Goal: Task Accomplishment & Management: Use online tool/utility

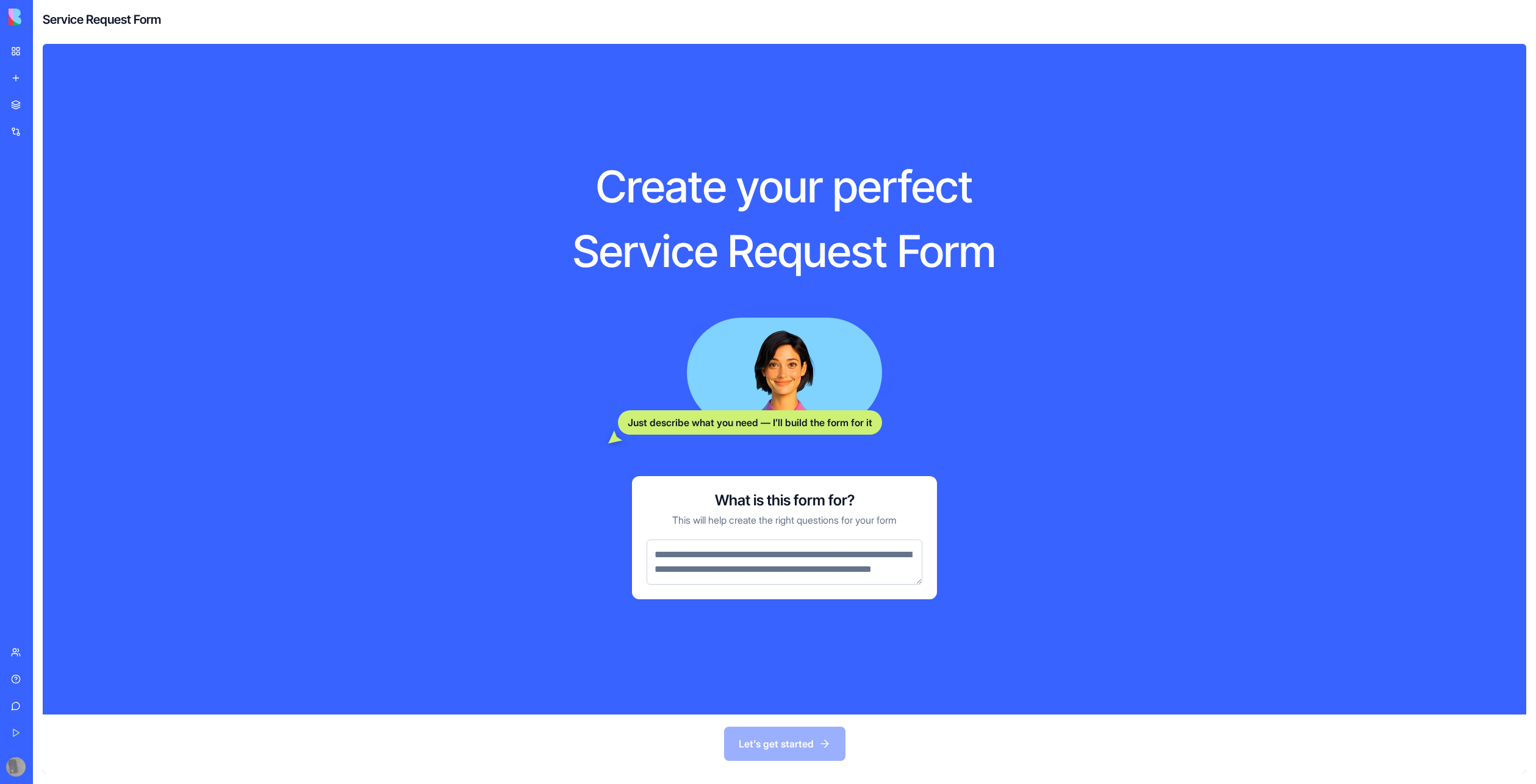
click at [38, 55] on div "My Workspace" at bounding box center [37, 51] width 16 height 12
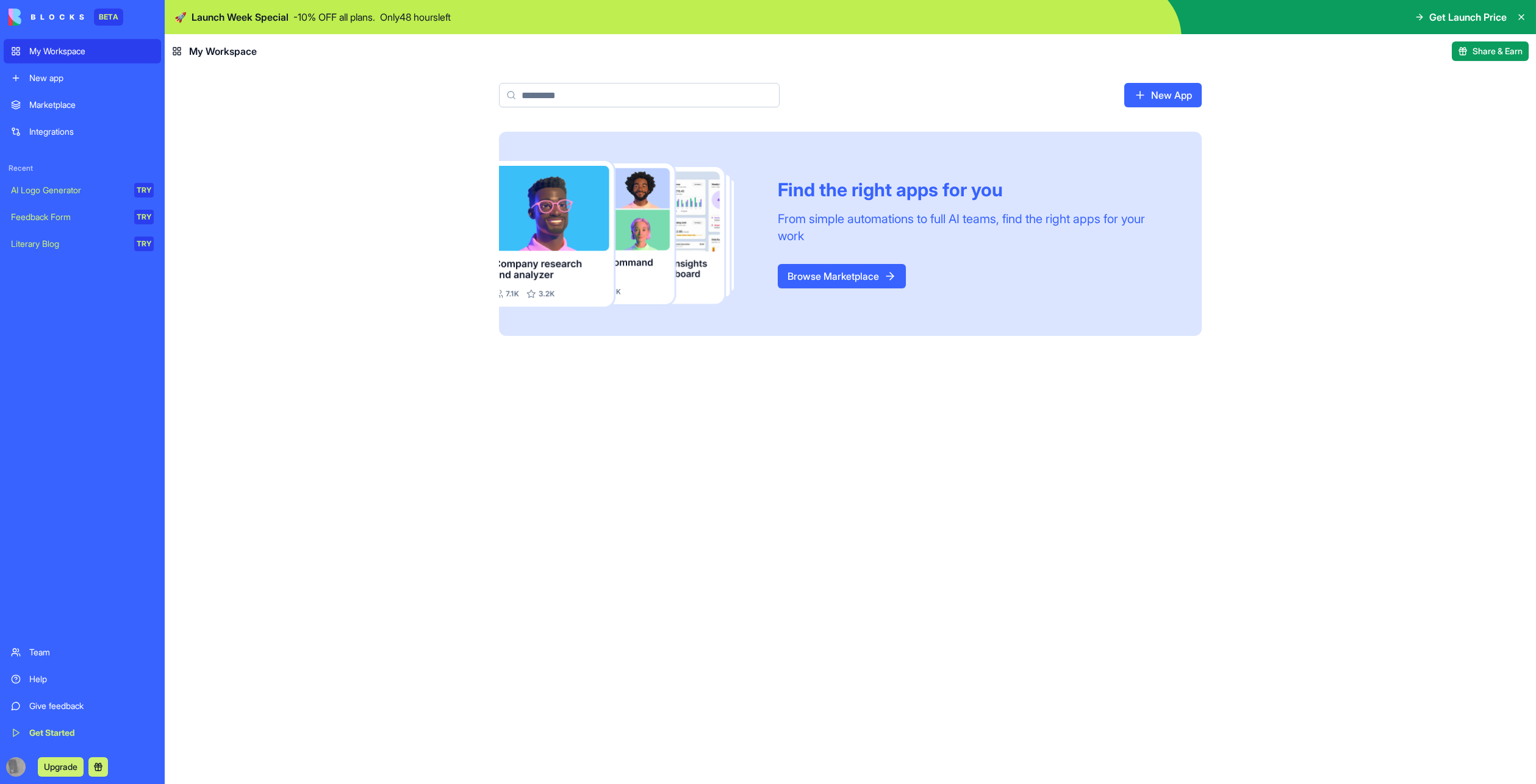
click at [48, 81] on div "New app" at bounding box center [91, 78] width 125 height 12
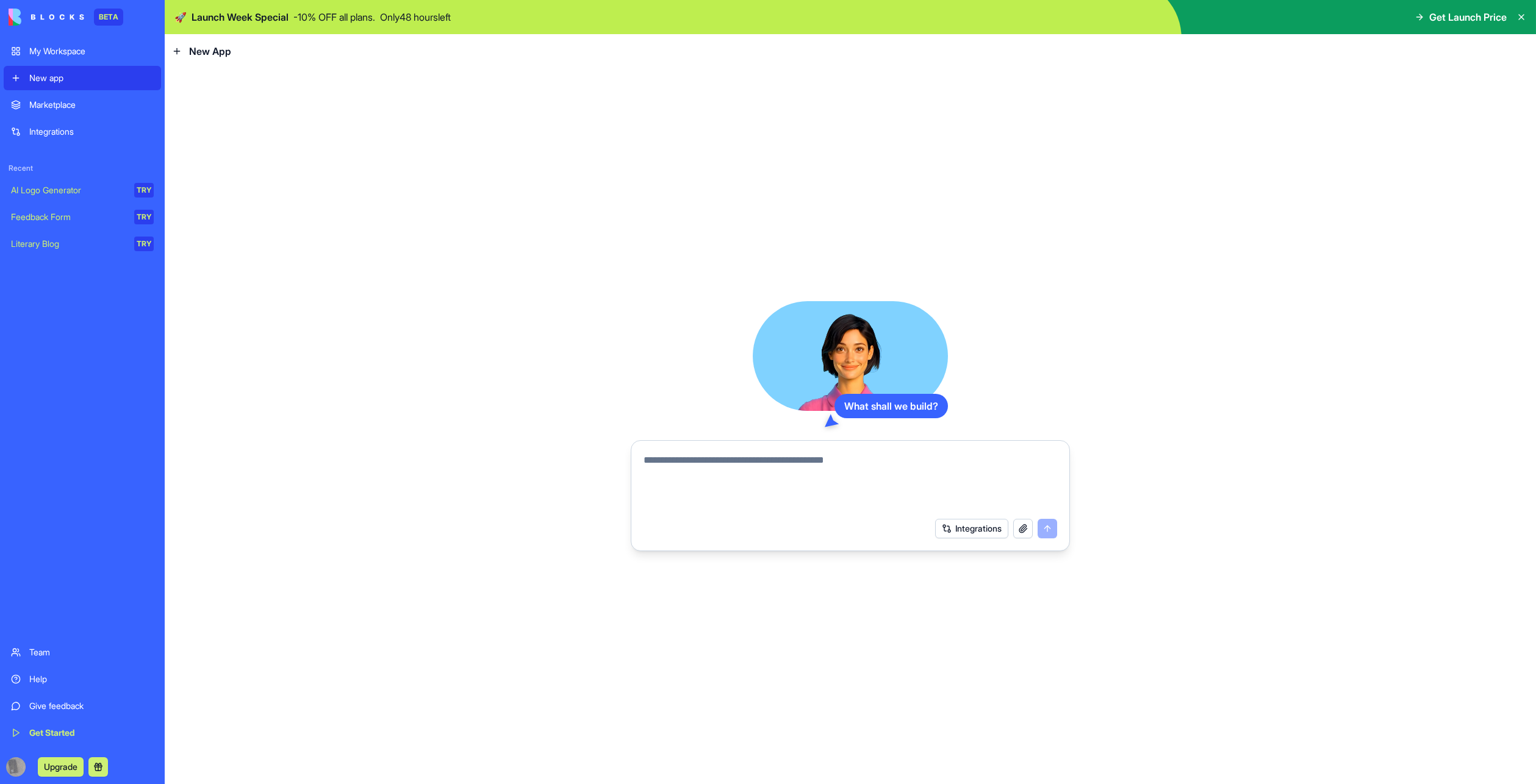
click at [70, 111] on div "Marketplace" at bounding box center [91, 105] width 125 height 12
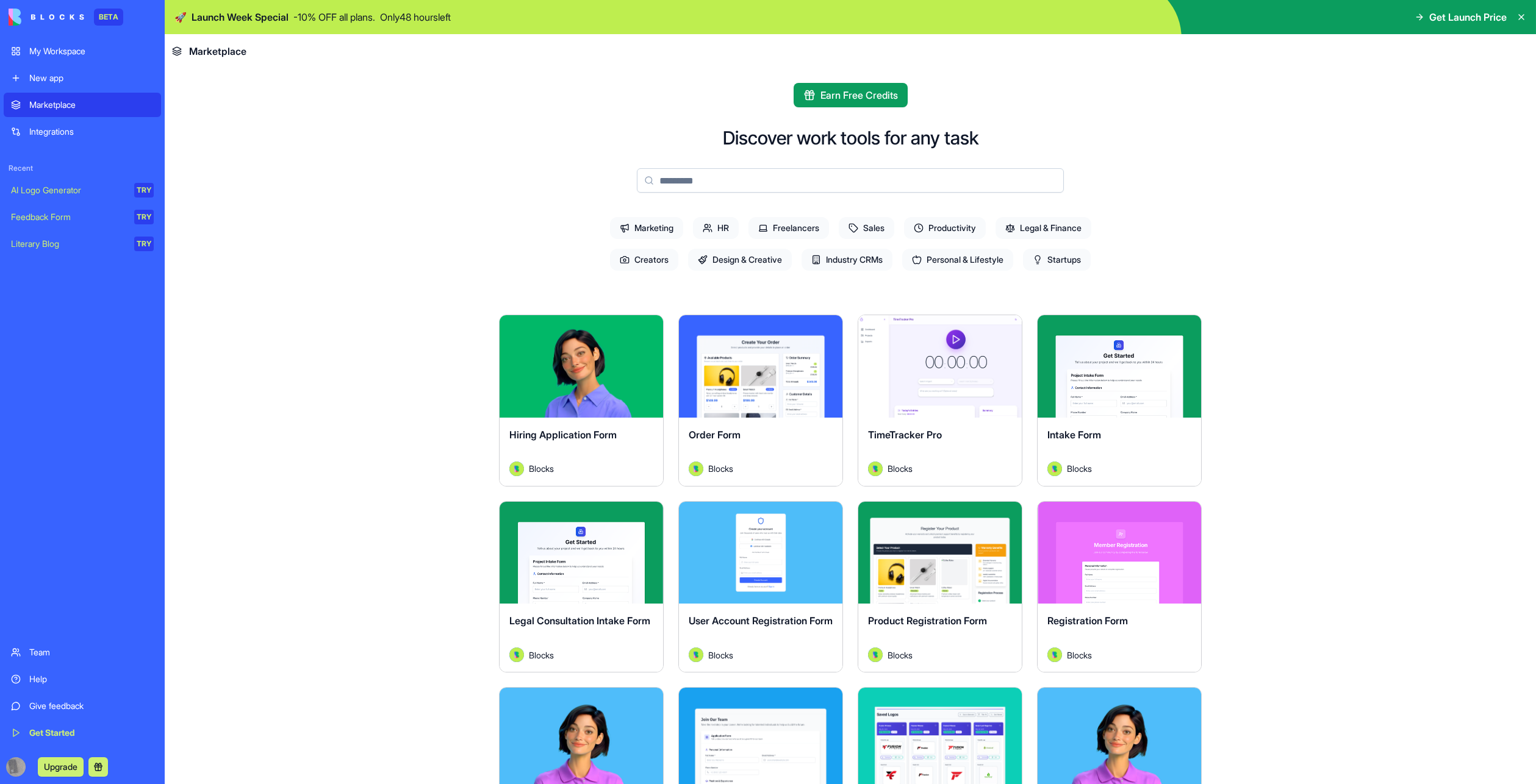
click at [67, 138] on div "Integrations" at bounding box center [91, 131] width 125 height 12
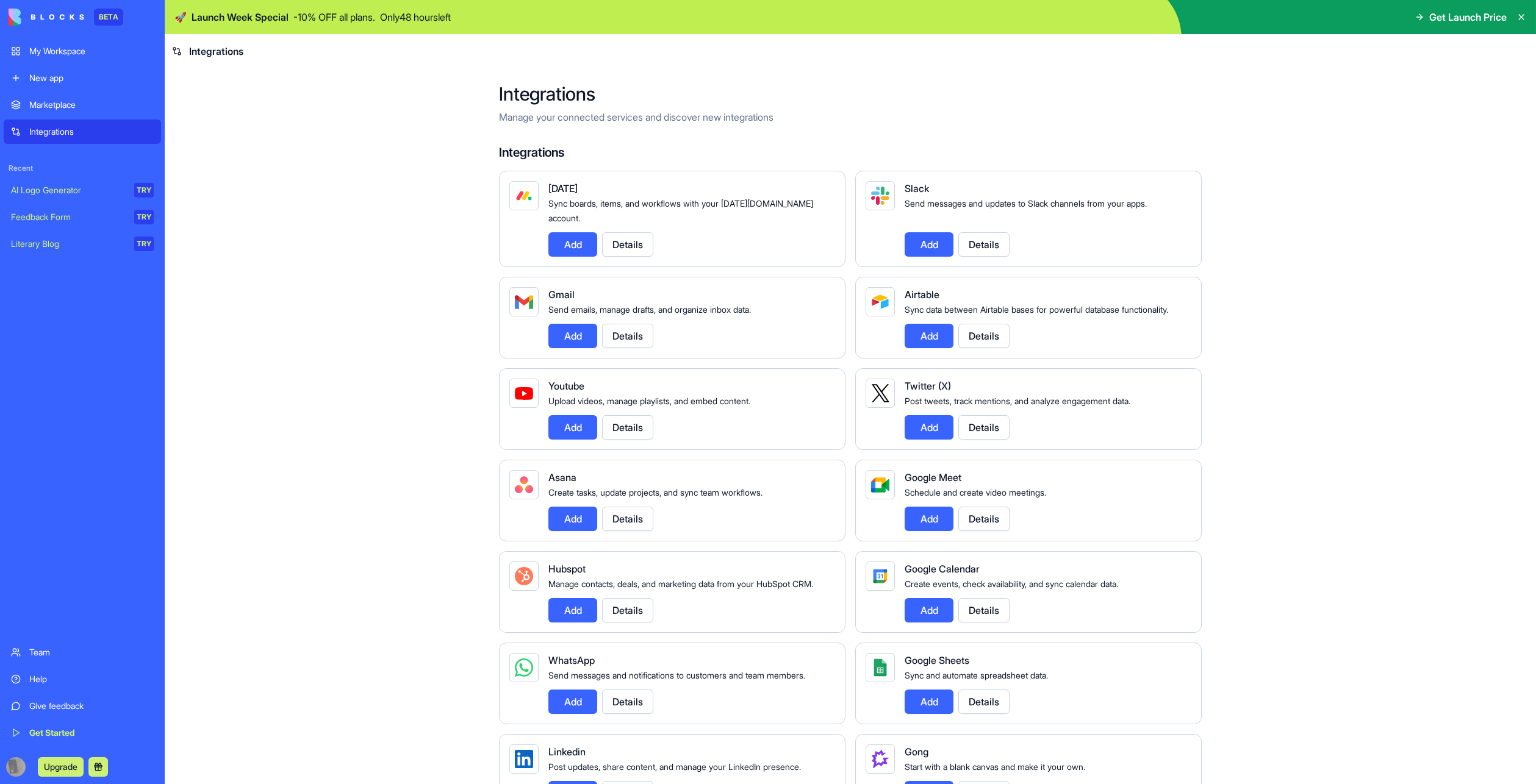
click at [75, 196] on div "AI Logo Generator" at bounding box center [68, 190] width 115 height 12
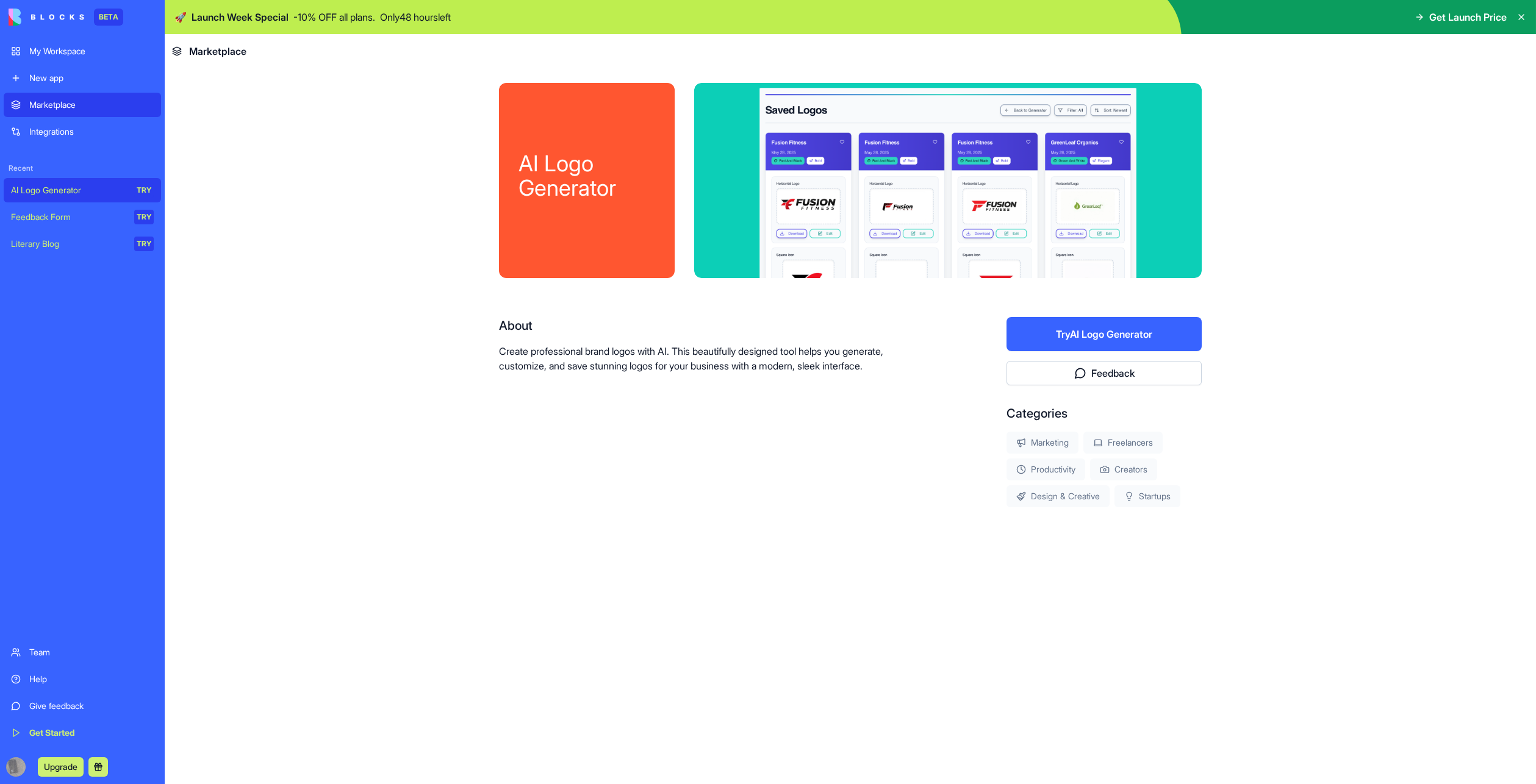
click at [74, 196] on div "AI Logo Generator" at bounding box center [68, 190] width 115 height 12
click at [52, 223] on div "Feedback Form" at bounding box center [68, 217] width 115 height 12
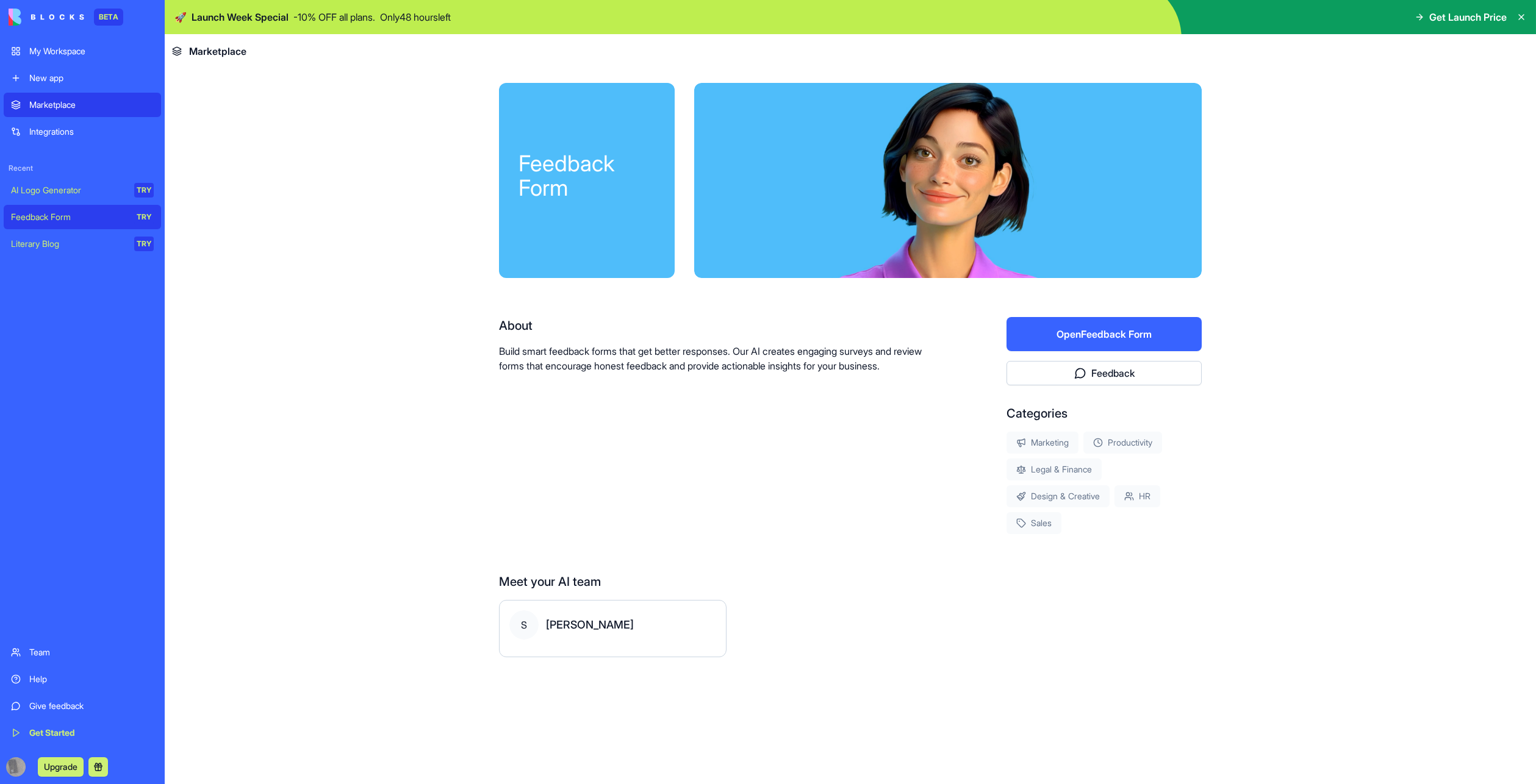
click at [47, 250] on div "Literary Blog" at bounding box center [68, 243] width 115 height 12
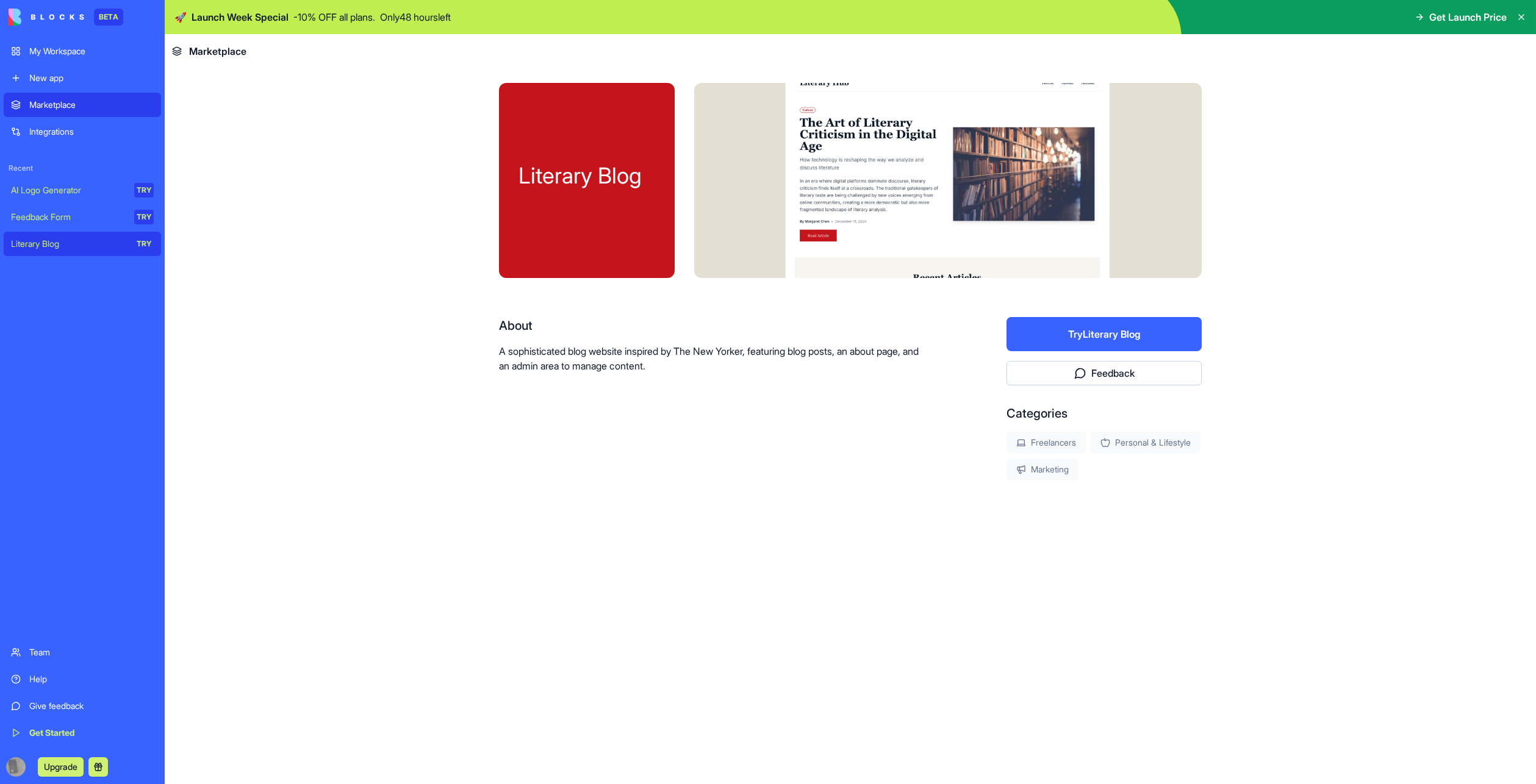
click at [41, 646] on div "Team" at bounding box center [91, 652] width 125 height 12
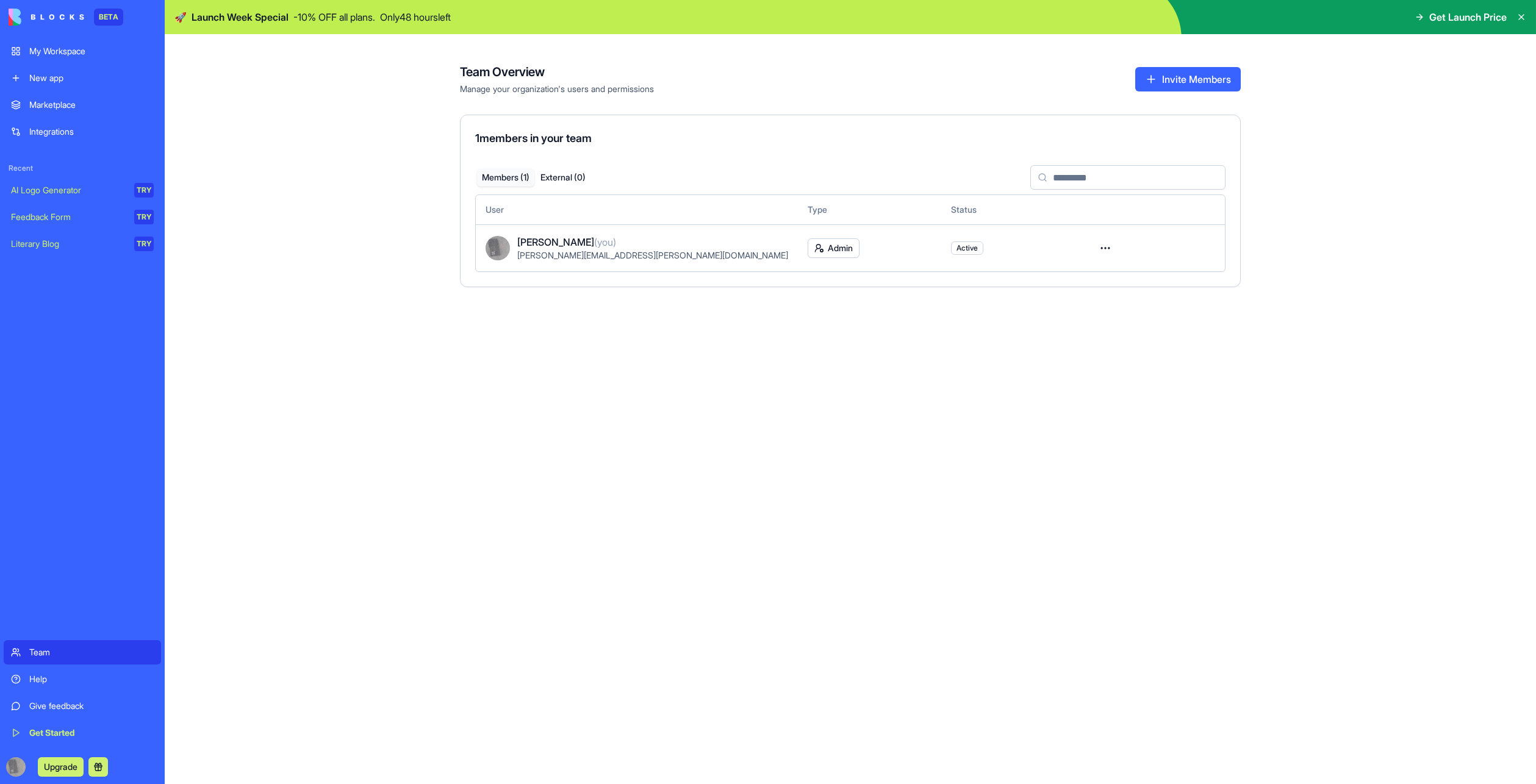
click at [78, 767] on button "Upgrade" at bounding box center [61, 767] width 46 height 19
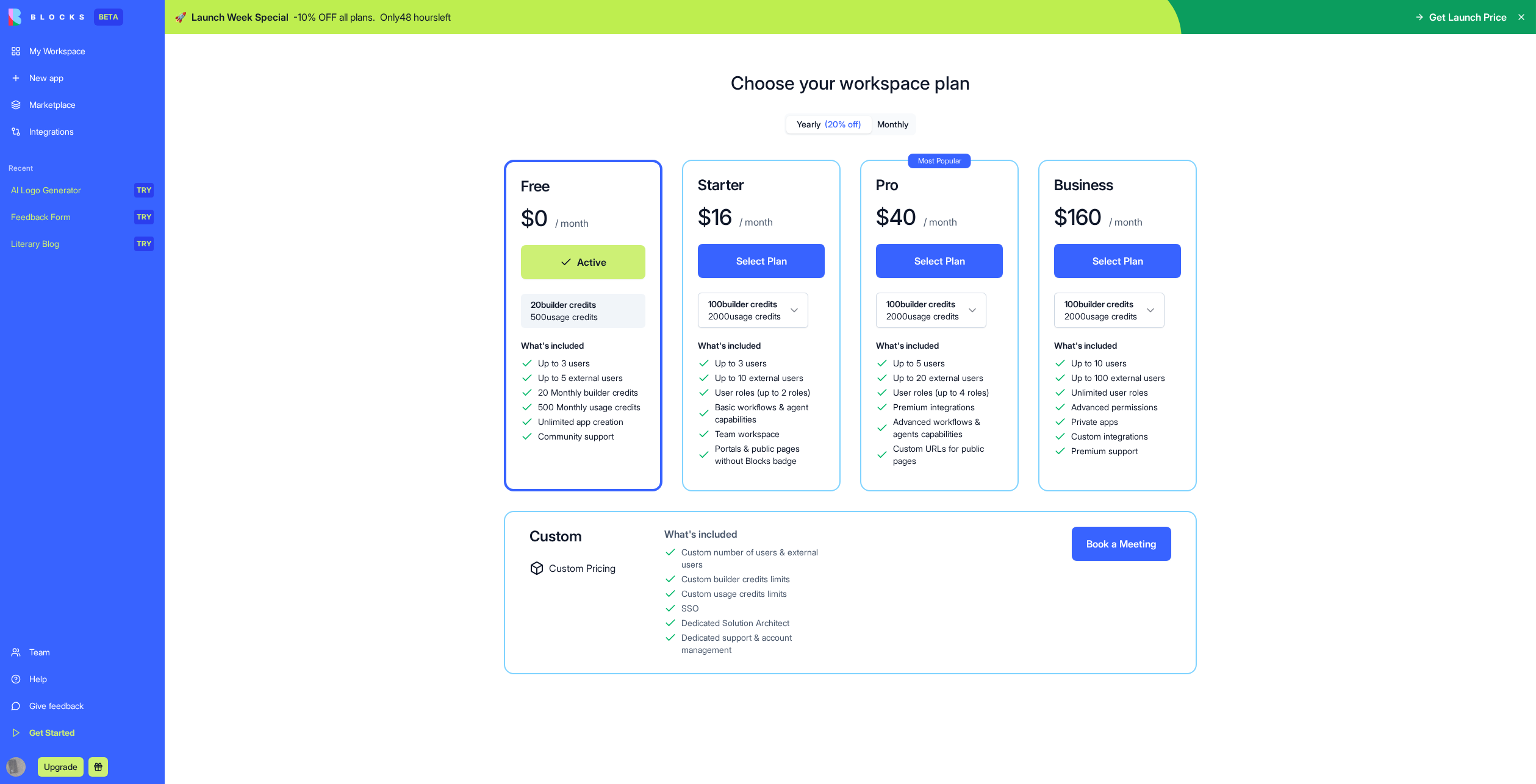
click at [70, 107] on div "Marketplace" at bounding box center [91, 105] width 125 height 12
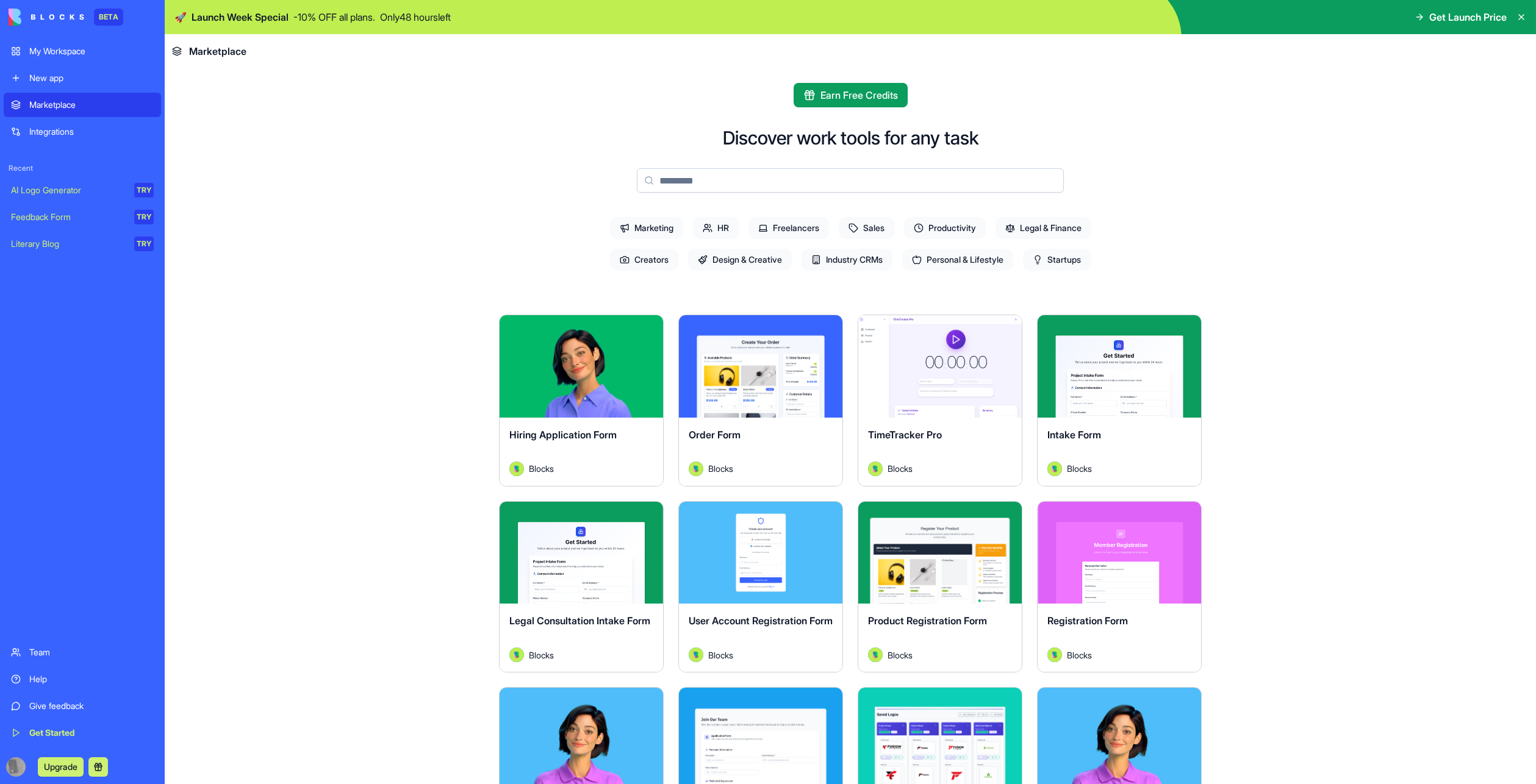
click at [724, 183] on input at bounding box center [851, 180] width 427 height 24
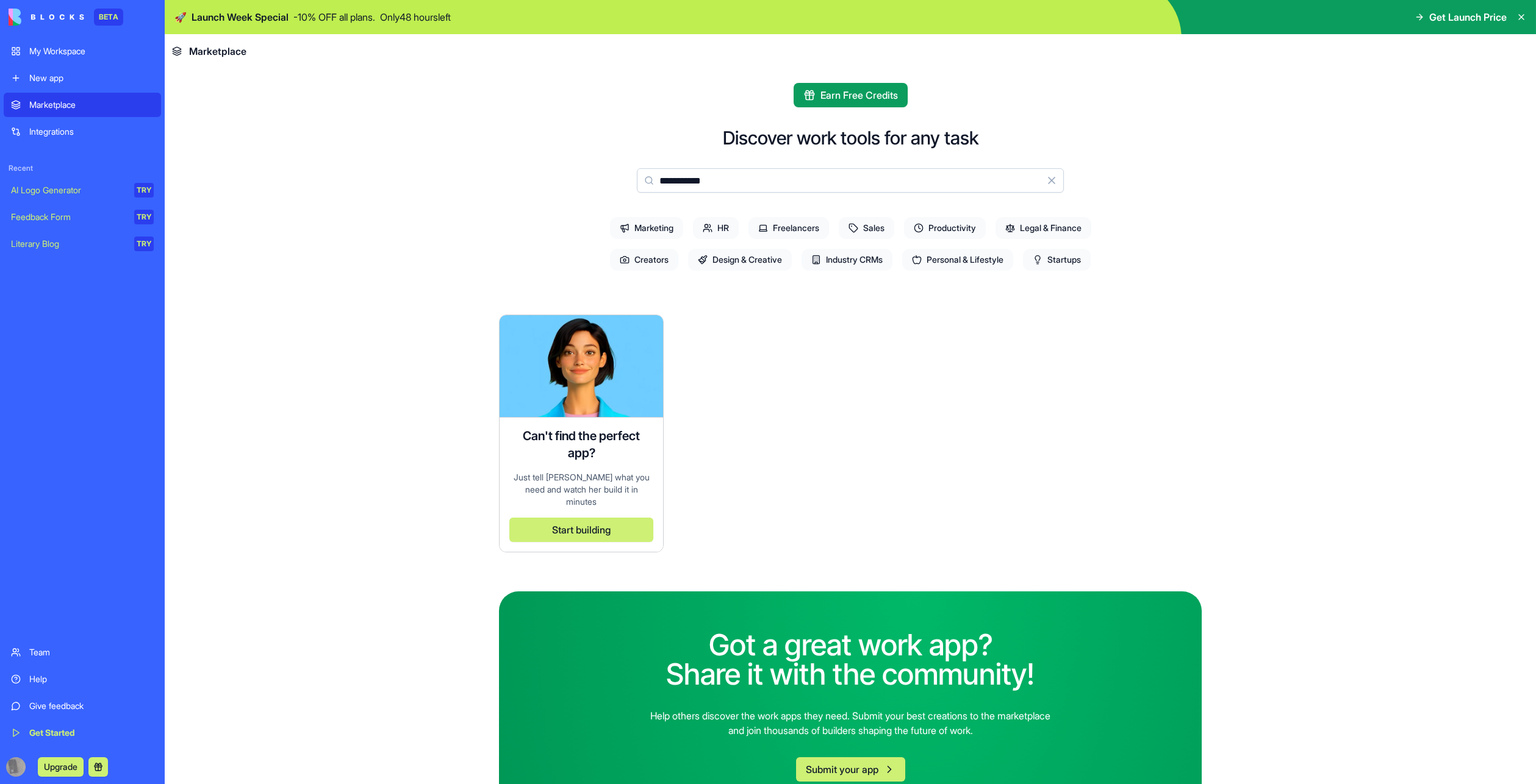
type input "**********"
click at [557, 542] on button "Start building" at bounding box center [581, 529] width 144 height 24
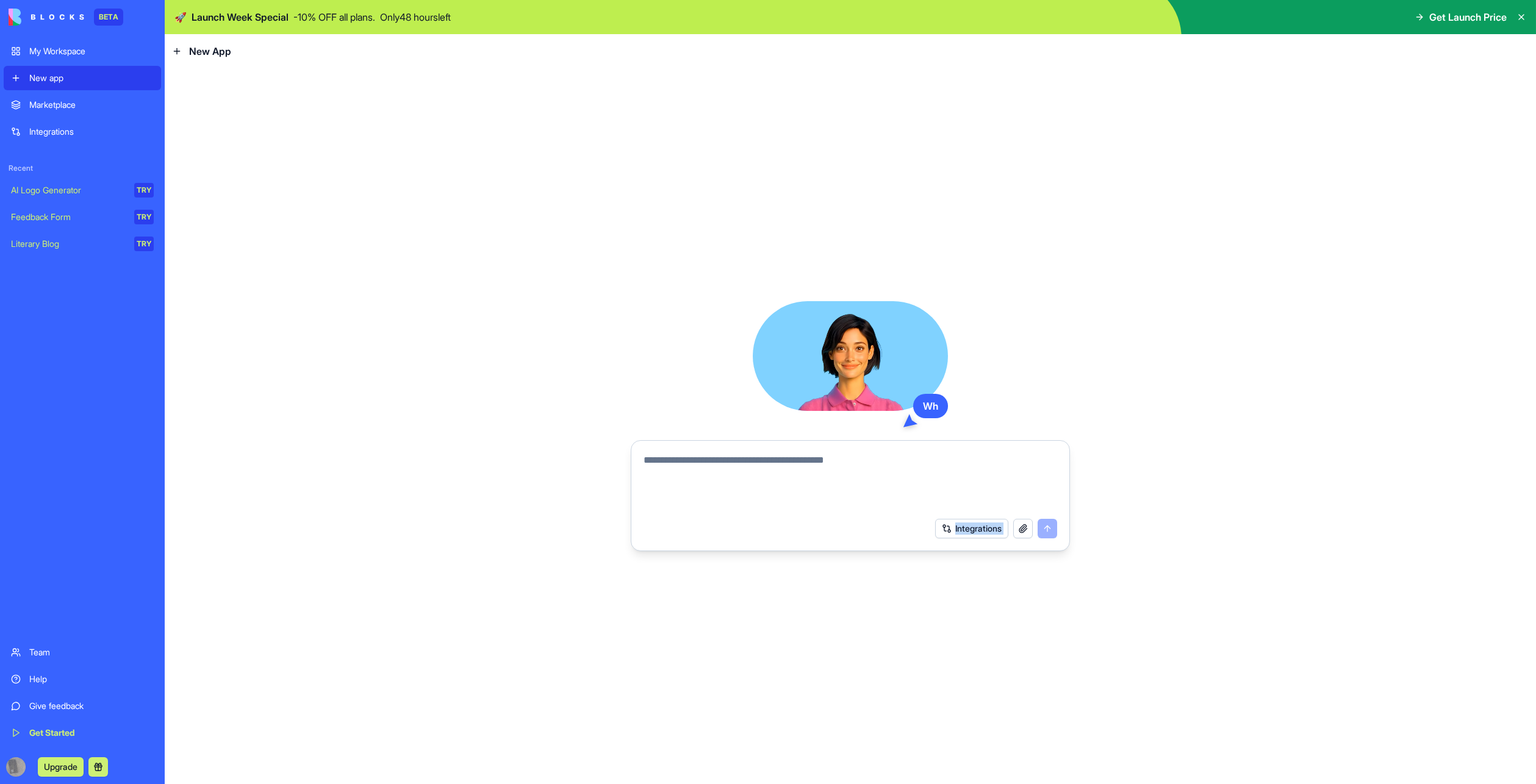
click at [557, 544] on div "Wh Integrations" at bounding box center [850, 426] width 1372 height 716
click at [715, 481] on textarea at bounding box center [851, 483] width 414 height 58
type textarea "**********"
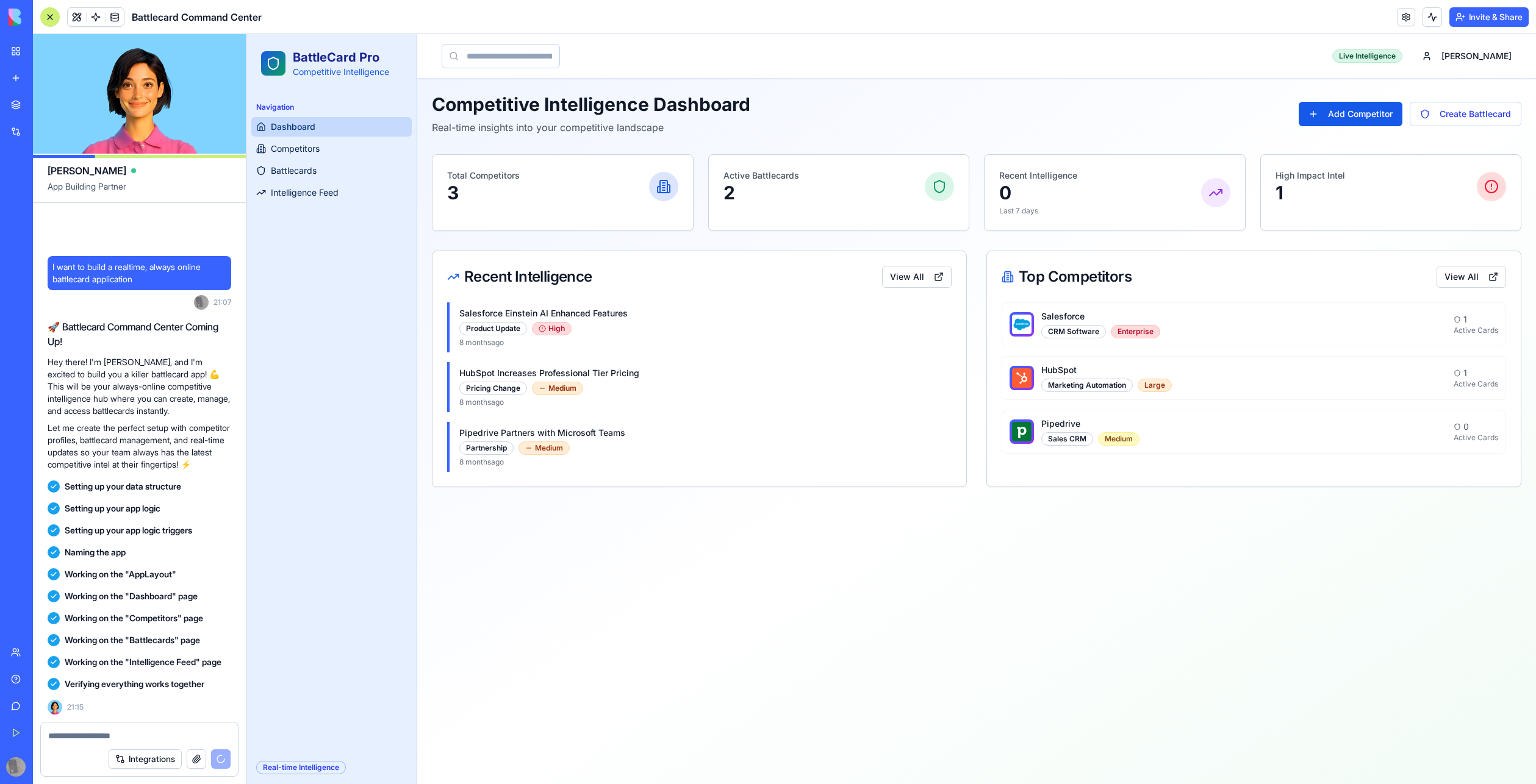
scroll to position [183, 0]
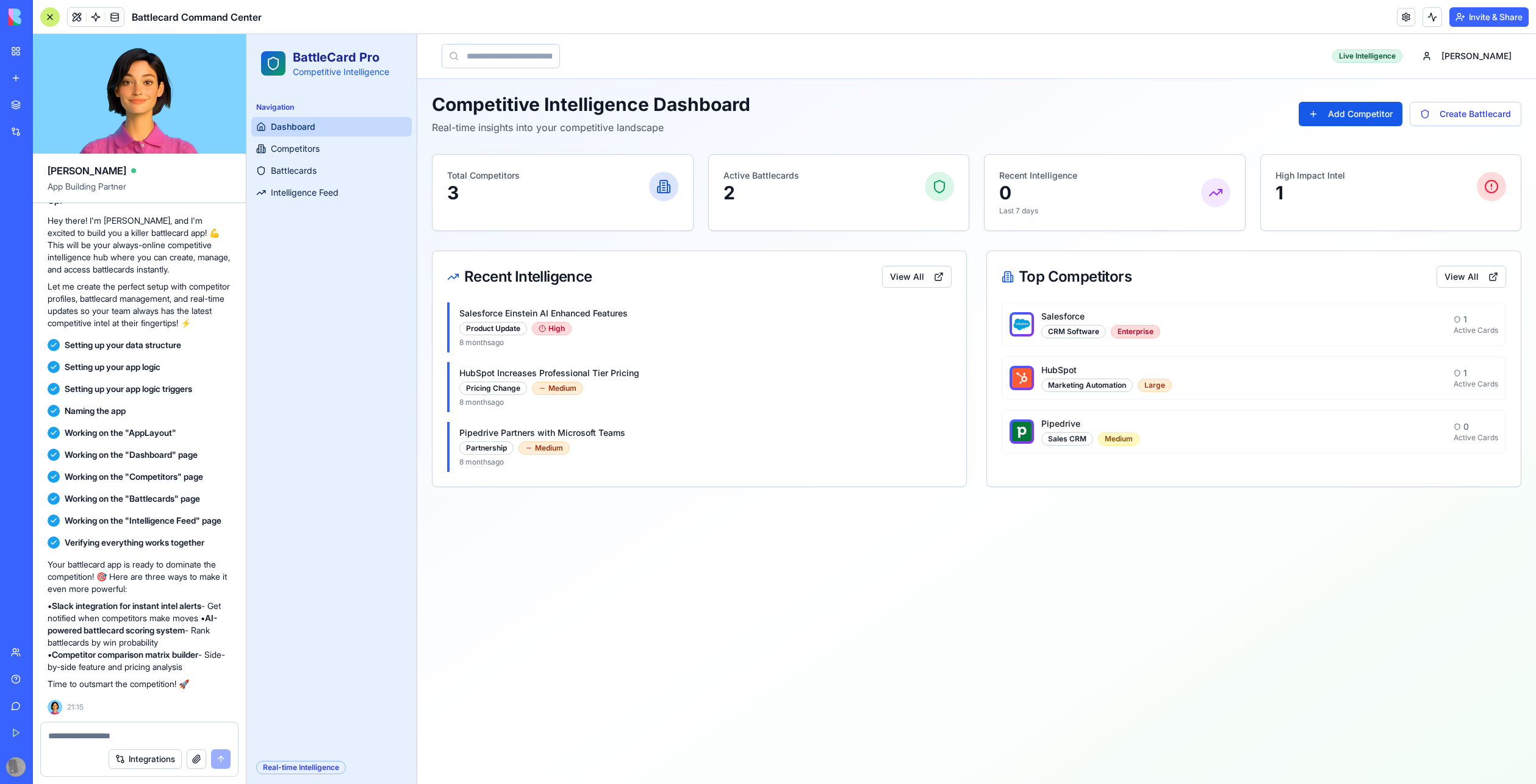
click at [326, 767] on div "Real-time Intelligence" at bounding box center [301, 767] width 90 height 13
click at [80, 559] on p "Your battlecard app is ready to dominate the competition! 🎯 Here are three ways…" at bounding box center [139, 577] width 184 height 37
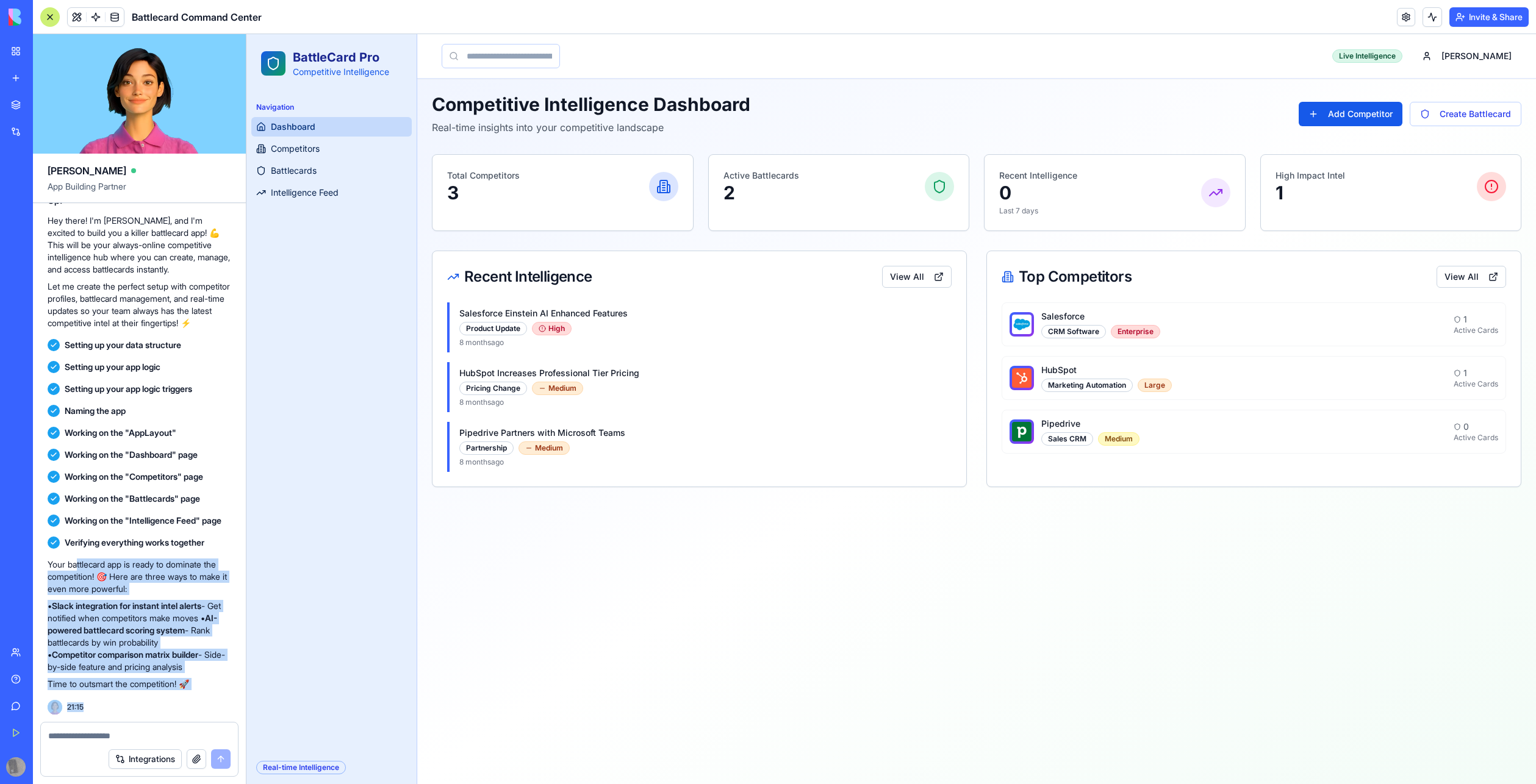
drag, startPoint x: 79, startPoint y: 546, endPoint x: 180, endPoint y: 722, distance: 202.9
click at [180, 722] on div "[PERSON_NAME] App Building Partner I want to build a realtime, always online ba…" at bounding box center [140, 409] width 213 height 750
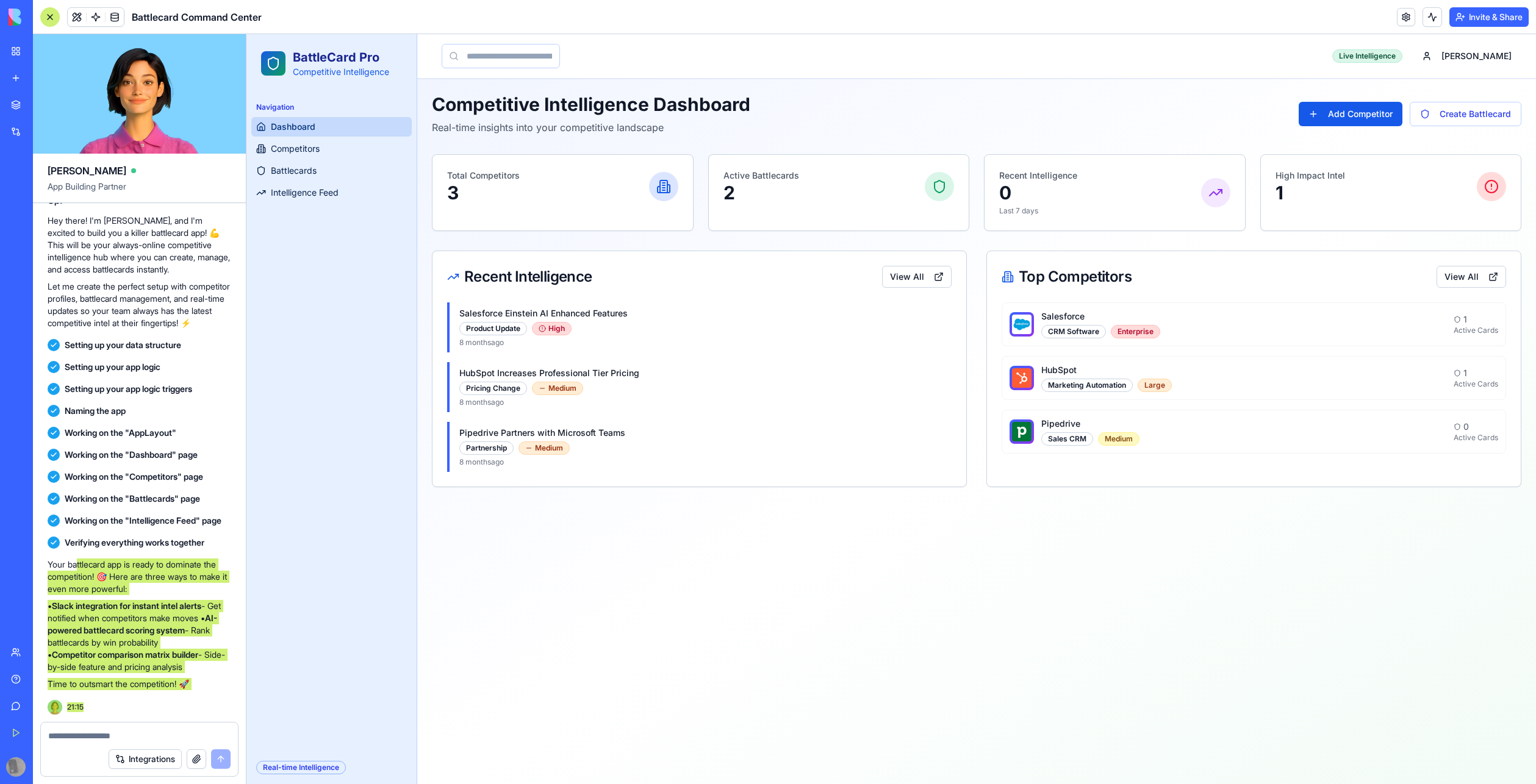
click at [336, 292] on div "Navigation Dashboard Competitors Battlecards Intelligence Feed" at bounding box center [331, 422] width 170 height 659
click at [285, 151] on span "Competitors" at bounding box center [295, 149] width 49 height 12
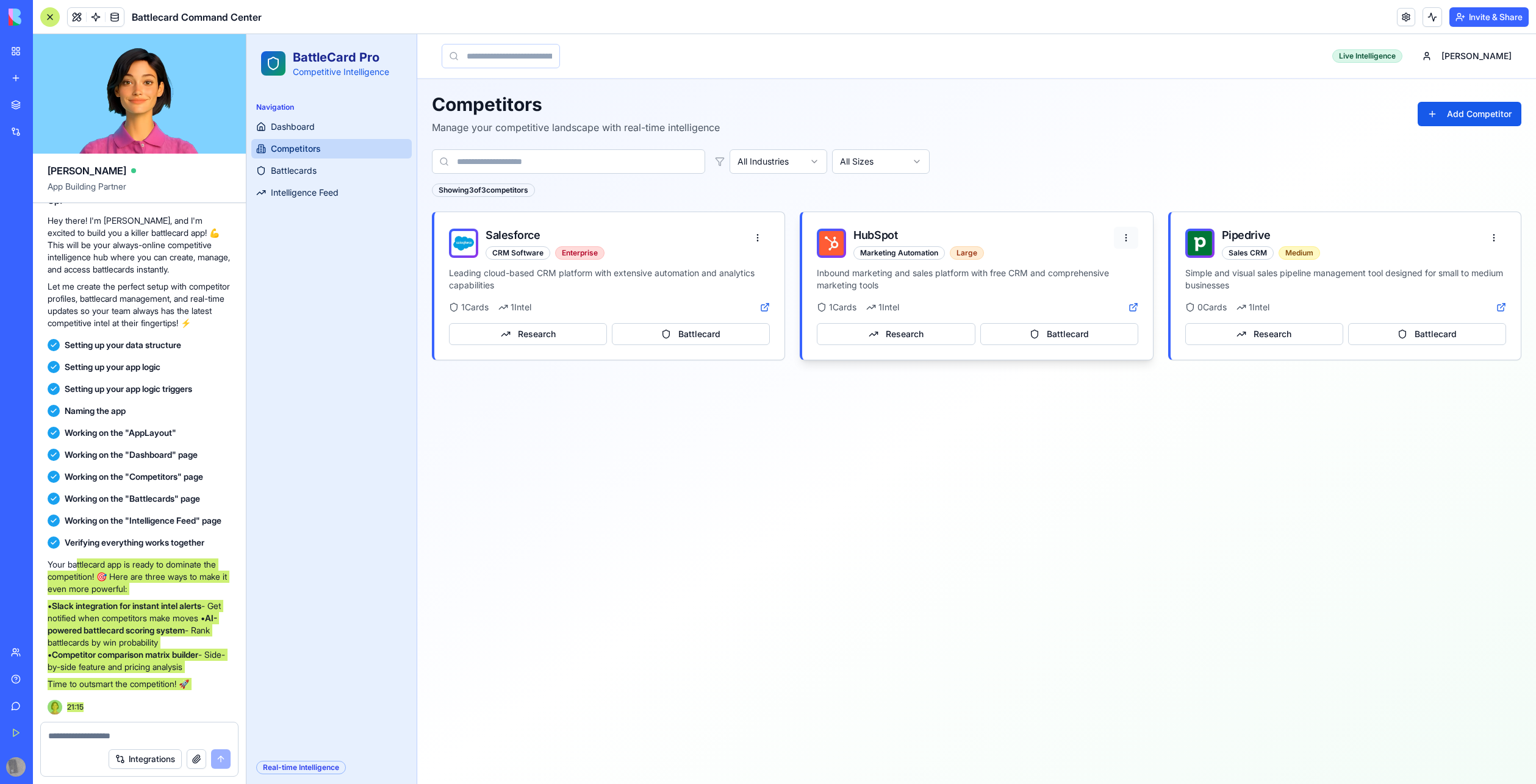
click at [1126, 239] on html "BattleCard Pro Competitive Intelligence Navigation Dashboard Competitors Battle…" at bounding box center [891, 409] width 1289 height 750
click at [301, 165] on span "Battlecards" at bounding box center [293, 170] width 46 height 12
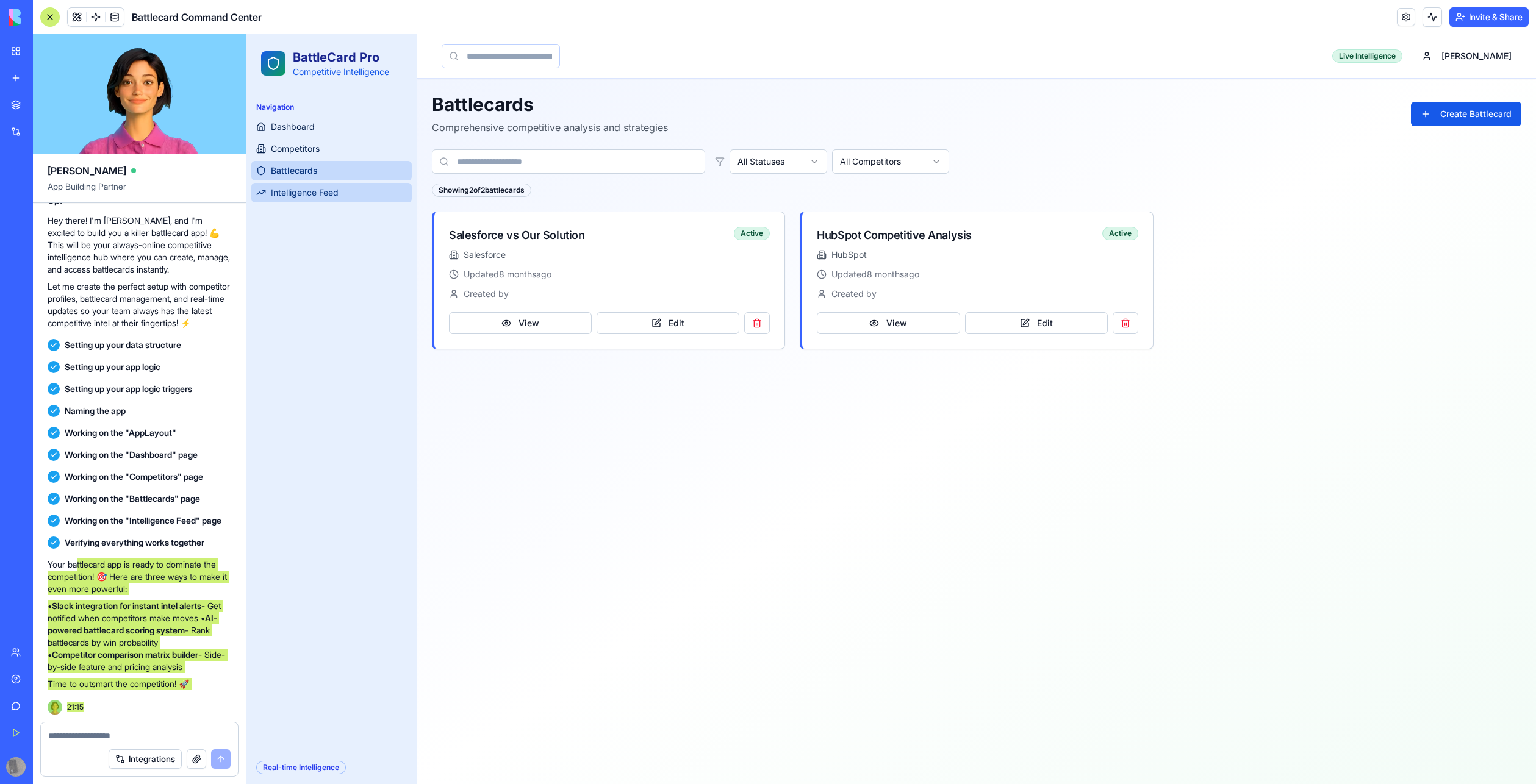
click at [299, 194] on span "Intelligence Feed" at bounding box center [305, 193] width 68 height 12
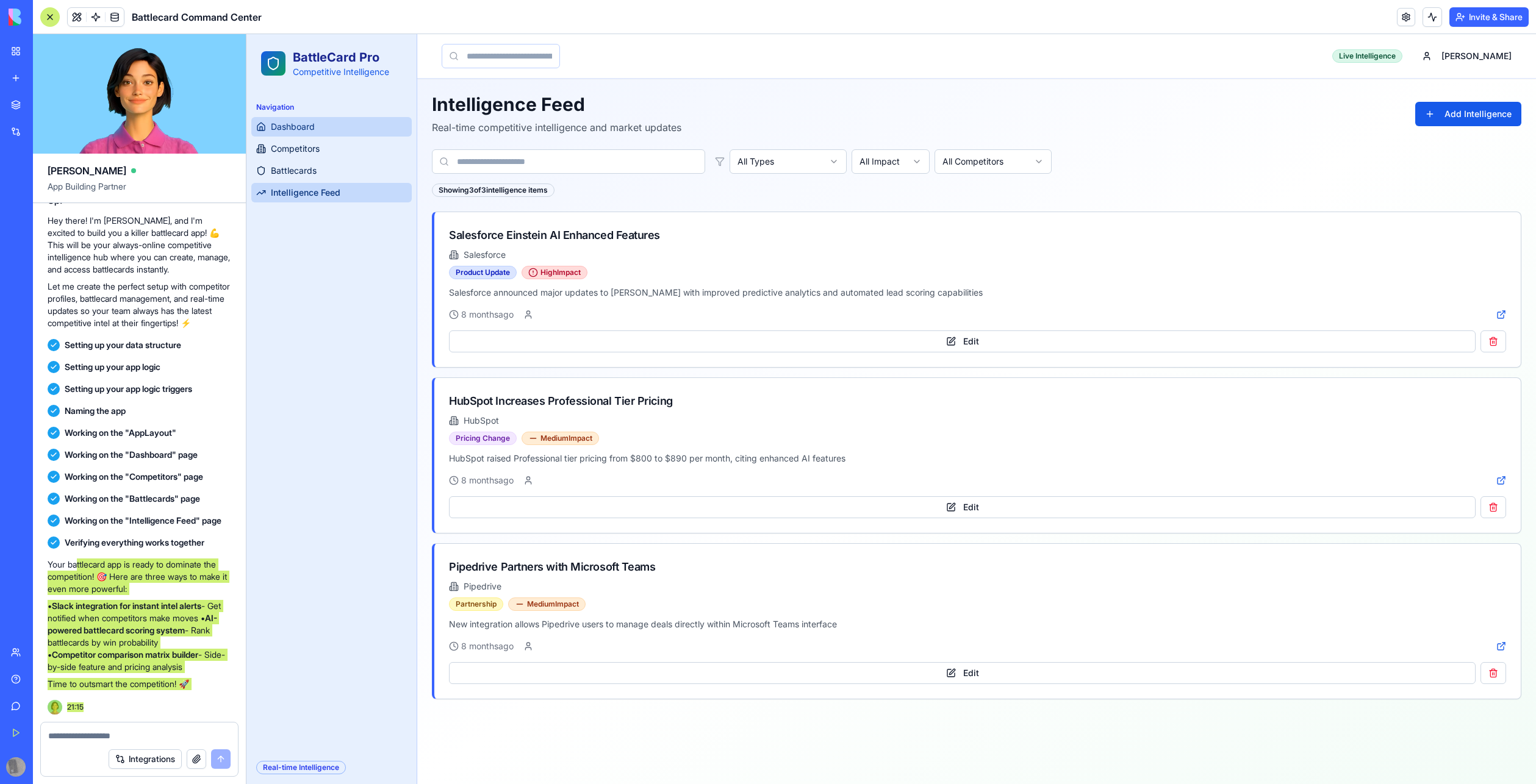
click at [284, 130] on span "Dashboard" at bounding box center [292, 126] width 44 height 12
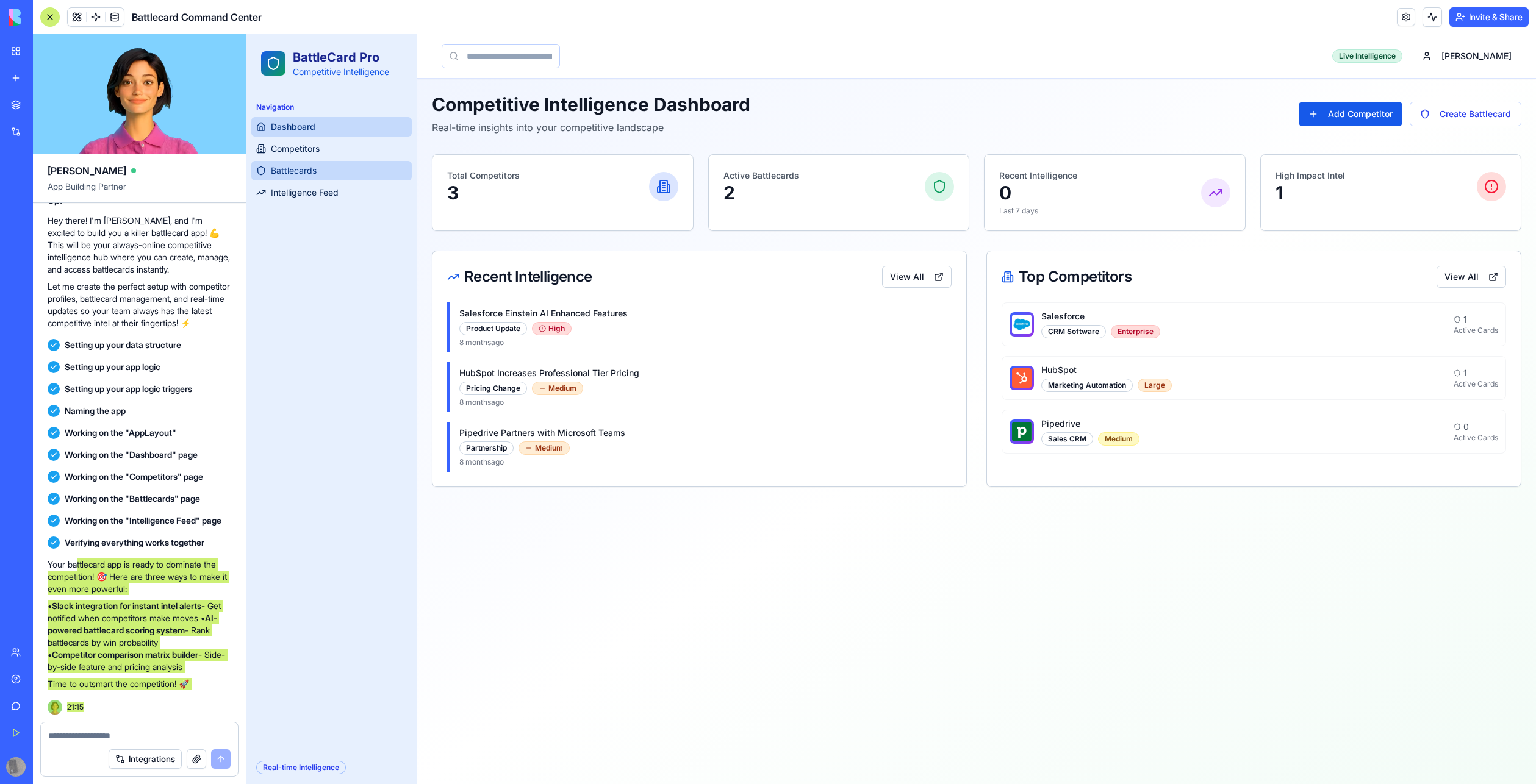
click at [291, 175] on span "Battlecards" at bounding box center [293, 170] width 46 height 12
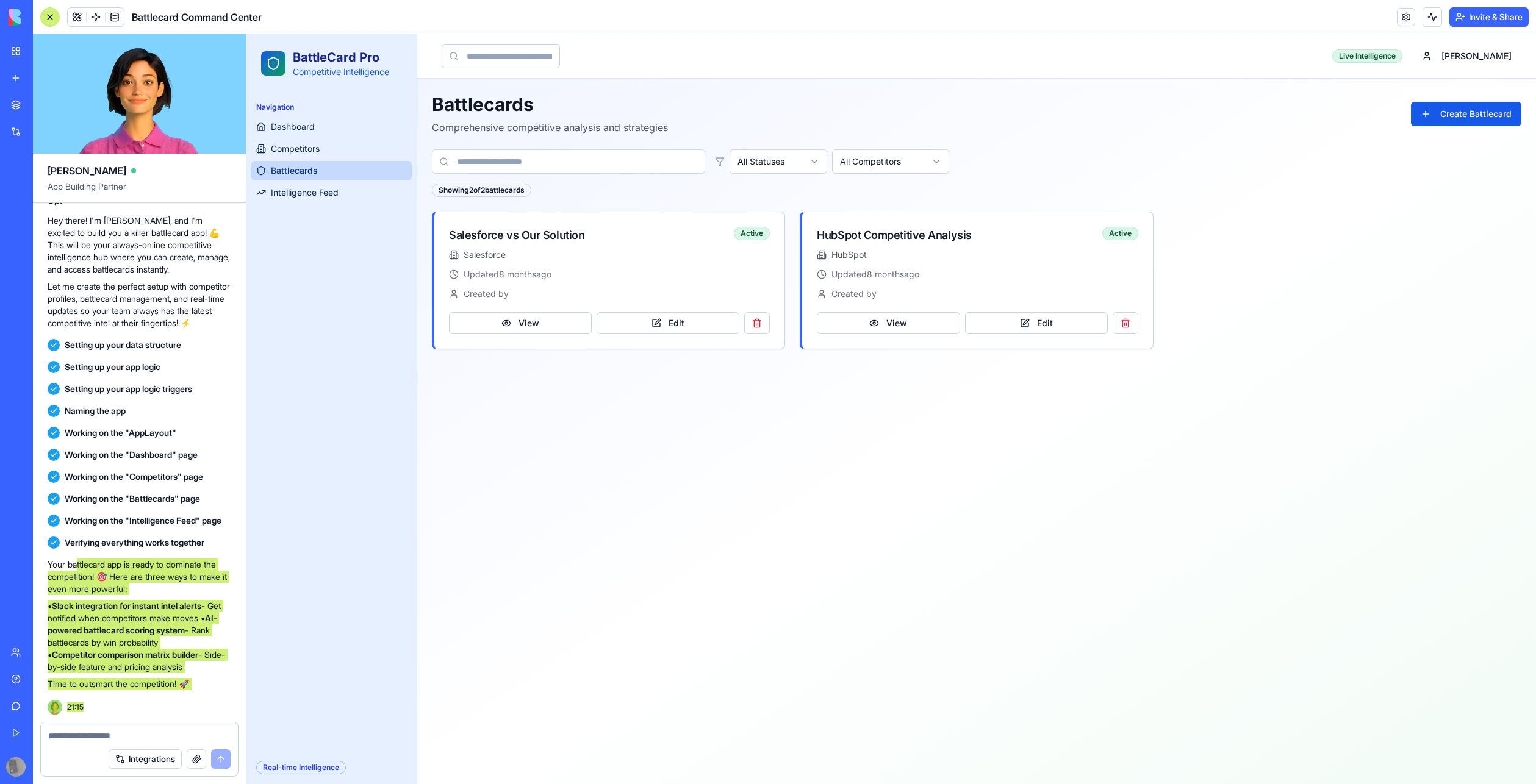
click at [291, 175] on span "Battlecards" at bounding box center [294, 170] width 47 height 12
click at [499, 326] on button "View" at bounding box center [520, 323] width 143 height 22
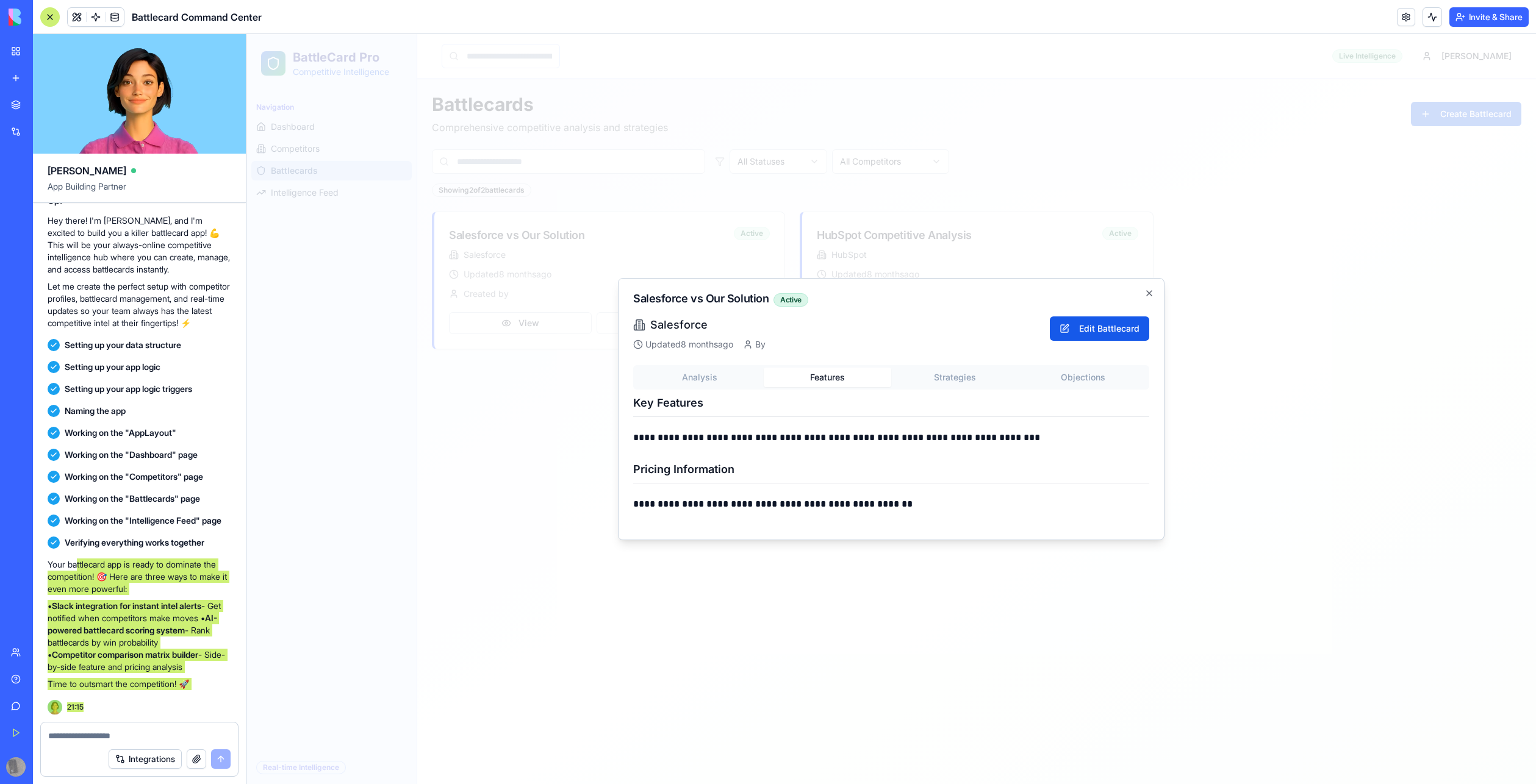
click at [812, 377] on button "Features" at bounding box center [827, 377] width 128 height 19
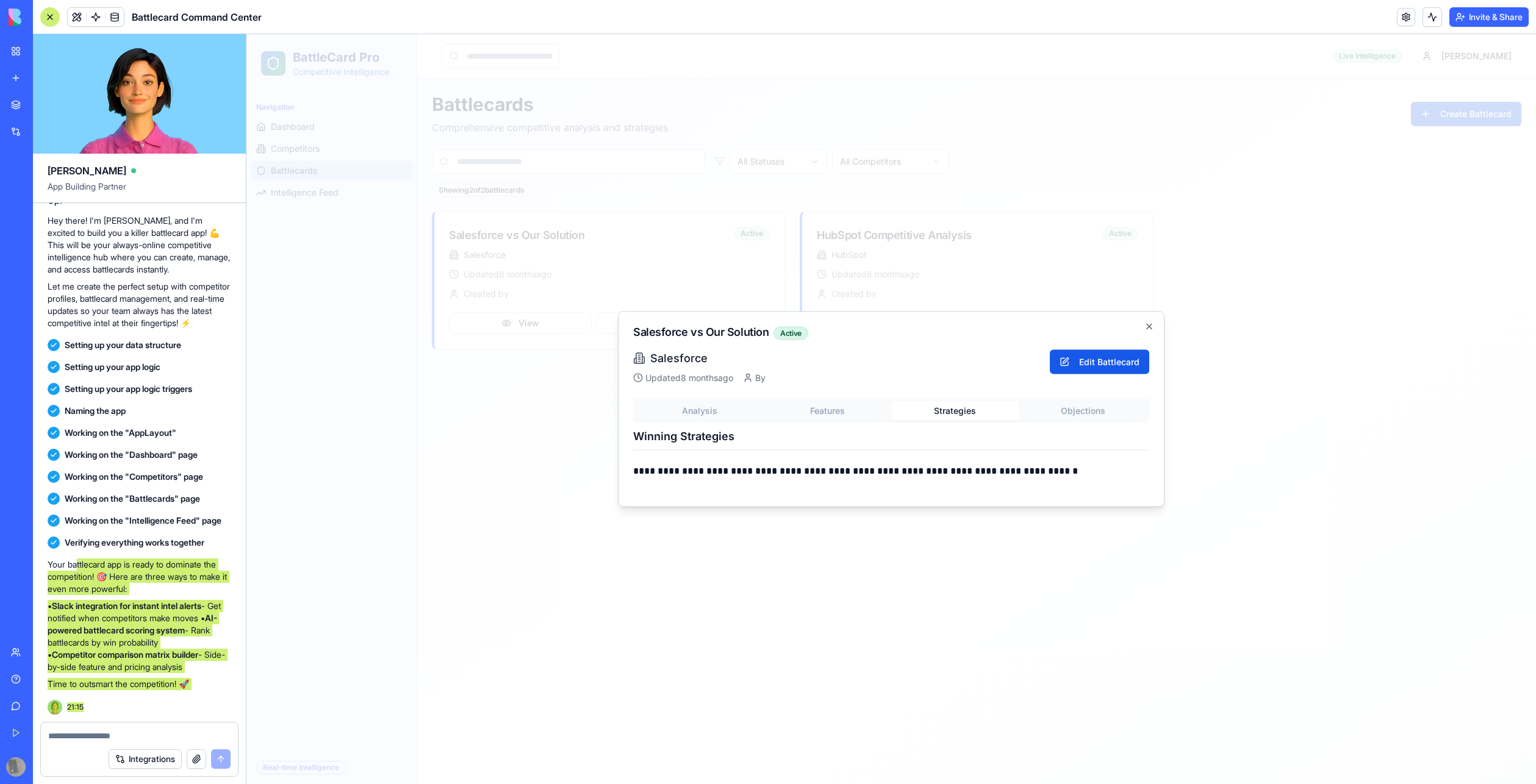
click at [954, 380] on div "**********" at bounding box center [891, 421] width 516 height 142
click at [1099, 408] on button "Objections" at bounding box center [1083, 410] width 128 height 19
click at [1098, 360] on button "Edit Battlecard" at bounding box center [1100, 362] width 100 height 24
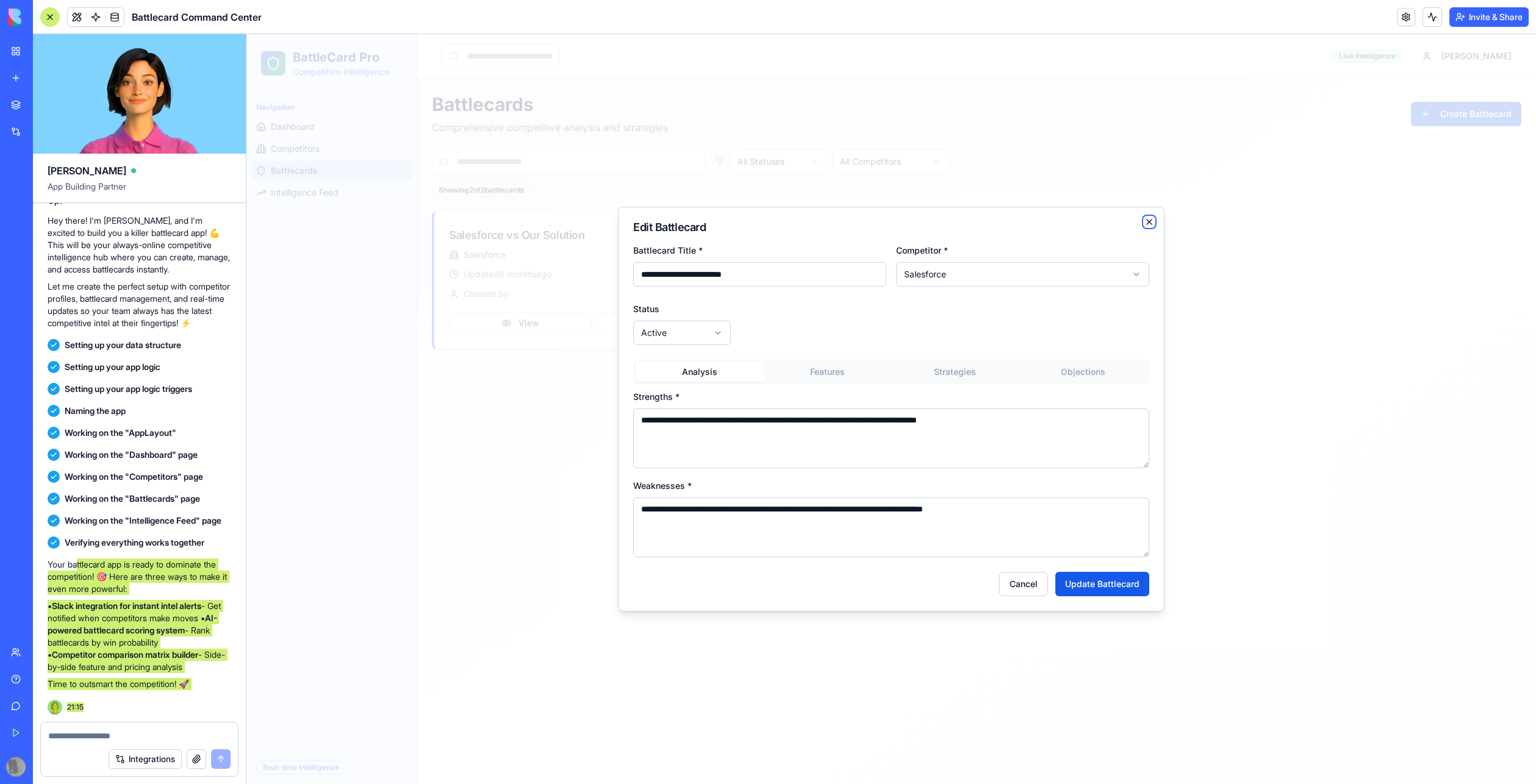
click at [1152, 218] on icon "button" at bounding box center [1150, 222] width 10 height 10
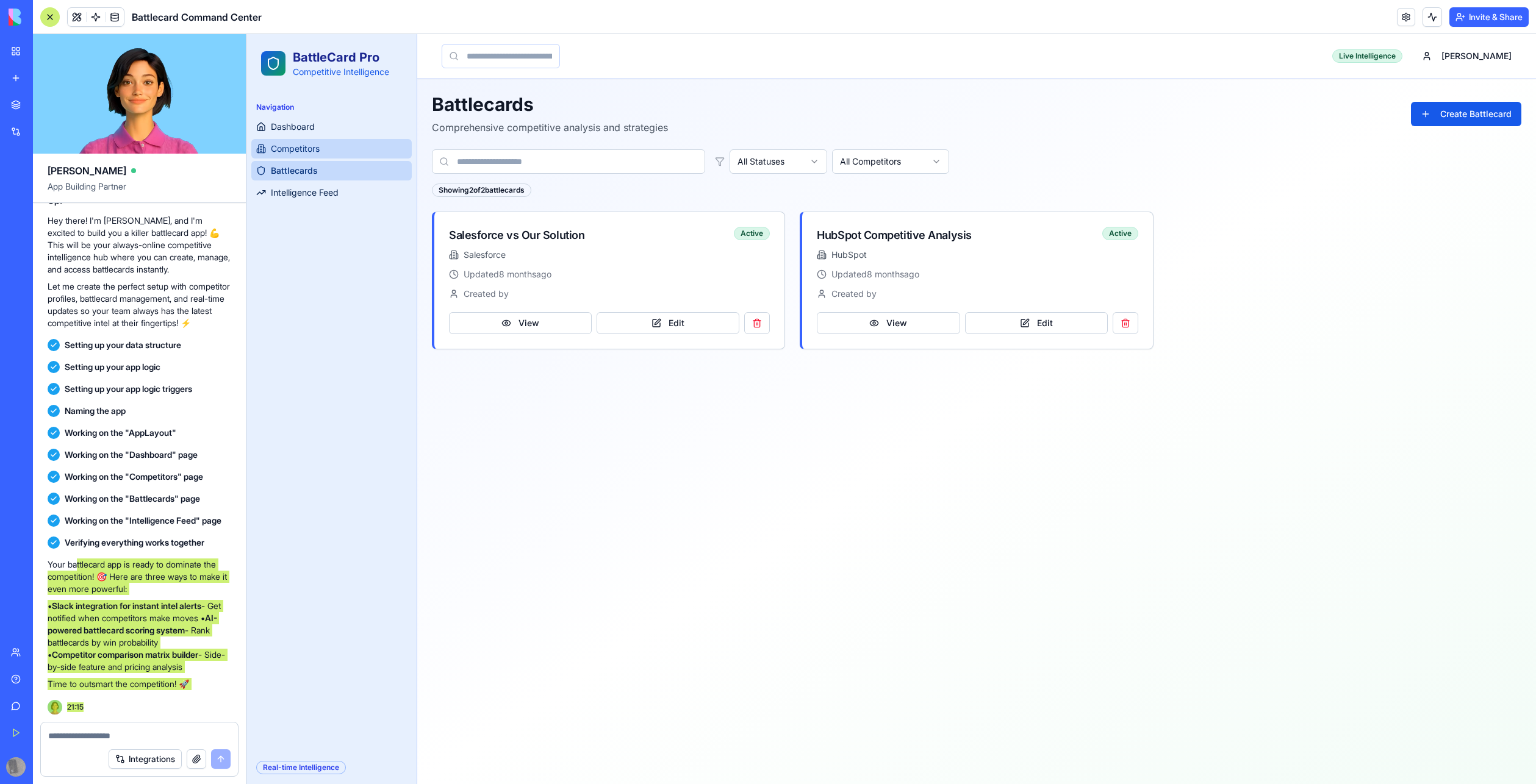
click at [277, 144] on span "Competitors" at bounding box center [295, 149] width 49 height 12
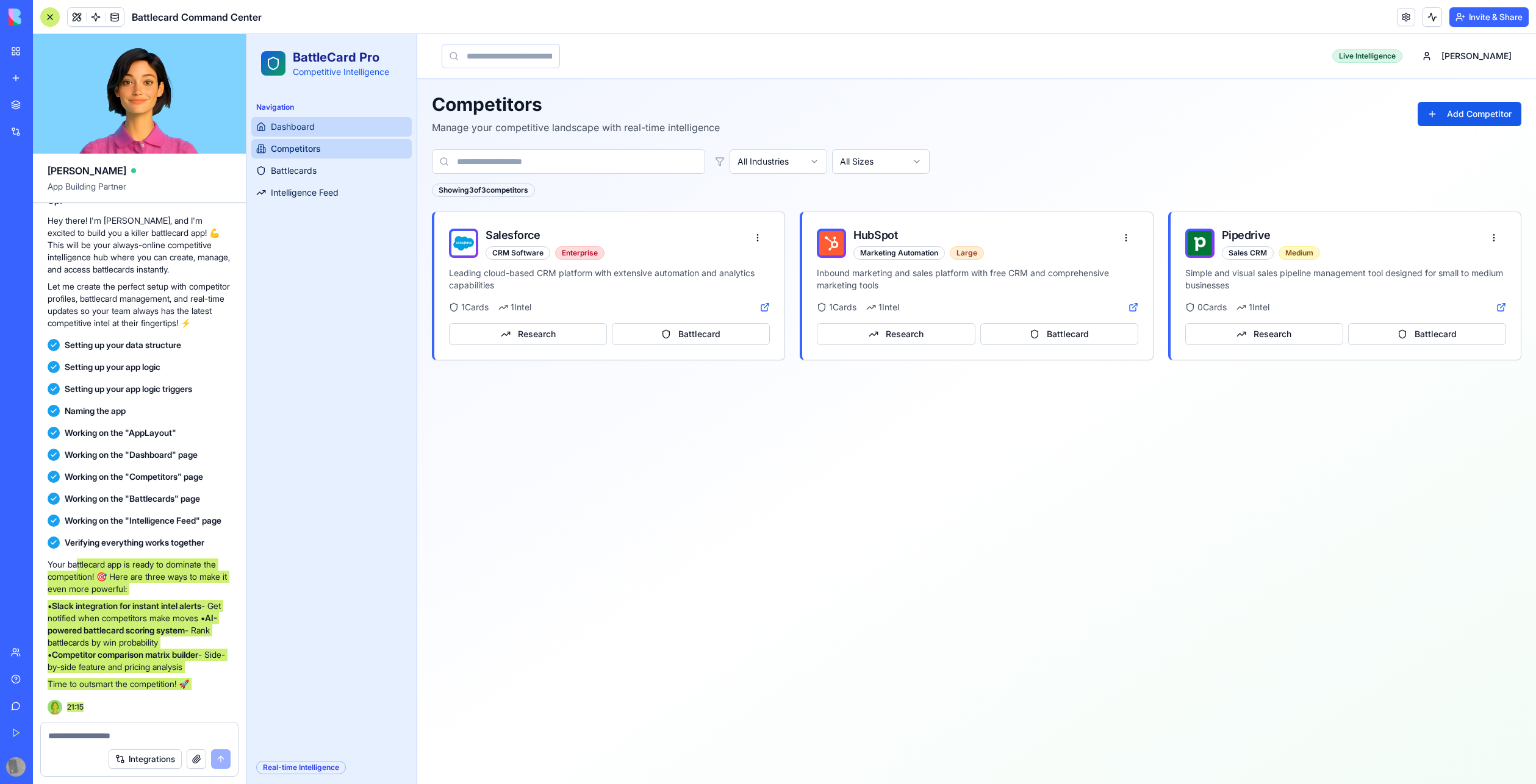
click at [275, 126] on span "Dashboard" at bounding box center [292, 126] width 44 height 12
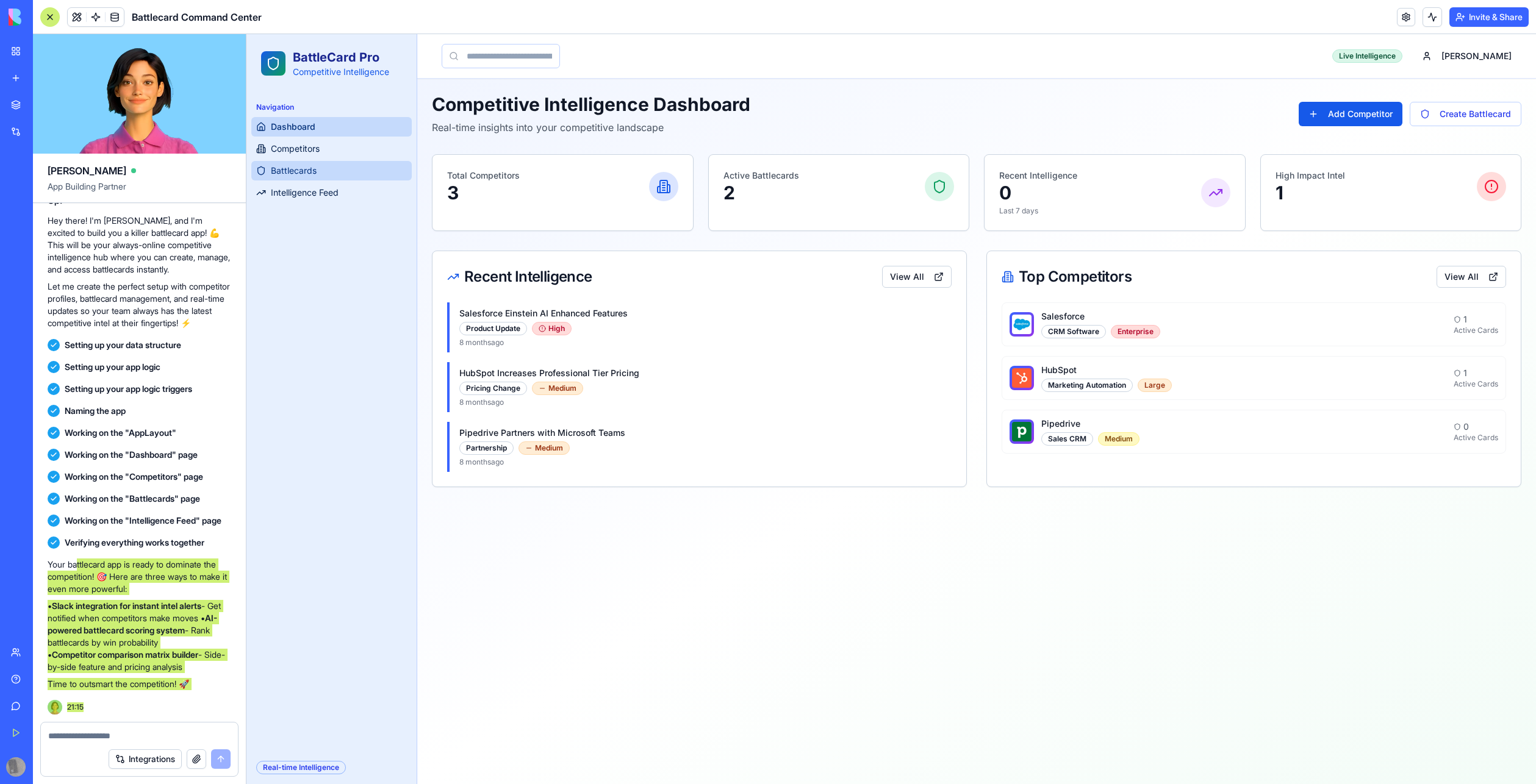
click at [288, 175] on span "Battlecards" at bounding box center [293, 170] width 46 height 12
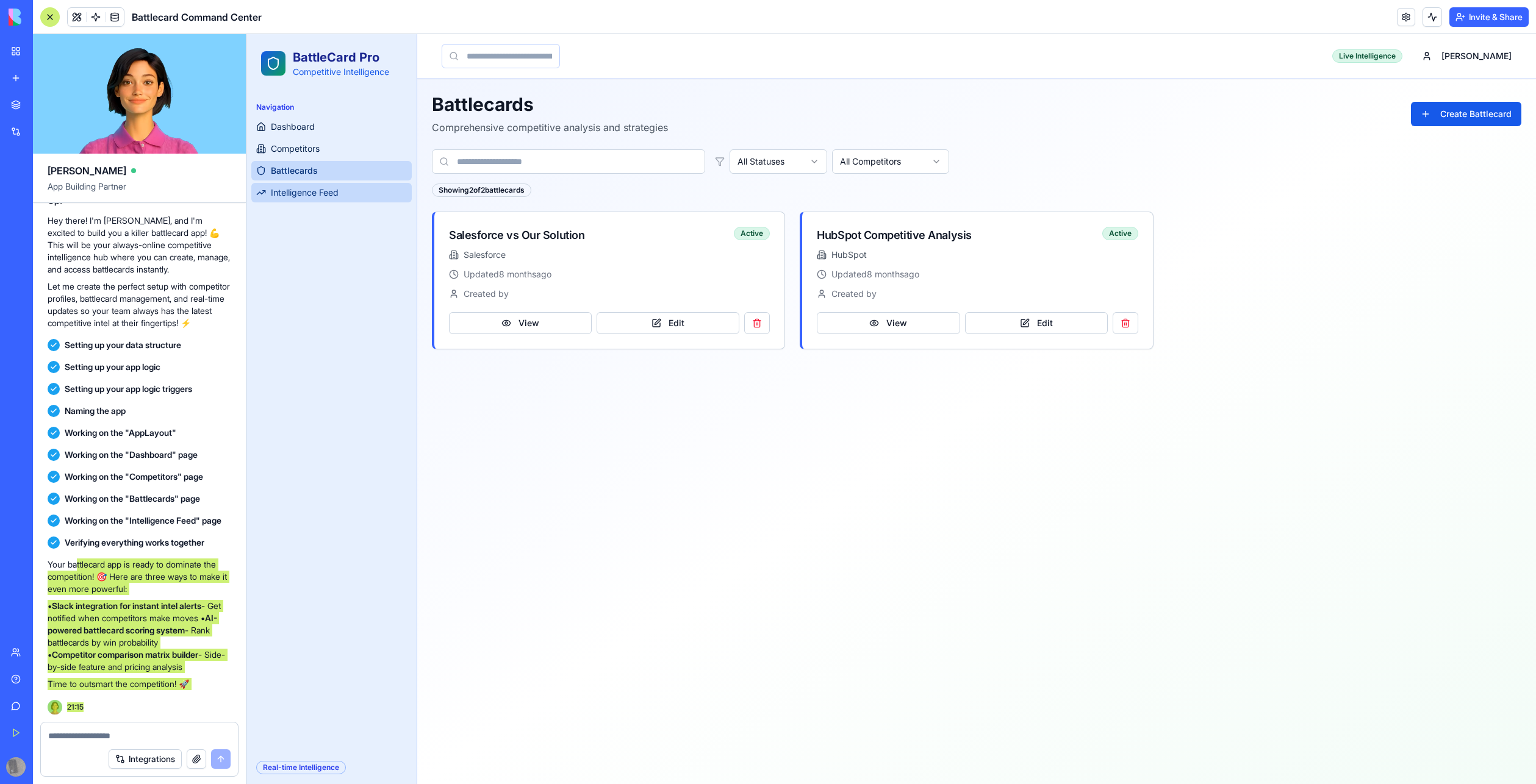
click at [288, 193] on span "Intelligence Feed" at bounding box center [305, 193] width 68 height 12
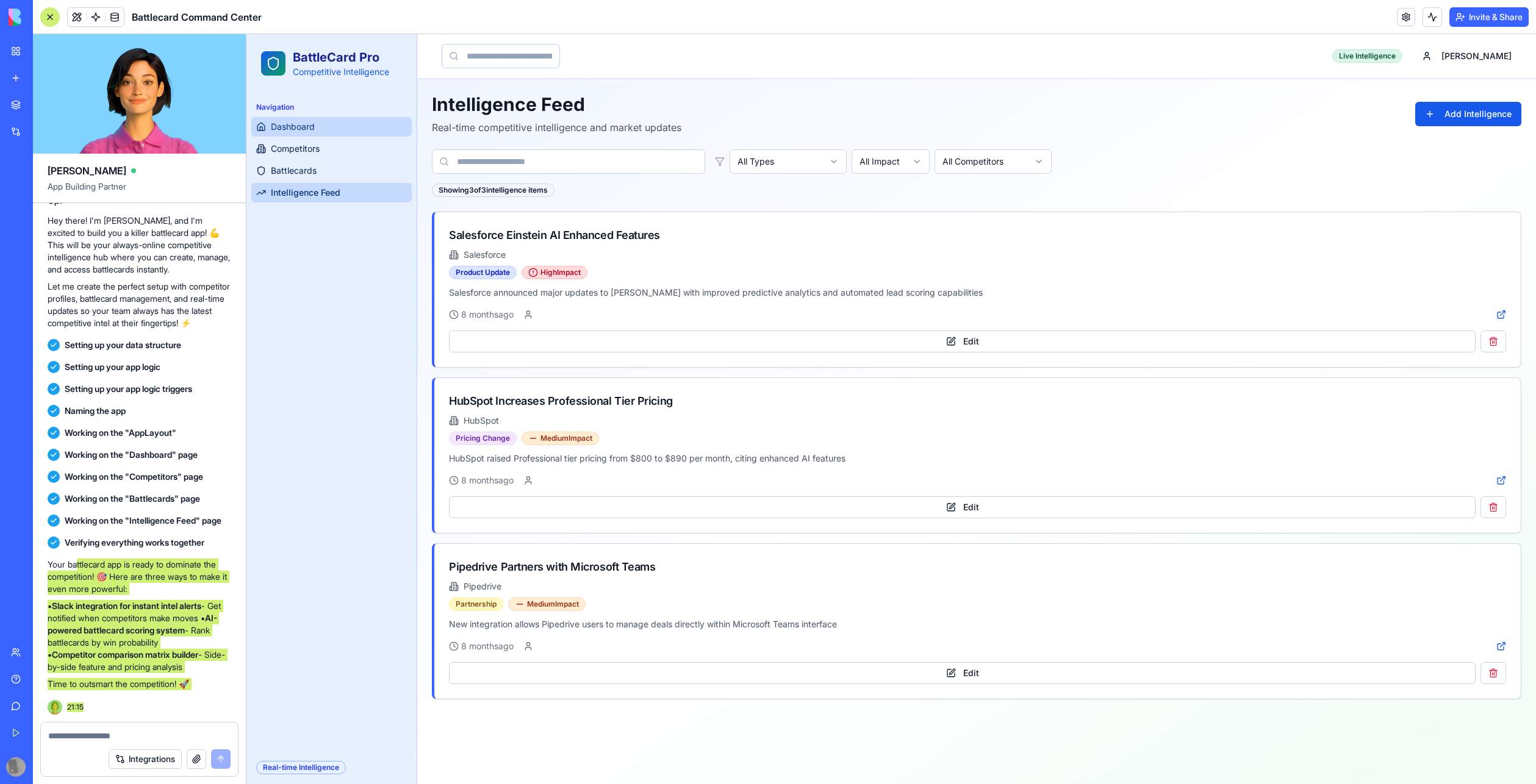
click at [328, 123] on link "Dashboard" at bounding box center [331, 126] width 160 height 19
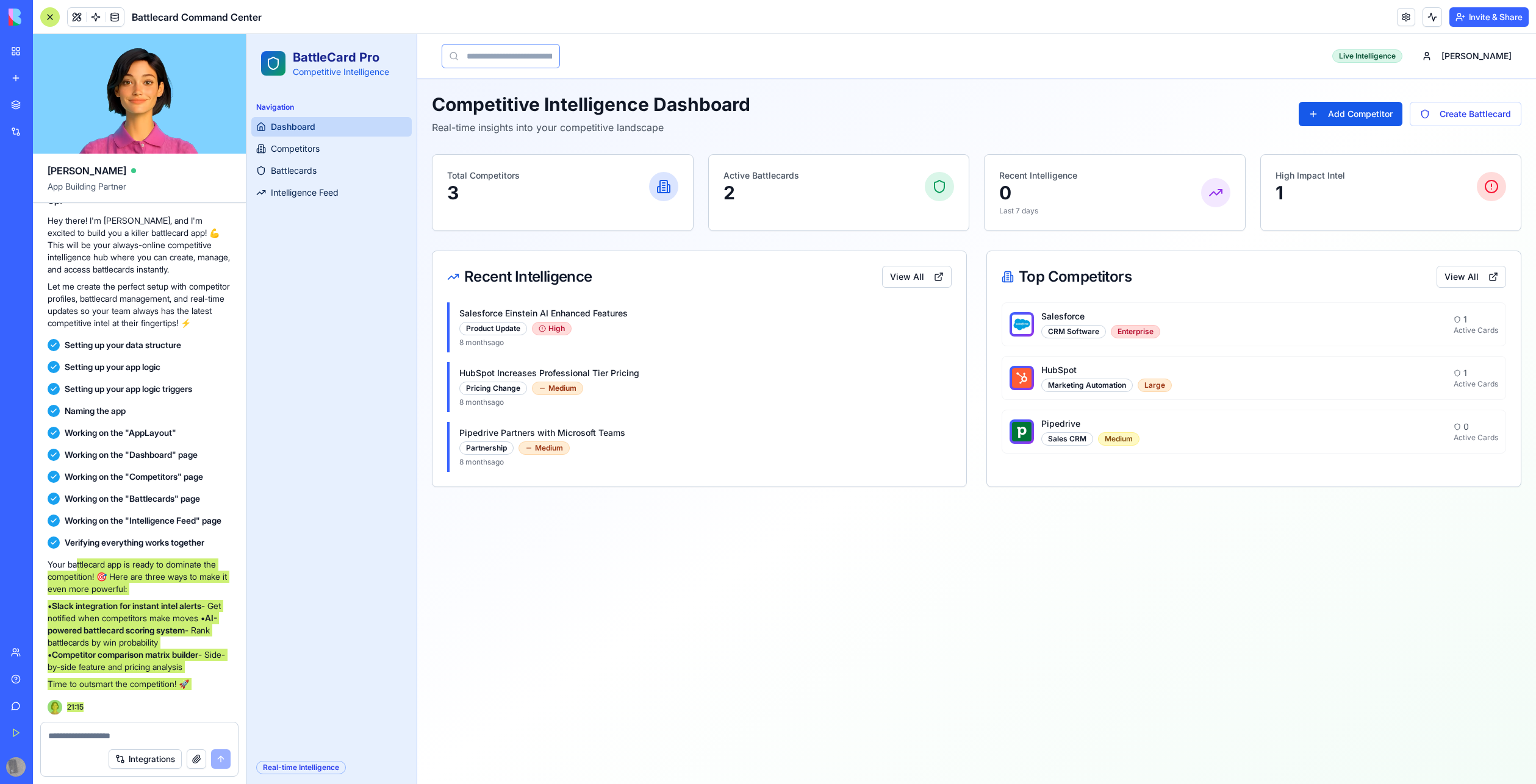
click at [493, 58] on input at bounding box center [501, 56] width 118 height 24
click at [1340, 109] on button "Add Competitor" at bounding box center [1350, 114] width 104 height 24
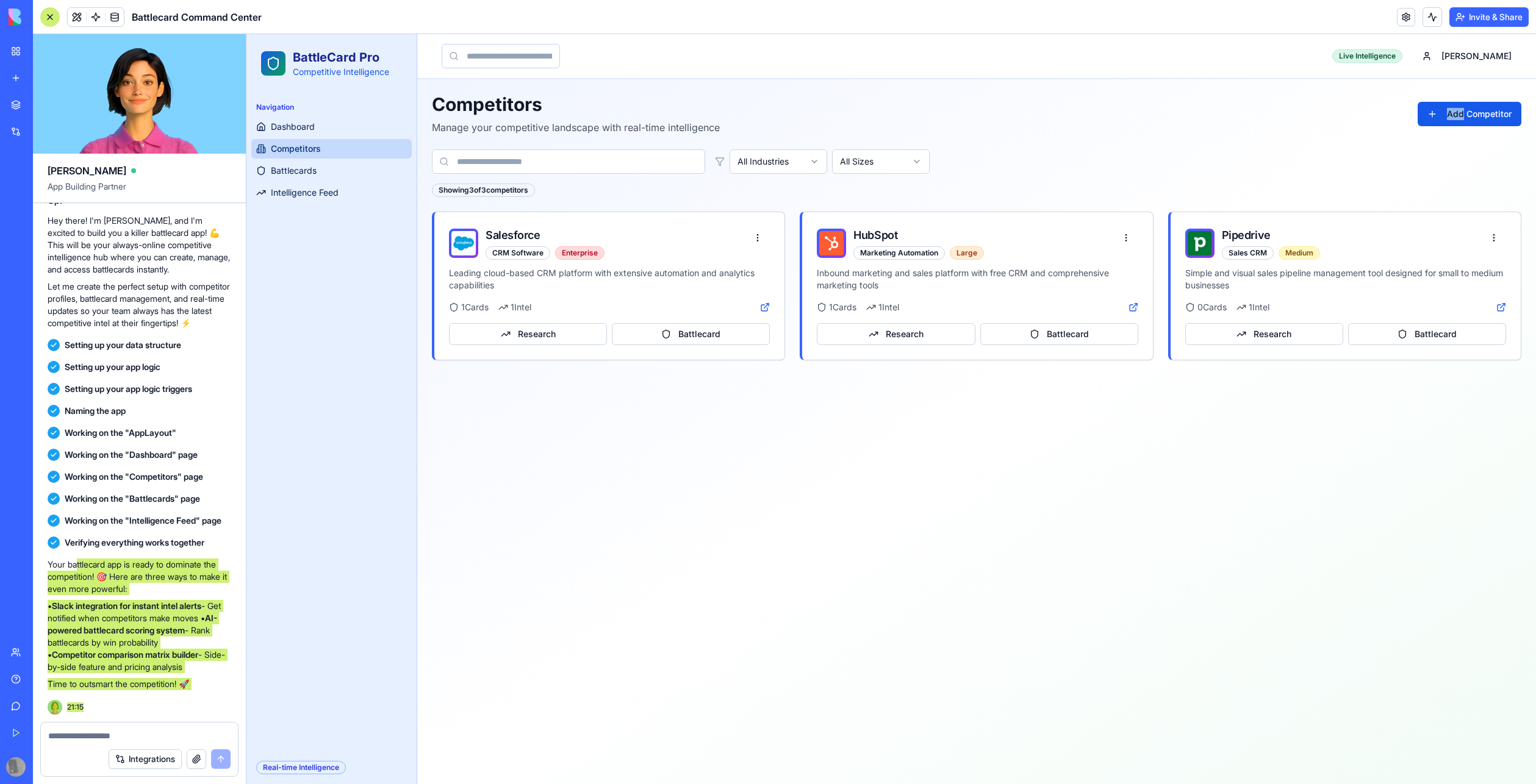
click at [1340, 109] on div "Competitors Manage your competitive landscape with real-time intelligence Add C…" at bounding box center [977, 114] width 1090 height 42
click at [972, 177] on div "All Industries All Sizes Showing 3 of 3 competitors" at bounding box center [977, 173] width 1090 height 47
click at [873, 334] on button "Research" at bounding box center [896, 334] width 158 height 22
click at [727, 476] on main "Live Intelligence [PERSON_NAME] Competitors Manage your competitive landscape w…" at bounding box center [976, 409] width 1119 height 750
click at [1402, 61] on div "Live Intelligence" at bounding box center [1367, 56] width 70 height 13
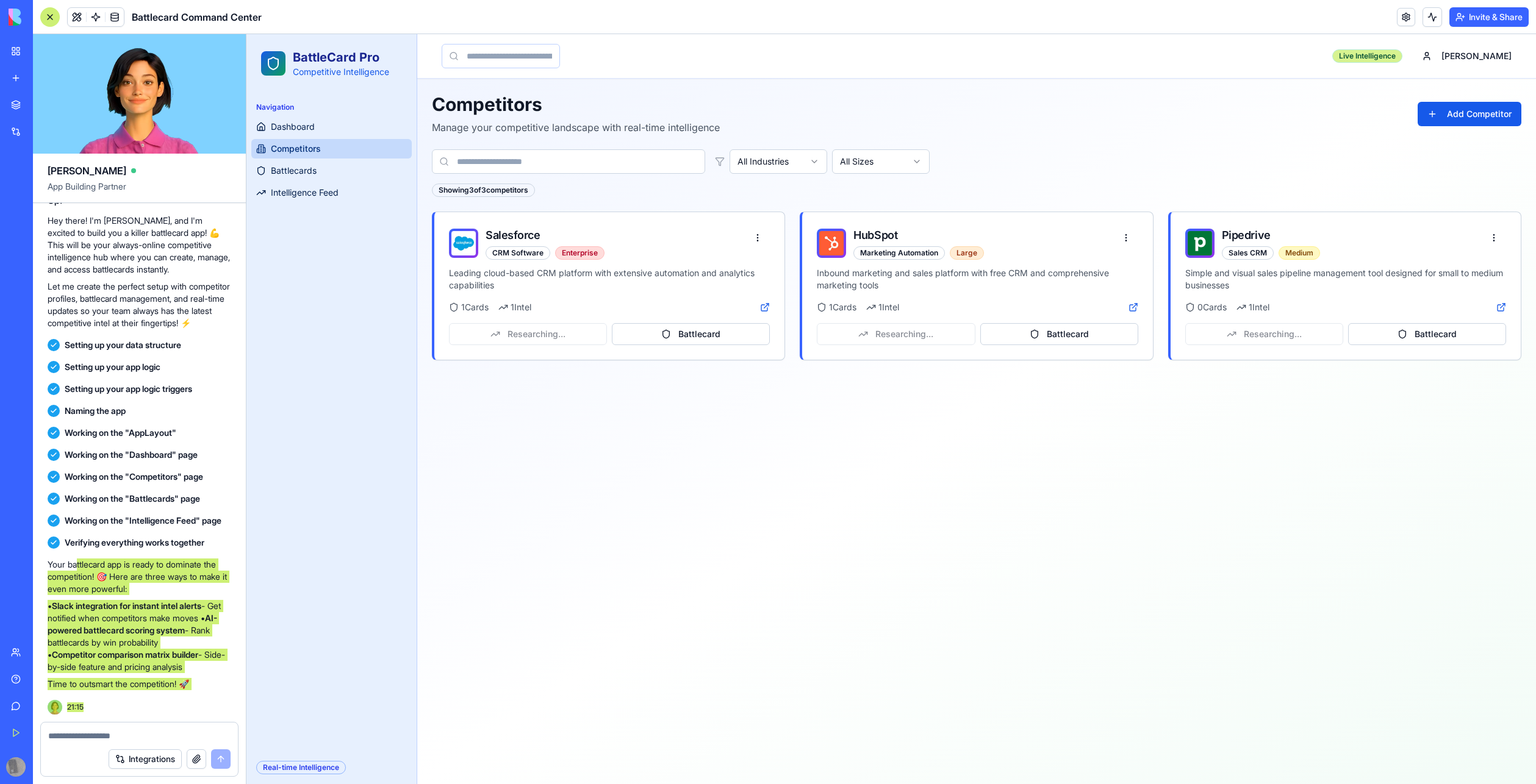
click at [1402, 58] on div "Live Intelligence" at bounding box center [1367, 56] width 70 height 13
click at [1504, 61] on html "BattleCard Pro Competitive Intelligence Navigation Dashboard Competitors Battle…" at bounding box center [891, 409] width 1289 height 750
click at [1232, 61] on html "BattleCard Pro Competitive Intelligence Navigation Dashboard Competitors Battle…" at bounding box center [891, 409] width 1289 height 750
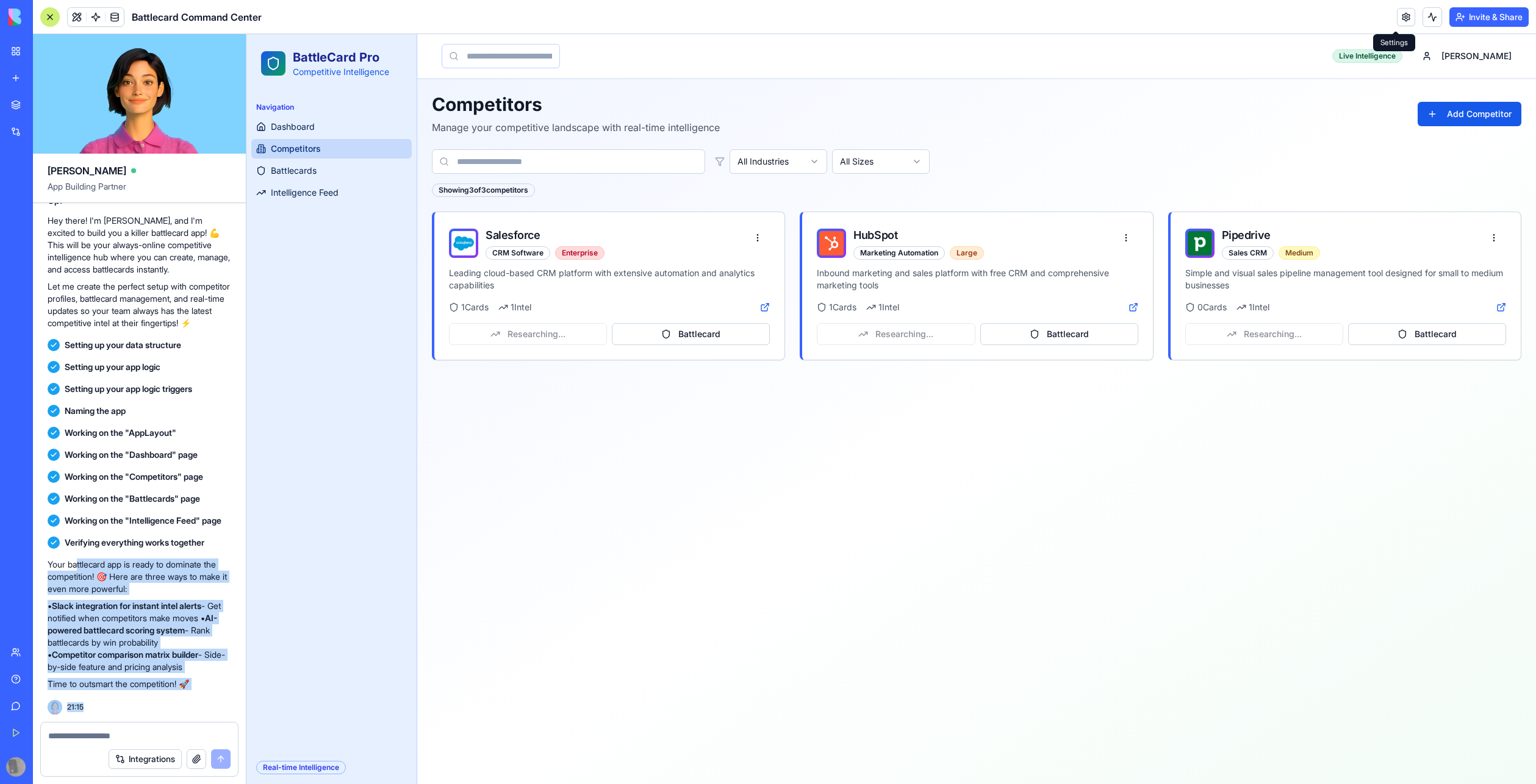
click at [1397, 21] on link at bounding box center [1406, 17] width 18 height 18
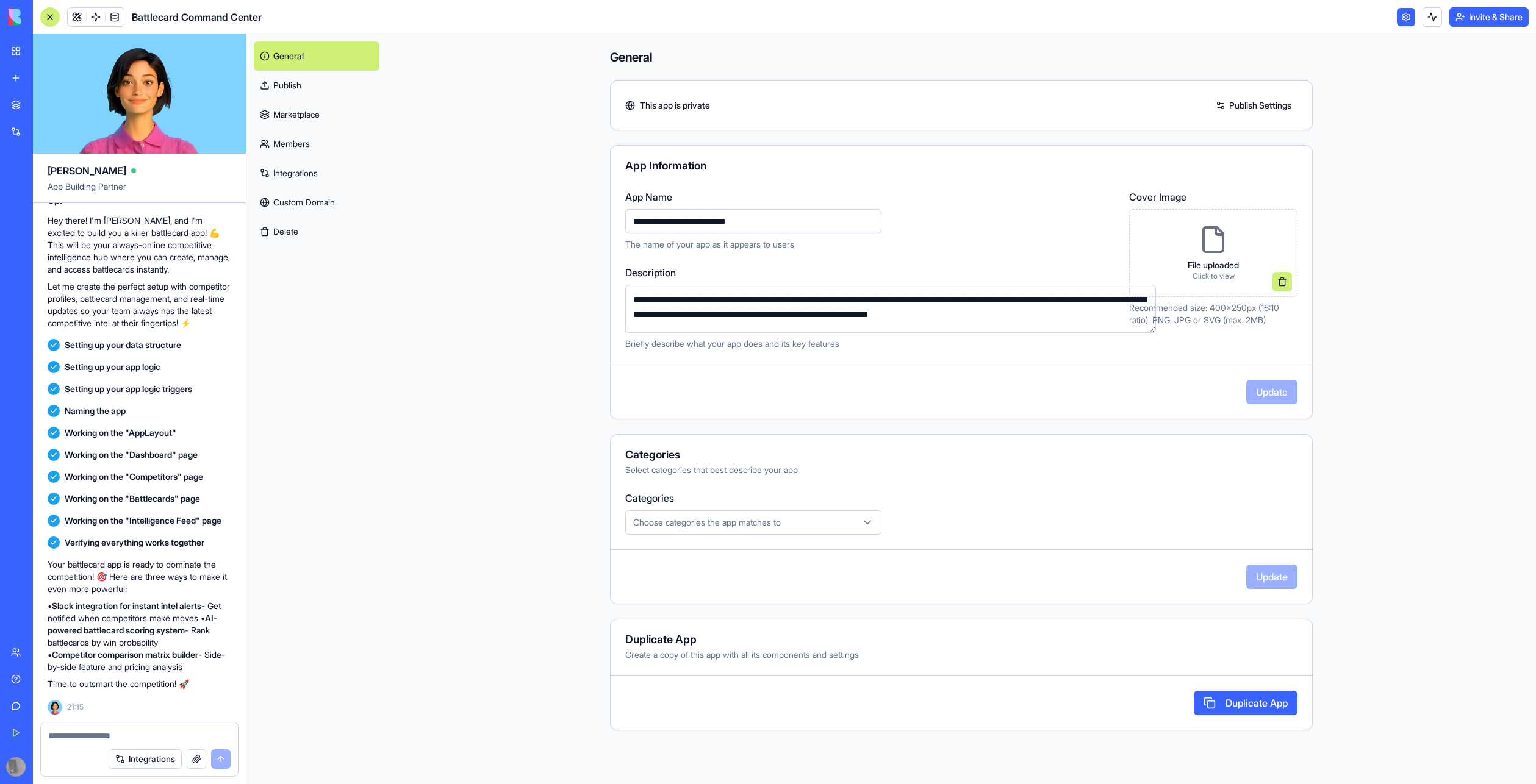
click at [307, 91] on link "Publish" at bounding box center [316, 85] width 125 height 29
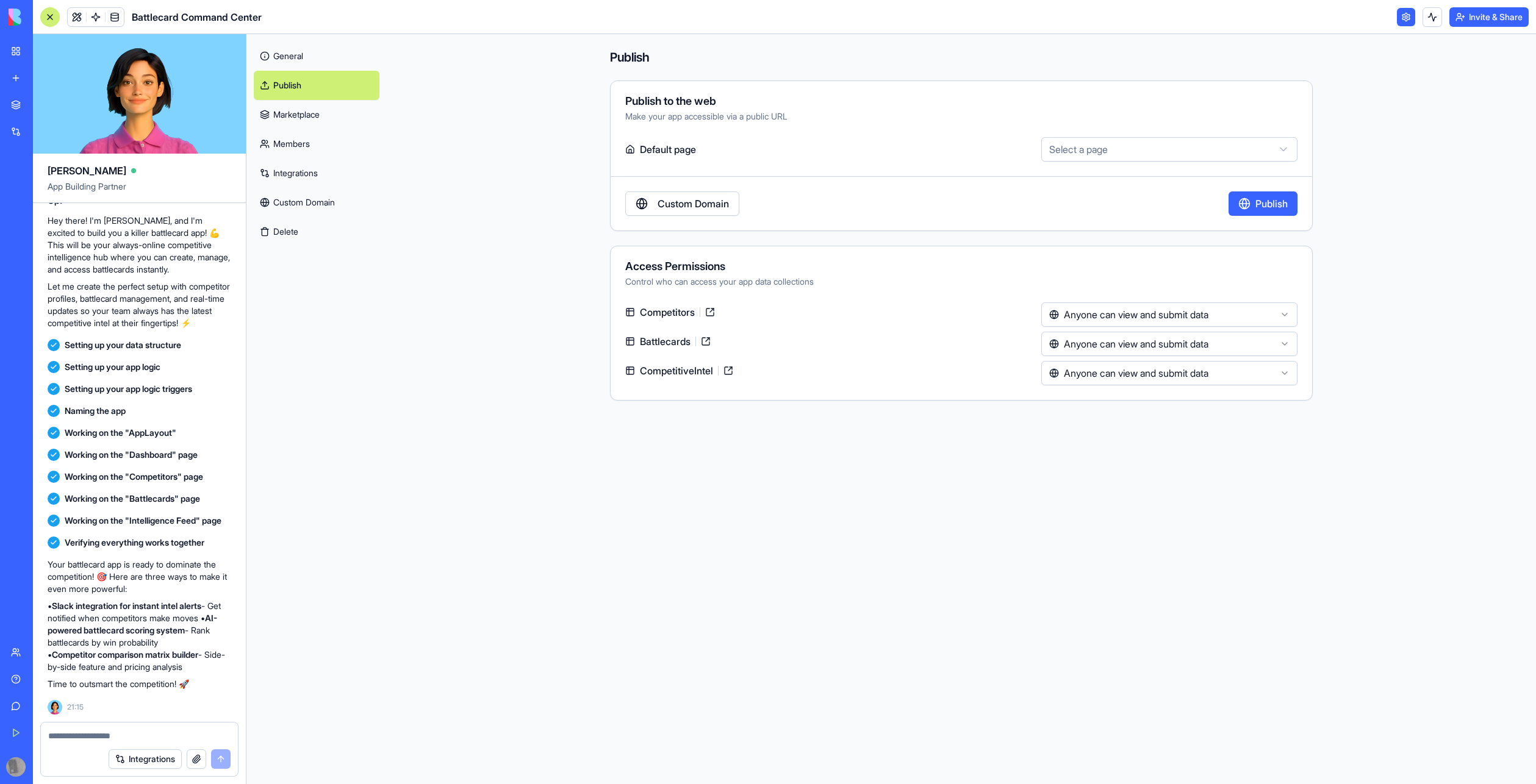
click at [301, 123] on link "Marketplace" at bounding box center [316, 114] width 125 height 29
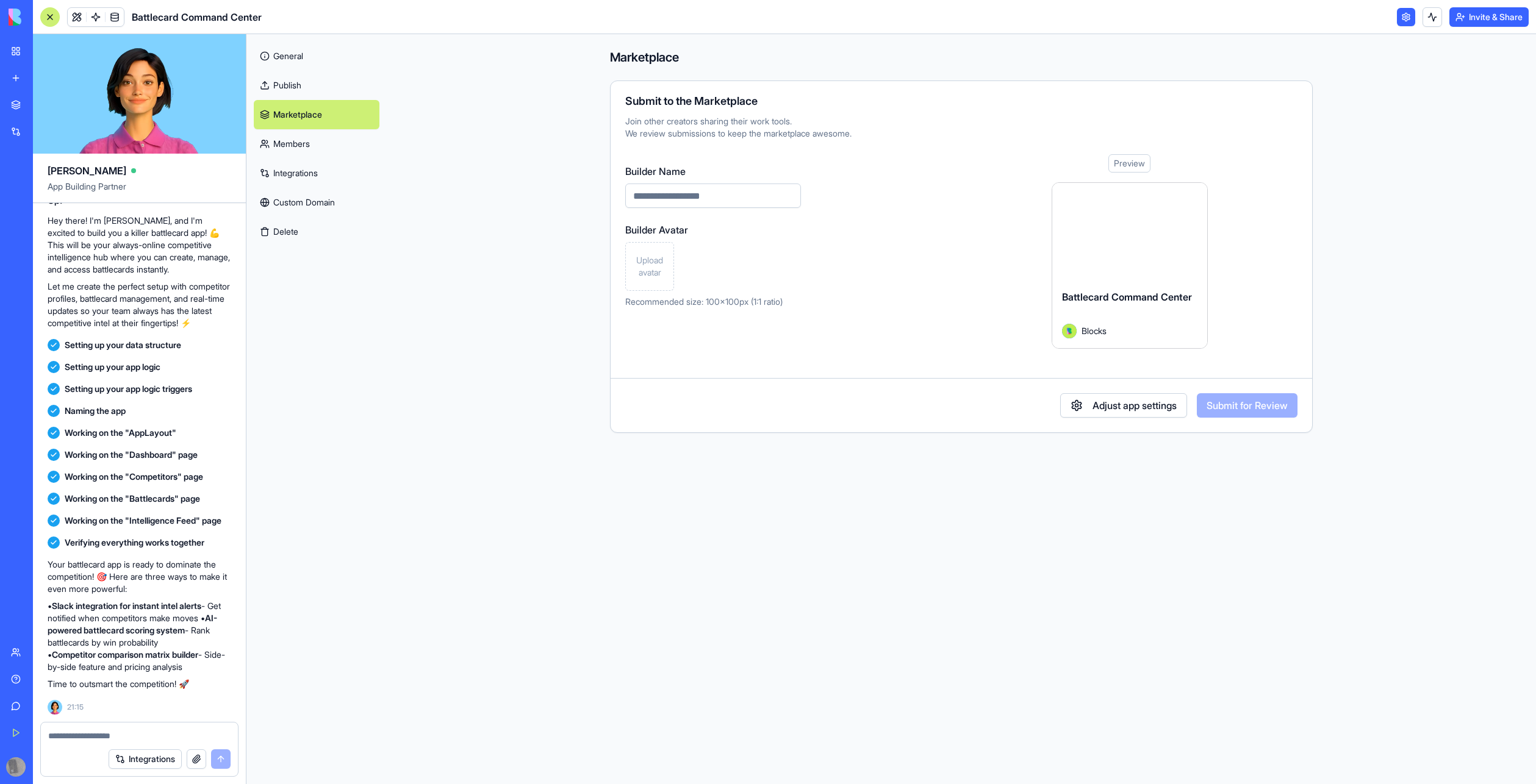
click at [288, 159] on link "Members" at bounding box center [316, 144] width 125 height 29
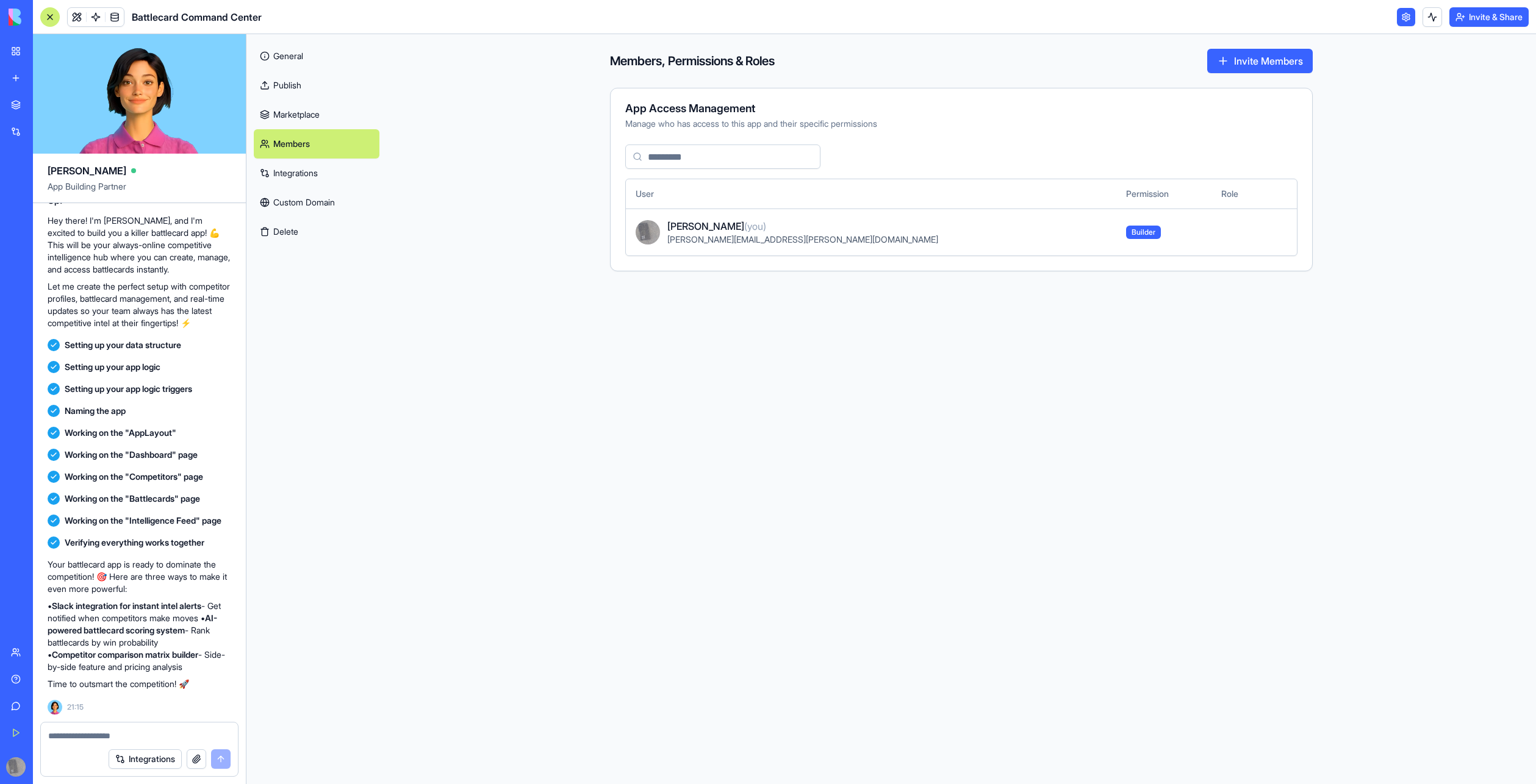
click at [292, 185] on link "Integrations" at bounding box center [316, 173] width 125 height 29
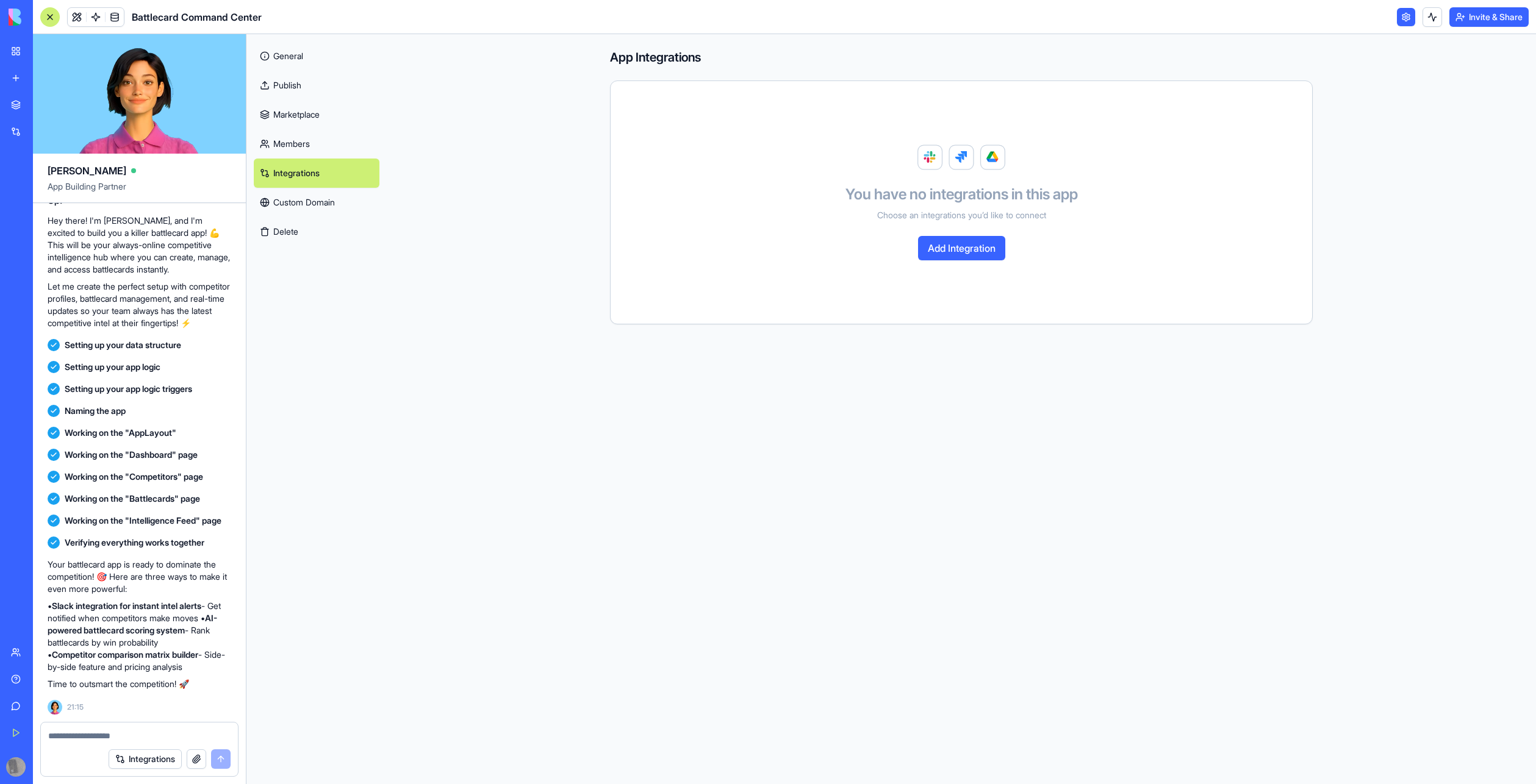
click at [296, 210] on link "Custom Domain" at bounding box center [316, 202] width 125 height 29
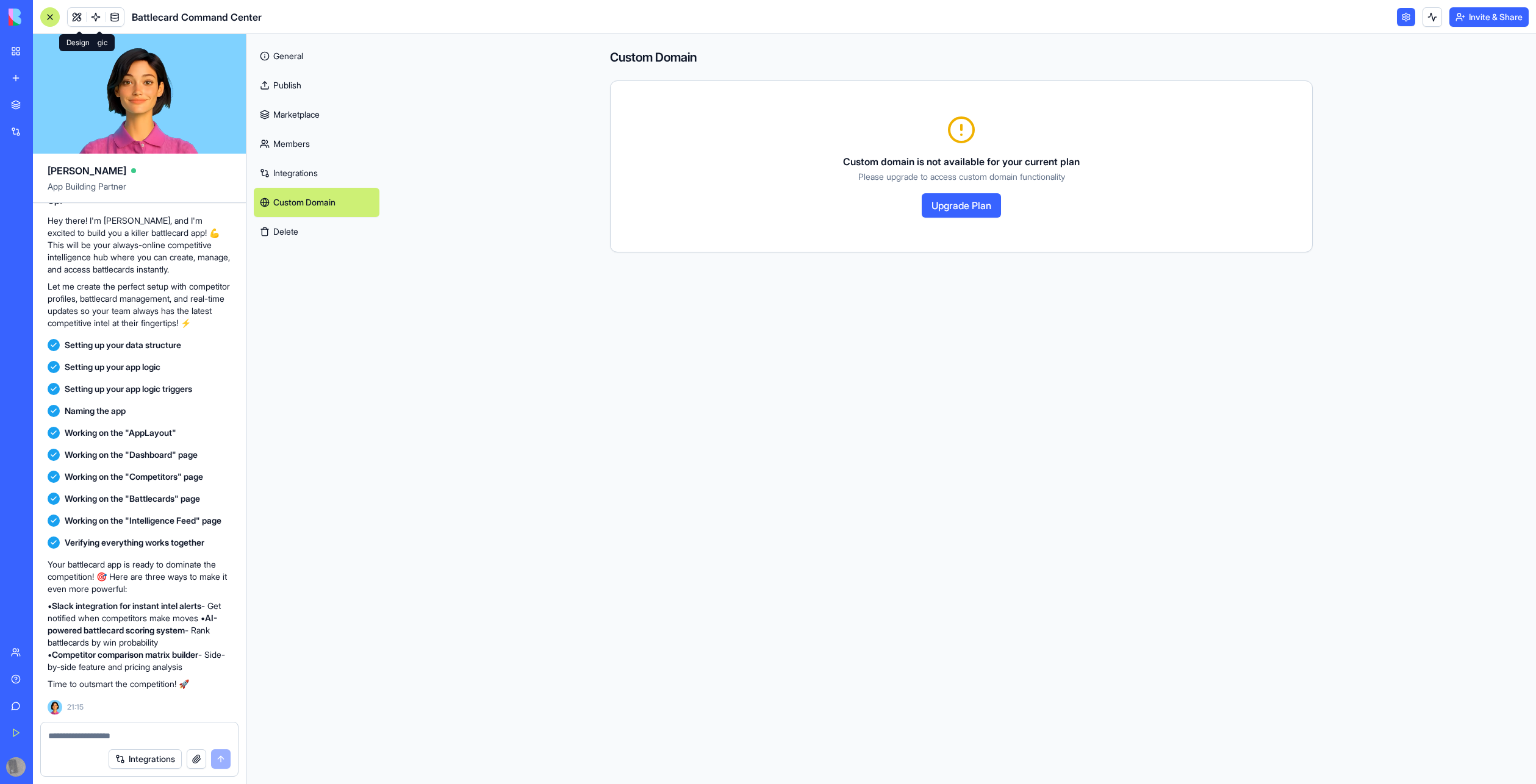
click at [80, 18] on link at bounding box center [77, 17] width 18 height 18
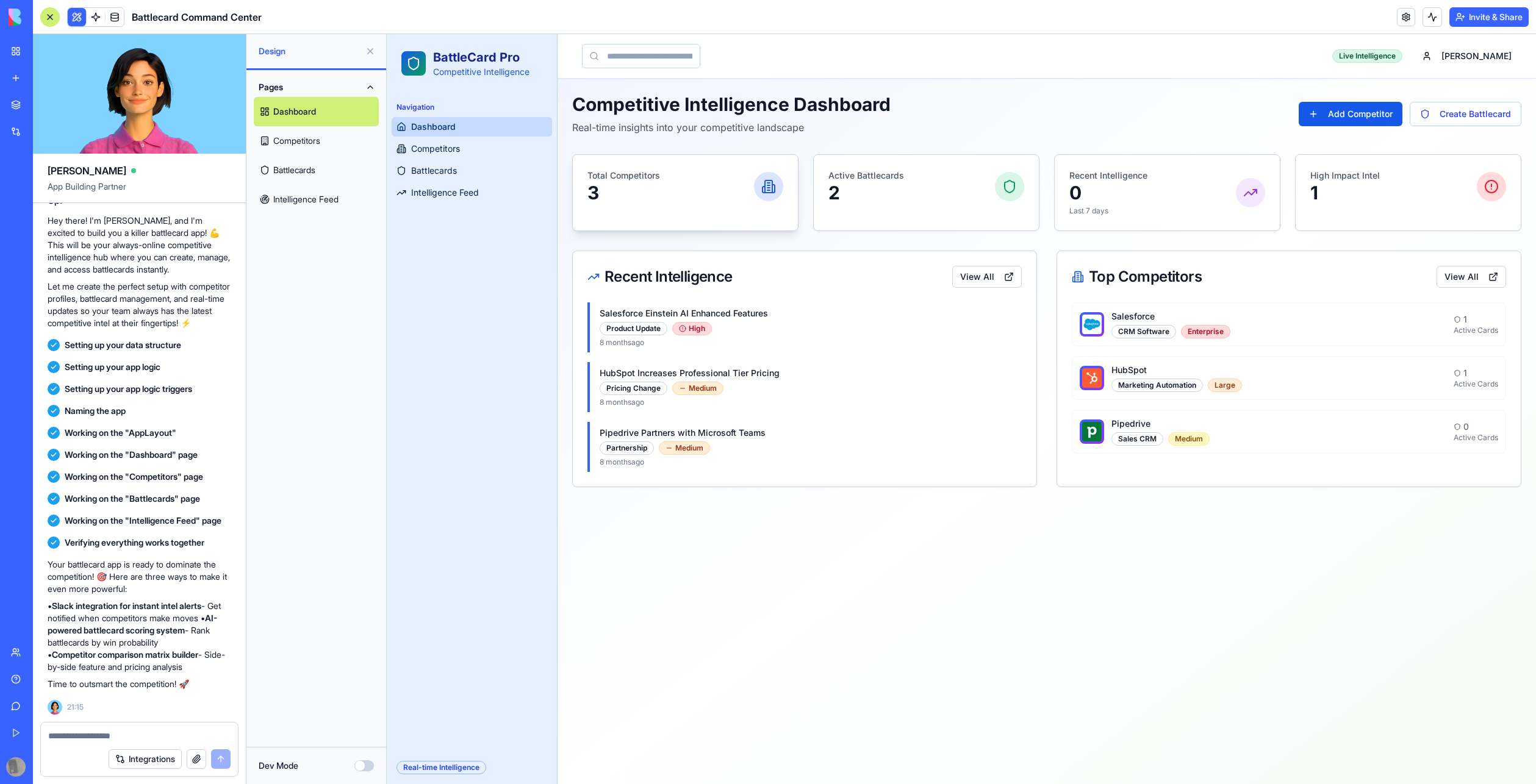
click at [749, 156] on div "Total Competitors 3" at bounding box center [685, 187] width 225 height 63
click at [702, 211] on div "Total Competitors 3" at bounding box center [685, 187] width 225 height 63
click at [304, 150] on link "Competitors" at bounding box center [316, 140] width 125 height 29
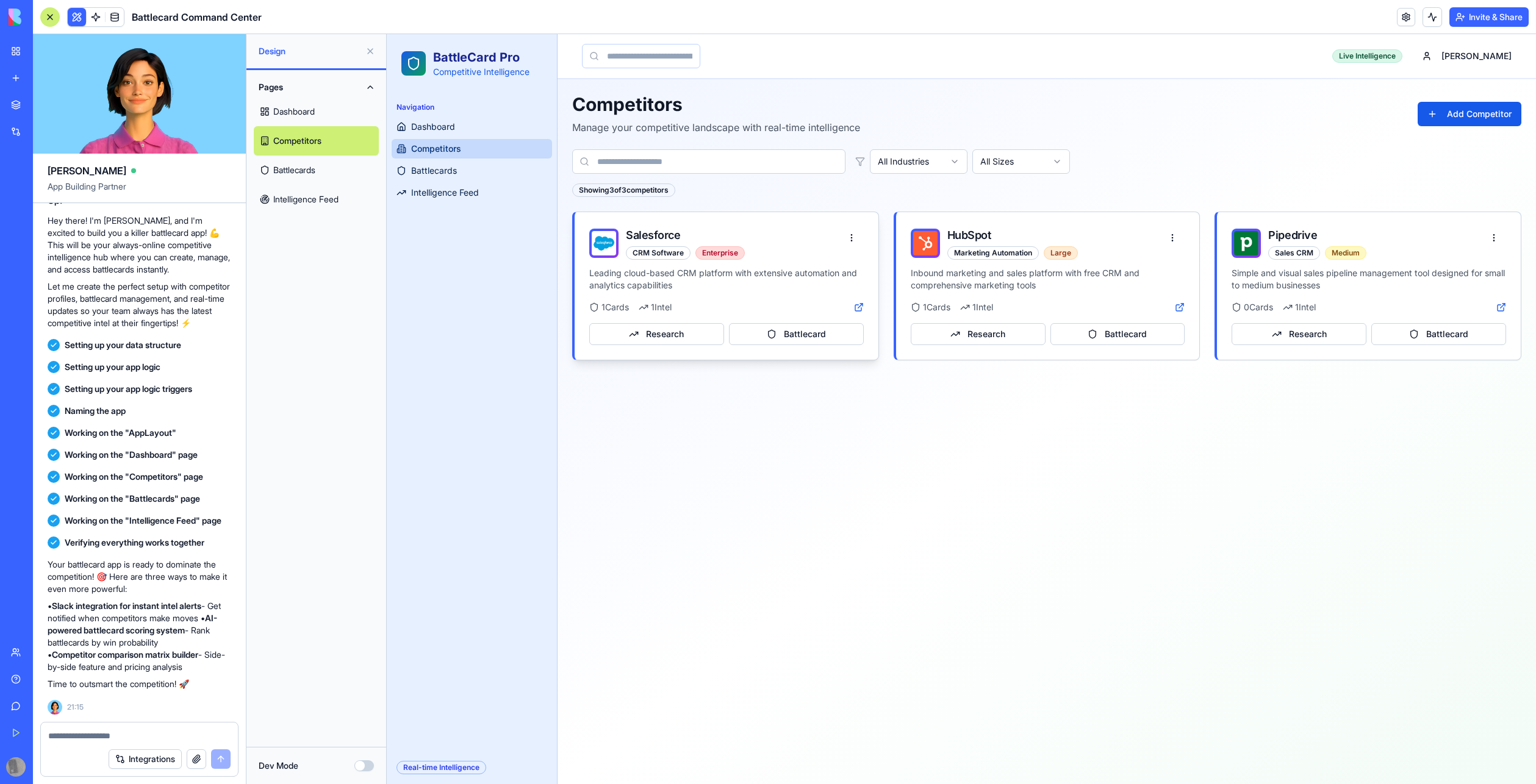
click at [822, 222] on div "Salesforce CRM Software Enterprise" at bounding box center [727, 240] width 304 height 55
click at [312, 185] on link "Battlecards" at bounding box center [316, 169] width 125 height 29
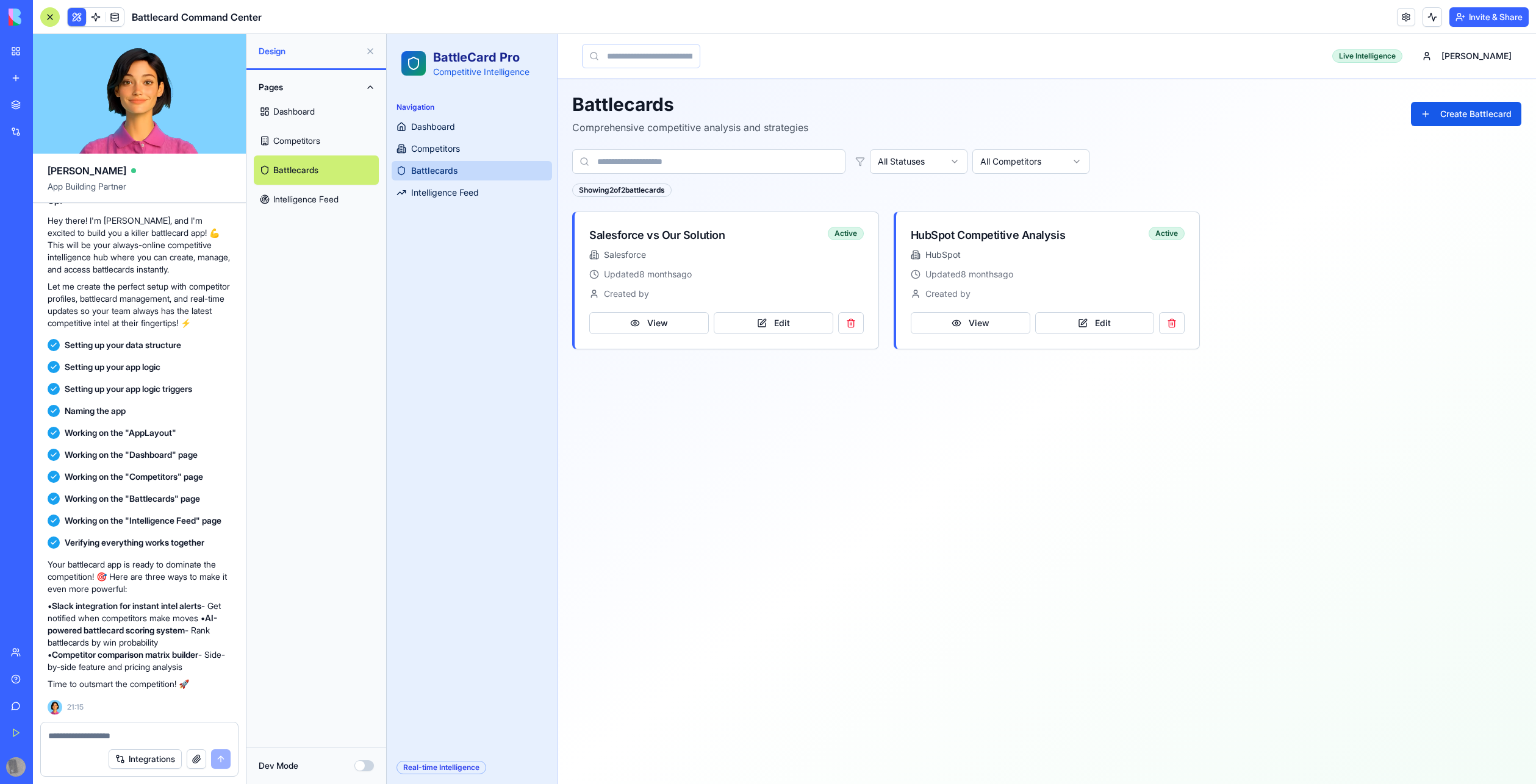
click at [321, 214] on link "Intelligence Feed" at bounding box center [316, 199] width 125 height 29
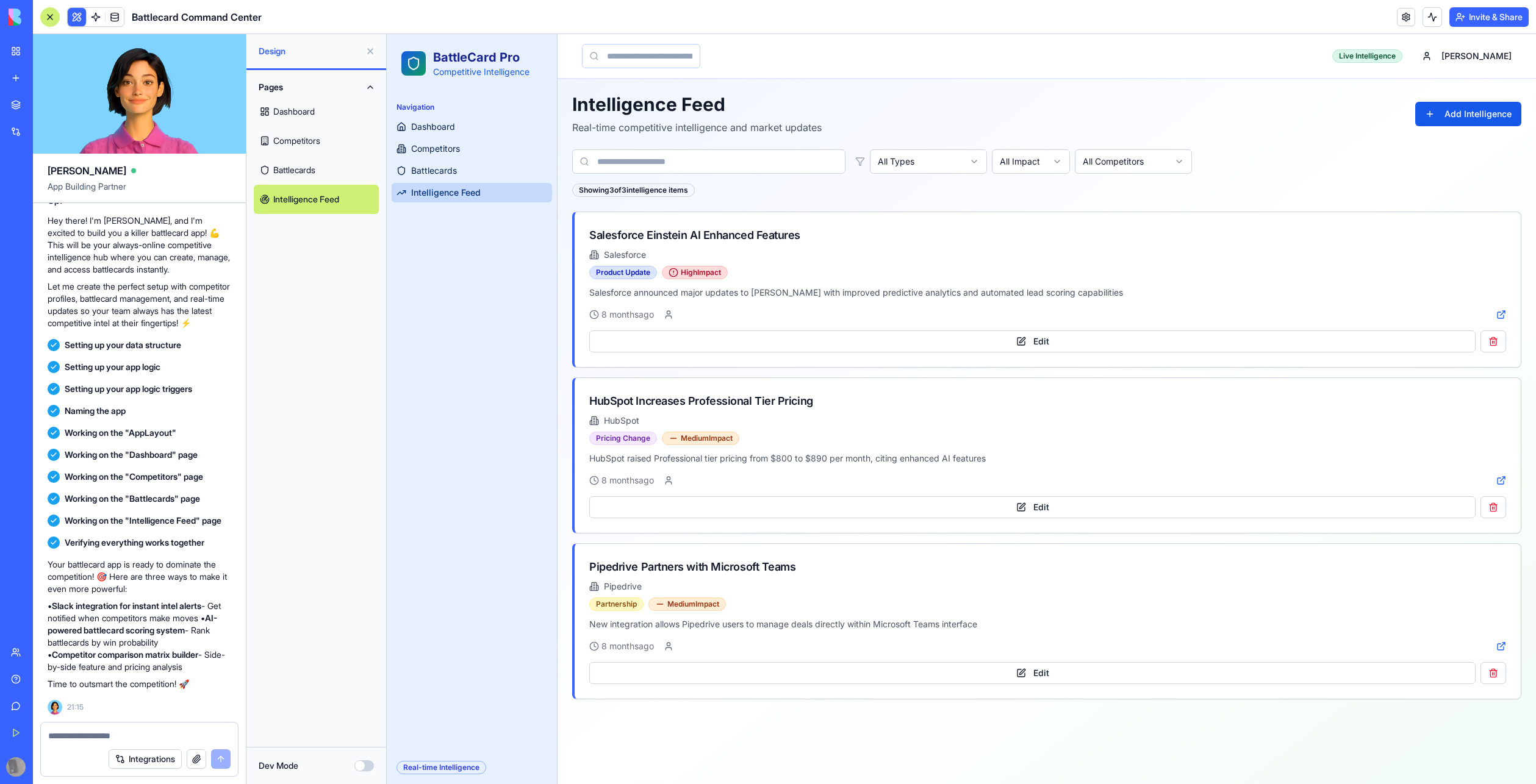
click at [78, 17] on button at bounding box center [77, 17] width 18 height 18
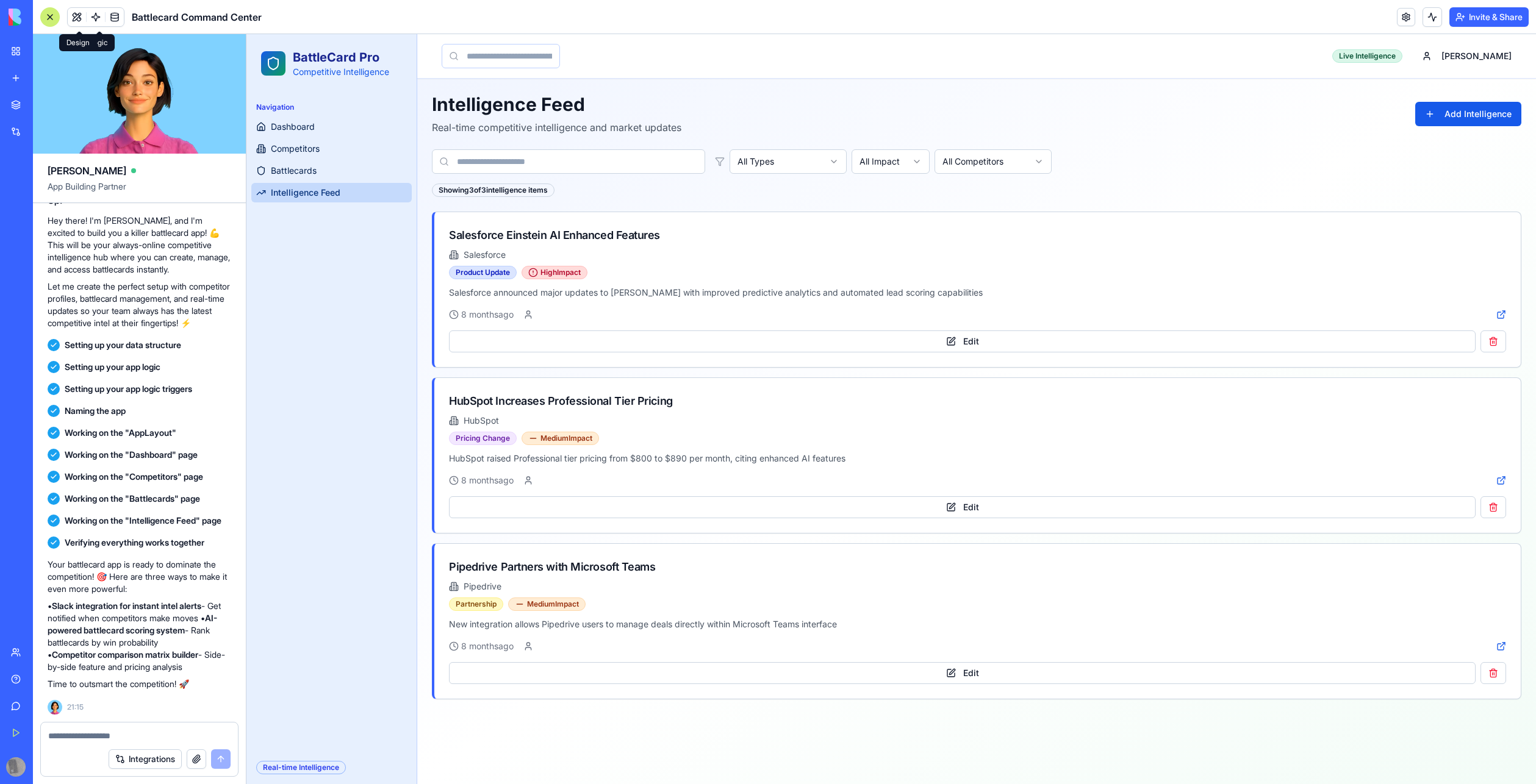
click at [80, 17] on button at bounding box center [77, 17] width 18 height 18
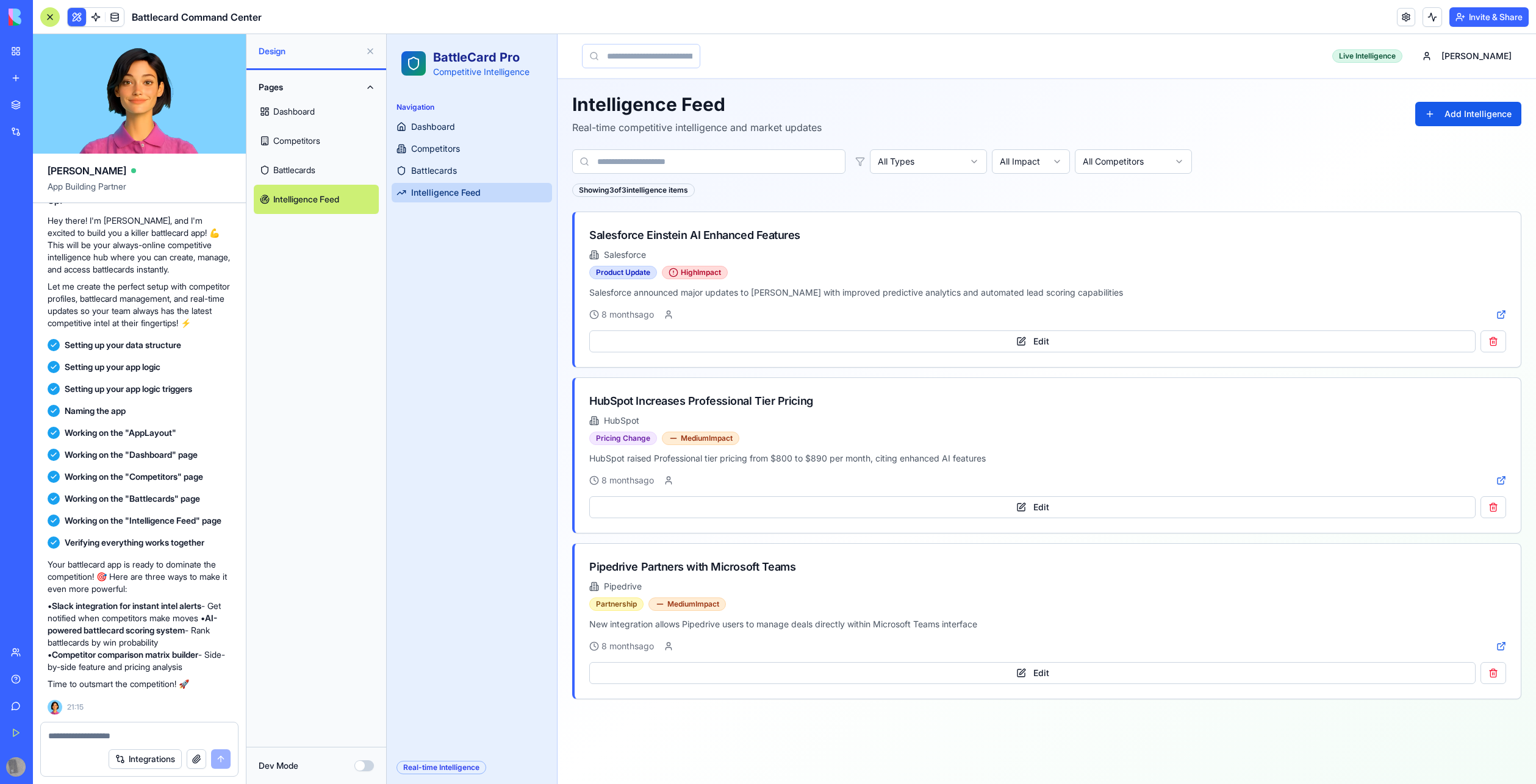
click at [302, 119] on link "Dashboard" at bounding box center [316, 111] width 125 height 29
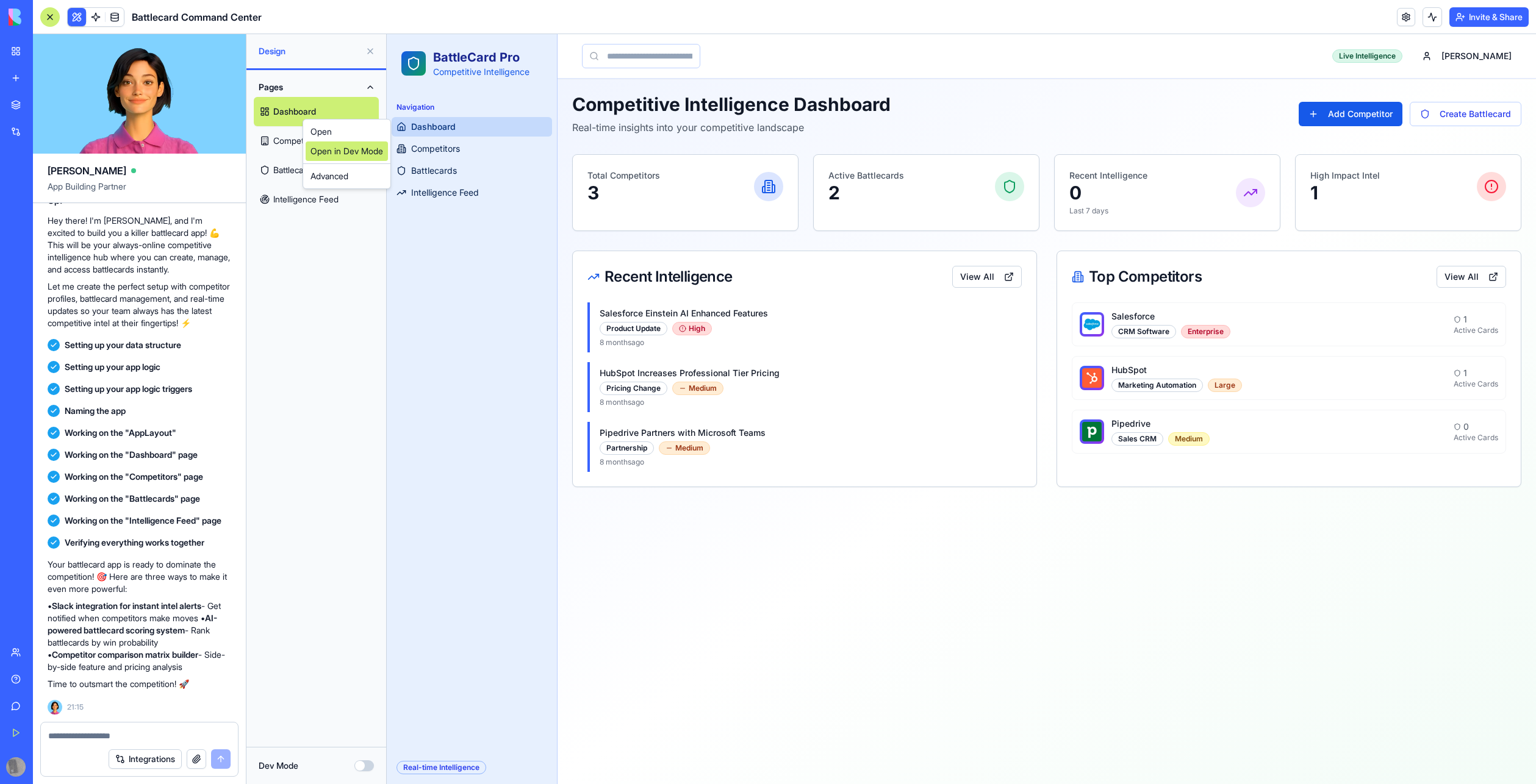
click at [333, 149] on link "Open in Dev Mode" at bounding box center [346, 150] width 82 height 19
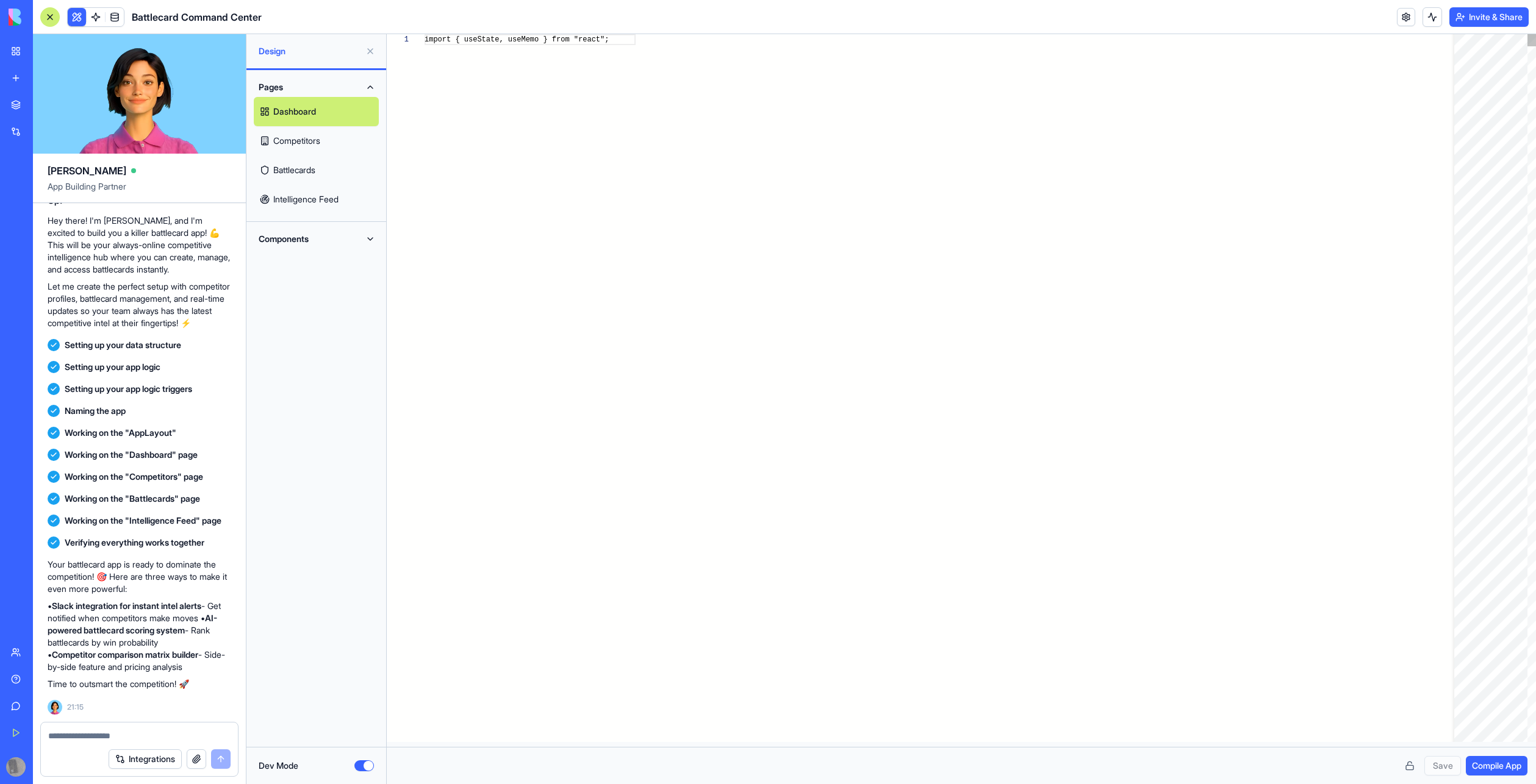
scroll to position [110, 0]
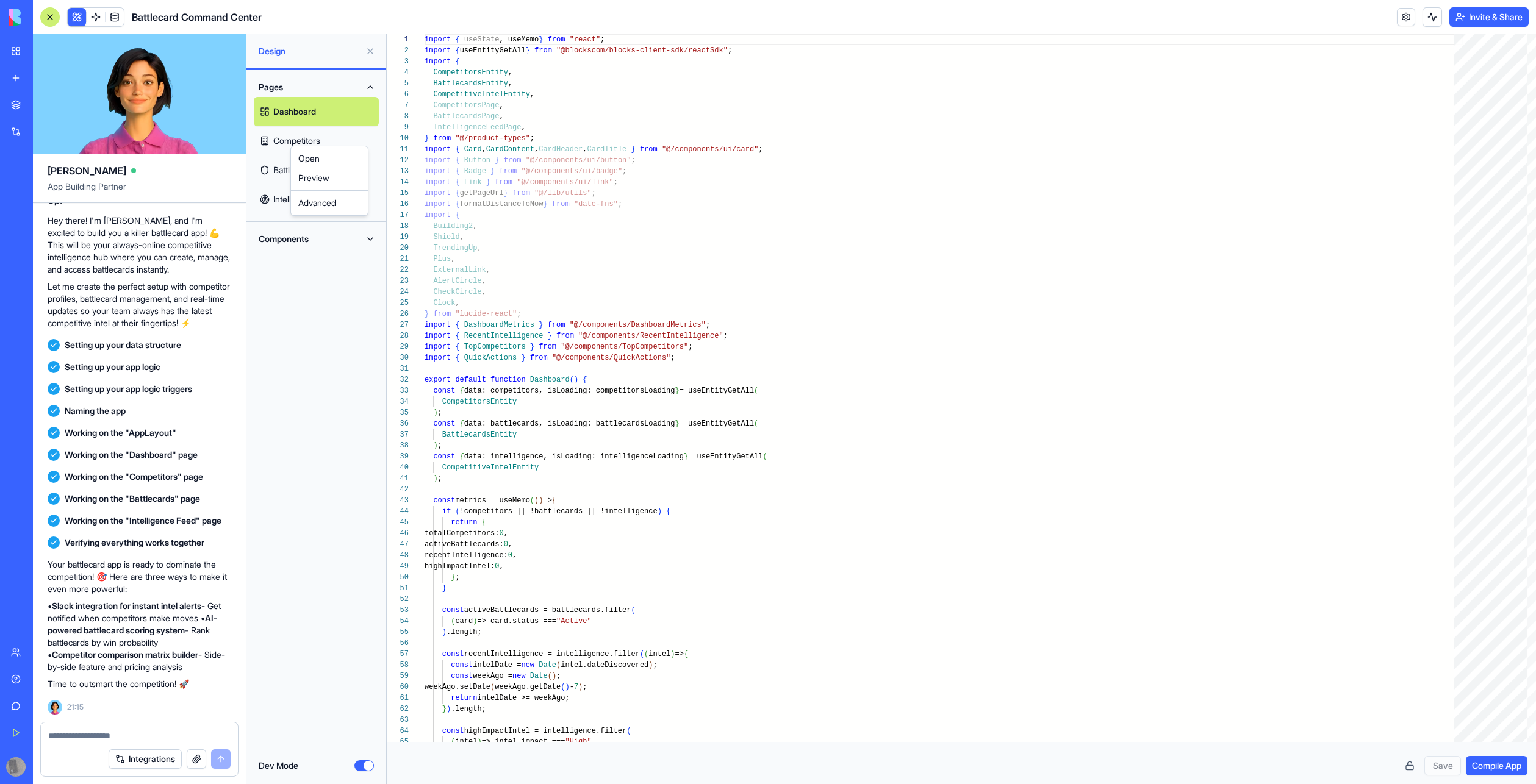
click at [276, 142] on link "Competitors" at bounding box center [316, 140] width 125 height 29
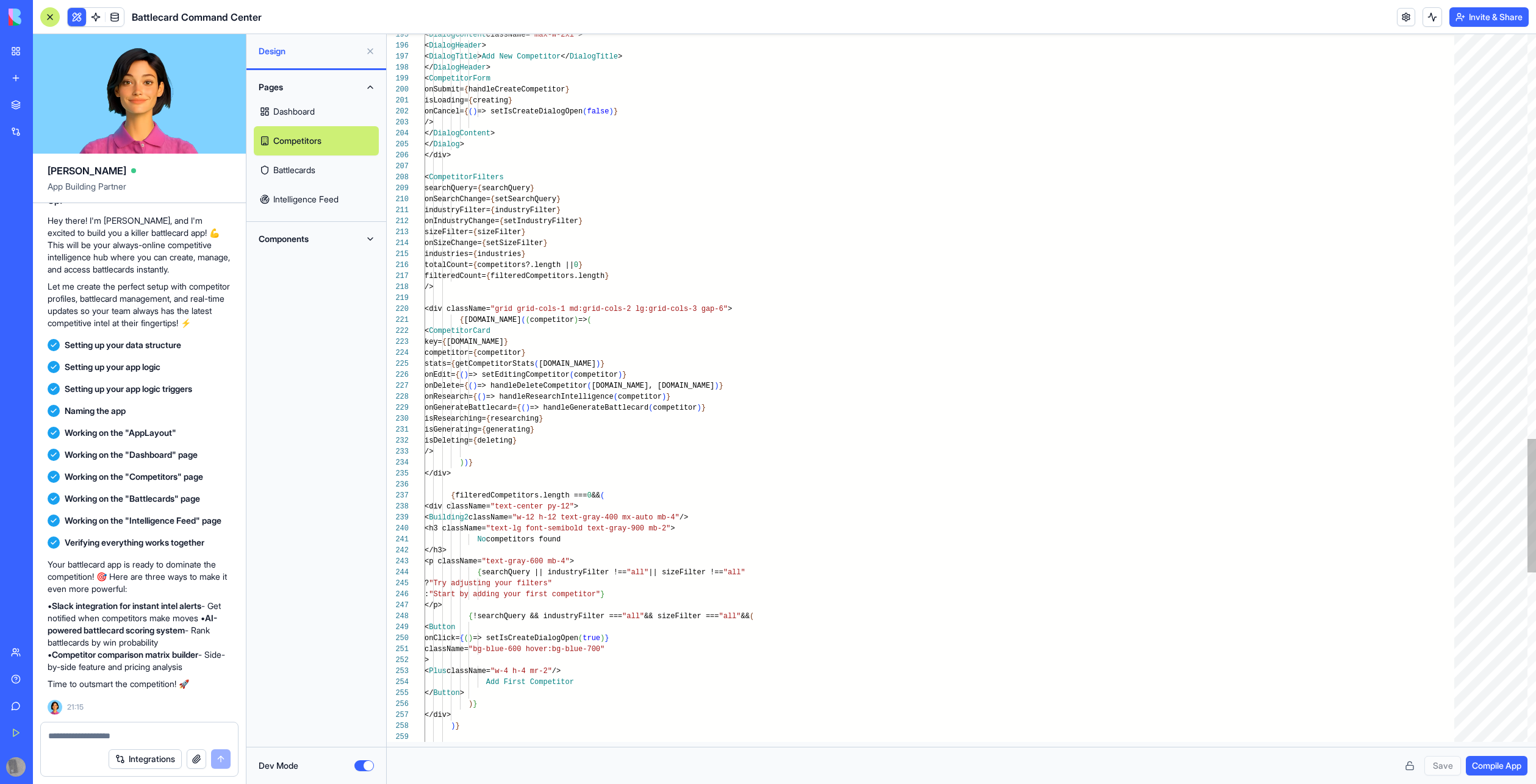
scroll to position [66, 4]
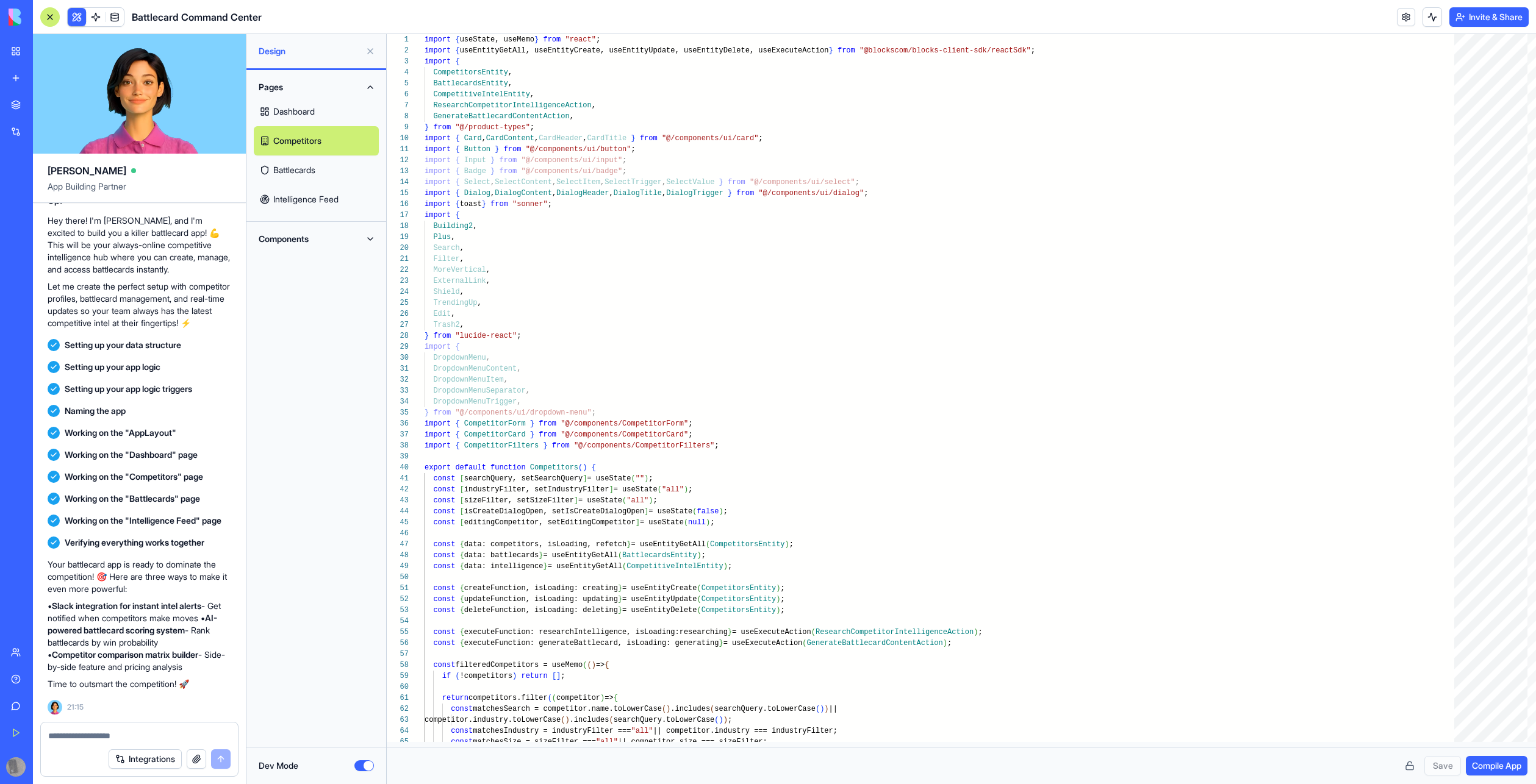
click at [292, 181] on link "Battlecards" at bounding box center [316, 169] width 125 height 29
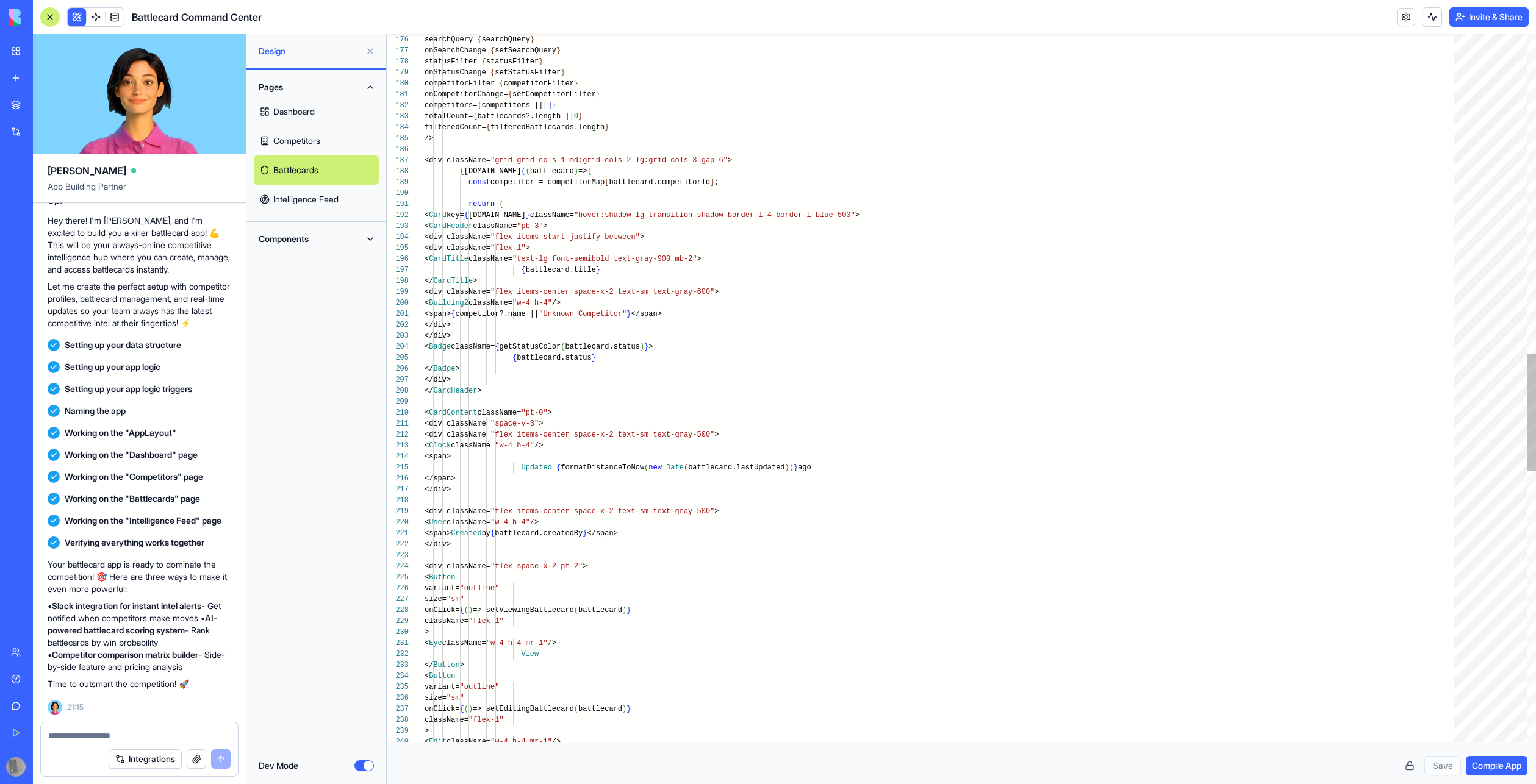
scroll to position [33, 4]
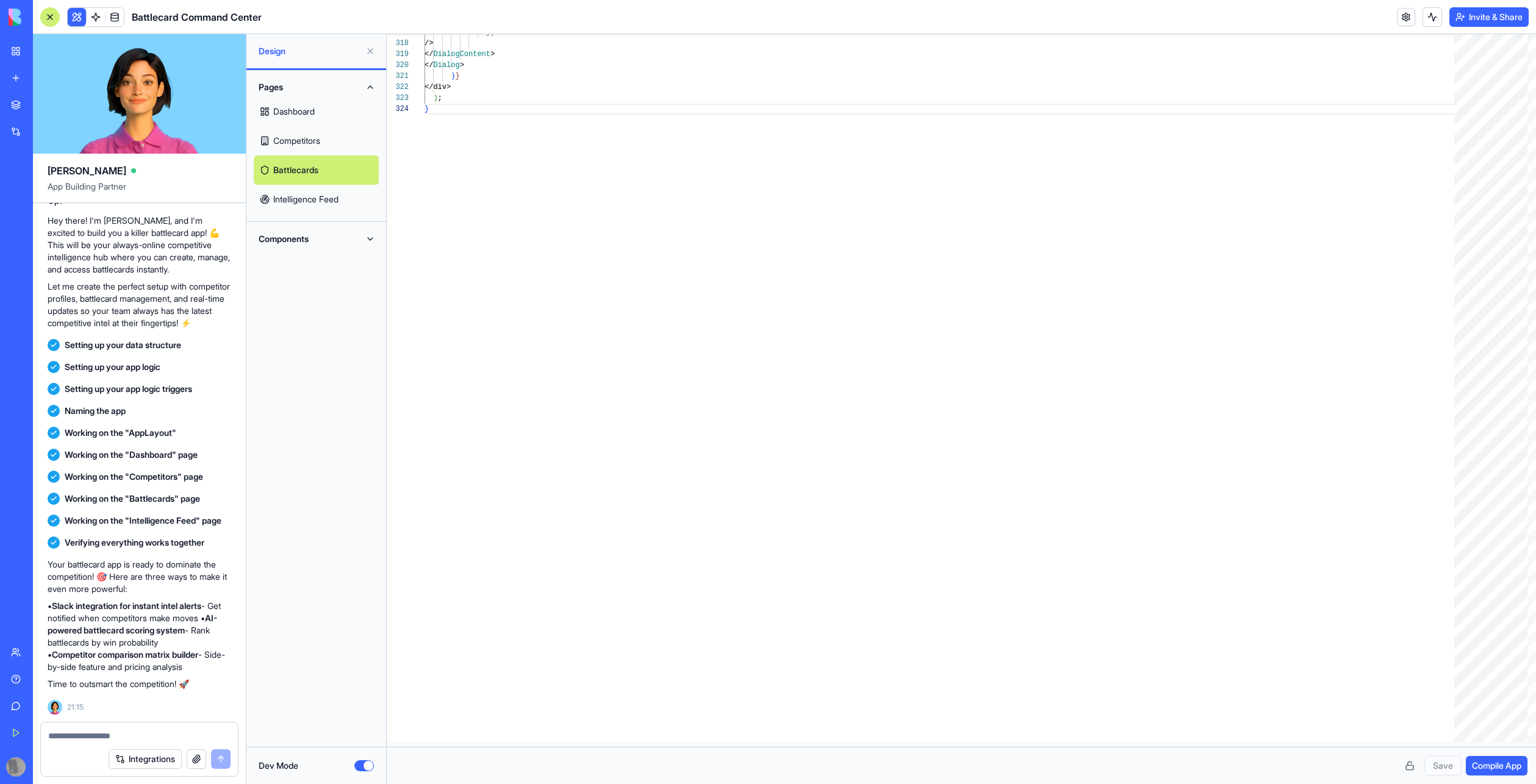
click at [297, 208] on link "Intelligence Feed" at bounding box center [316, 199] width 125 height 29
type textarea "**********"
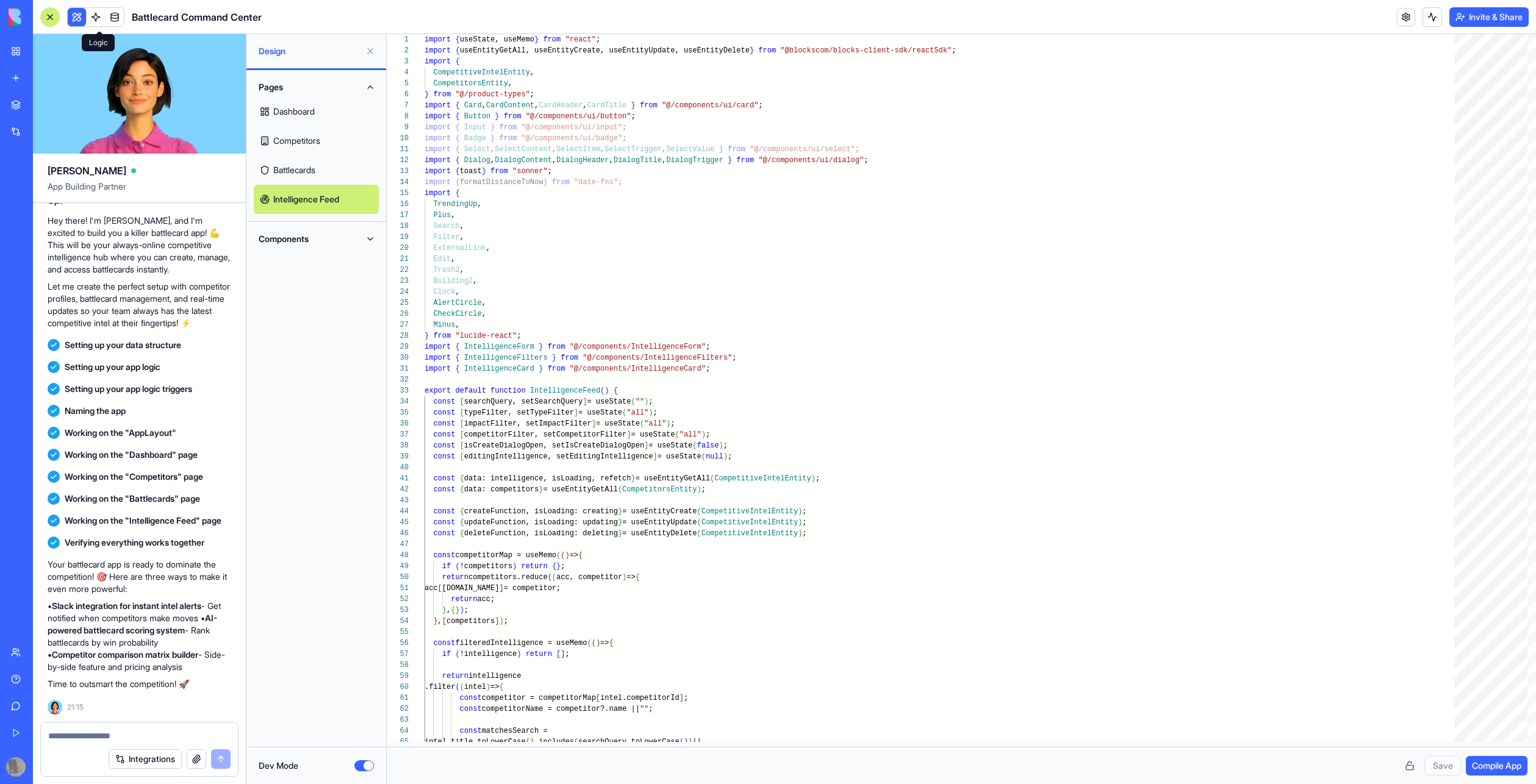
click at [98, 21] on span at bounding box center [96, 17] width 34 height 34
click at [98, 21] on link at bounding box center [96, 17] width 18 height 18
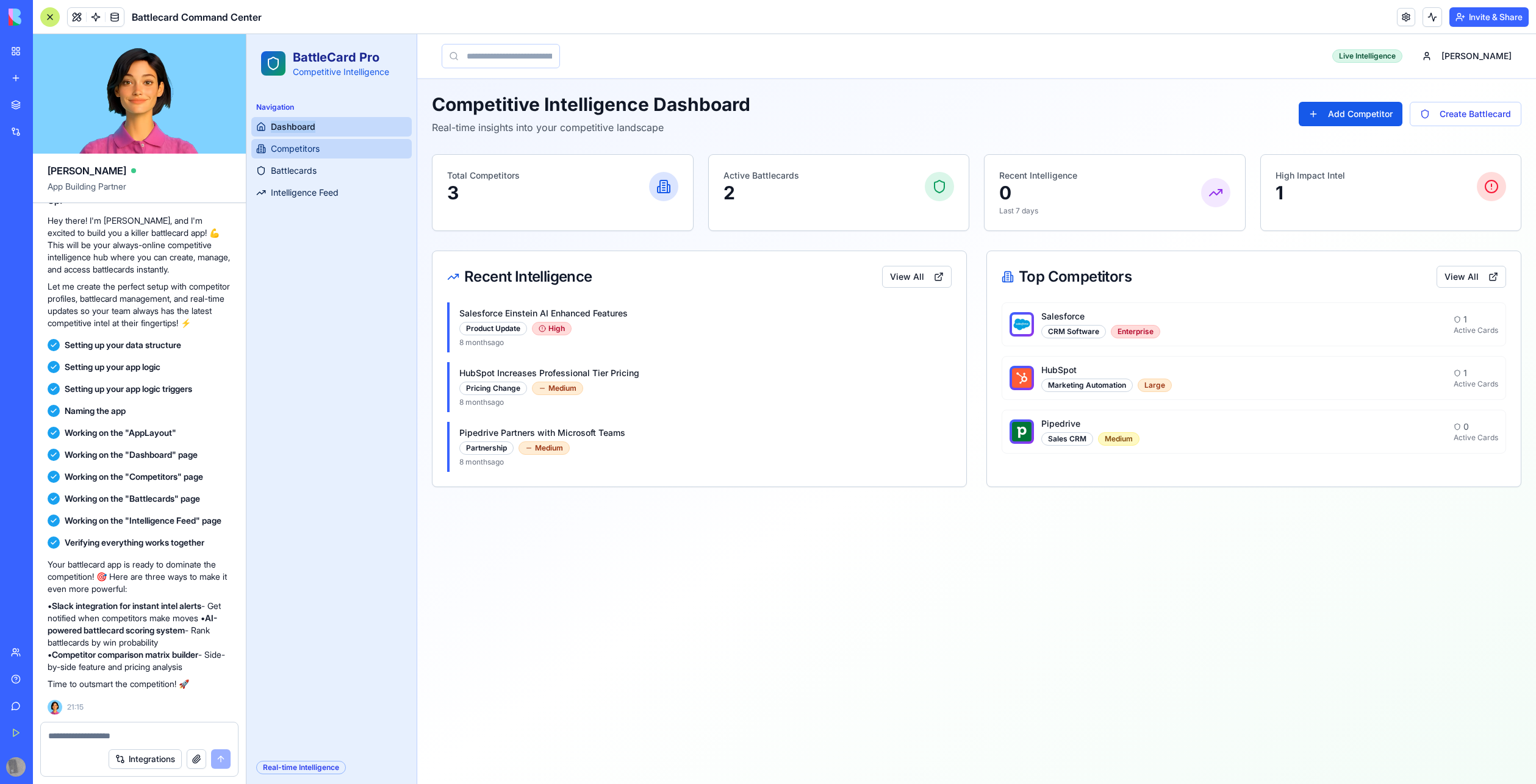
click at [283, 151] on span "Competitors" at bounding box center [295, 149] width 49 height 12
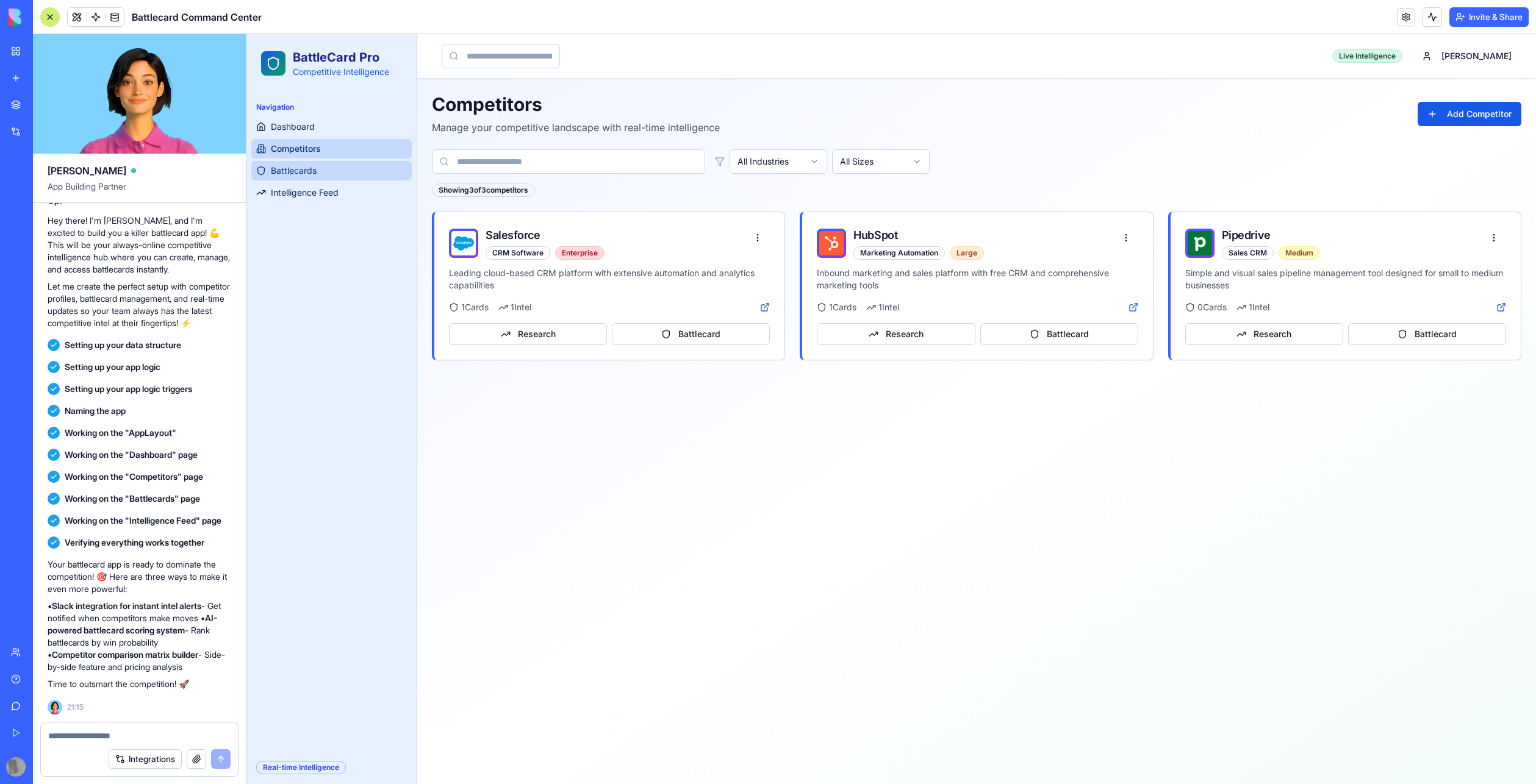
click at [287, 166] on span "Battlecards" at bounding box center [293, 170] width 46 height 12
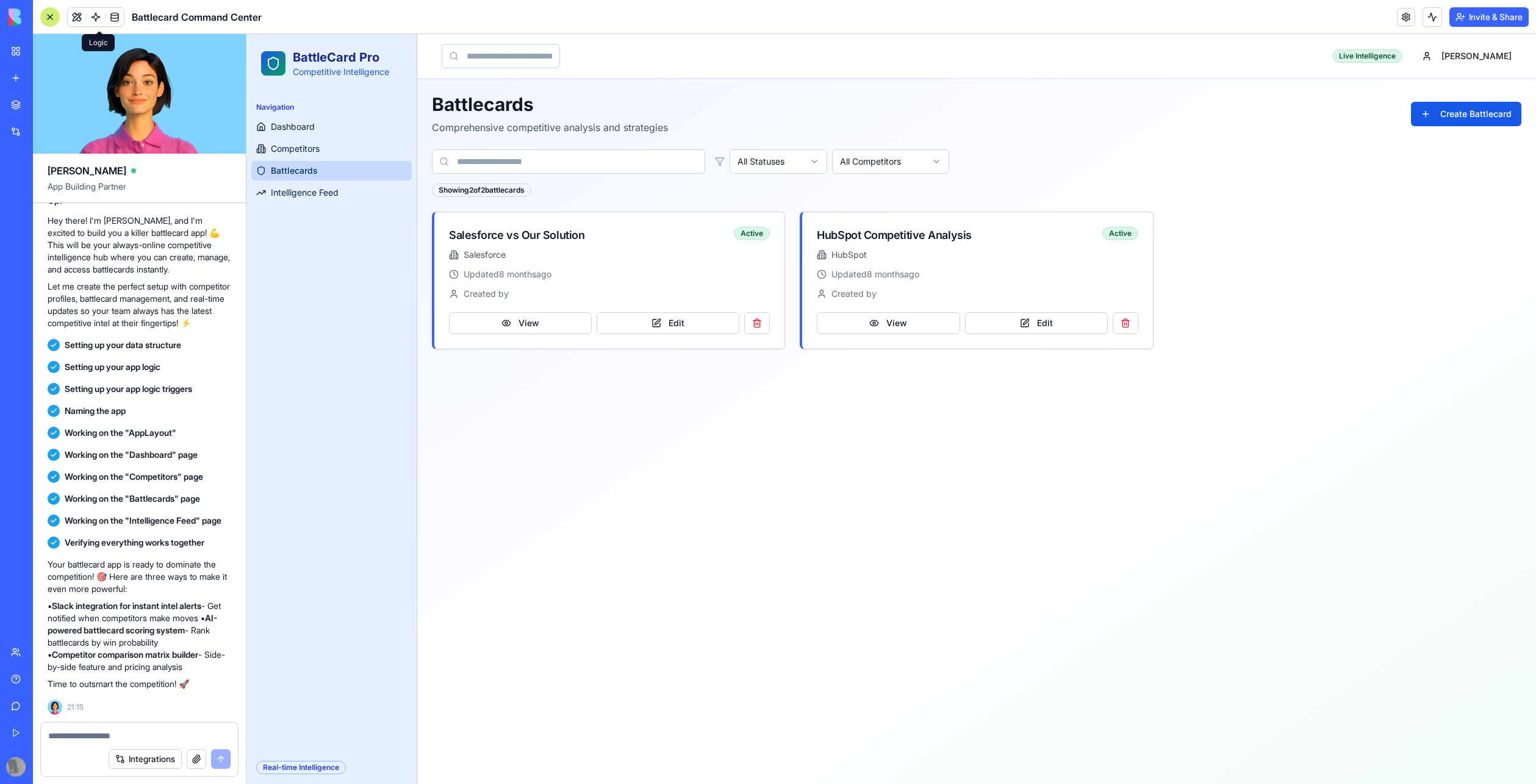
click at [99, 16] on link at bounding box center [96, 17] width 18 height 18
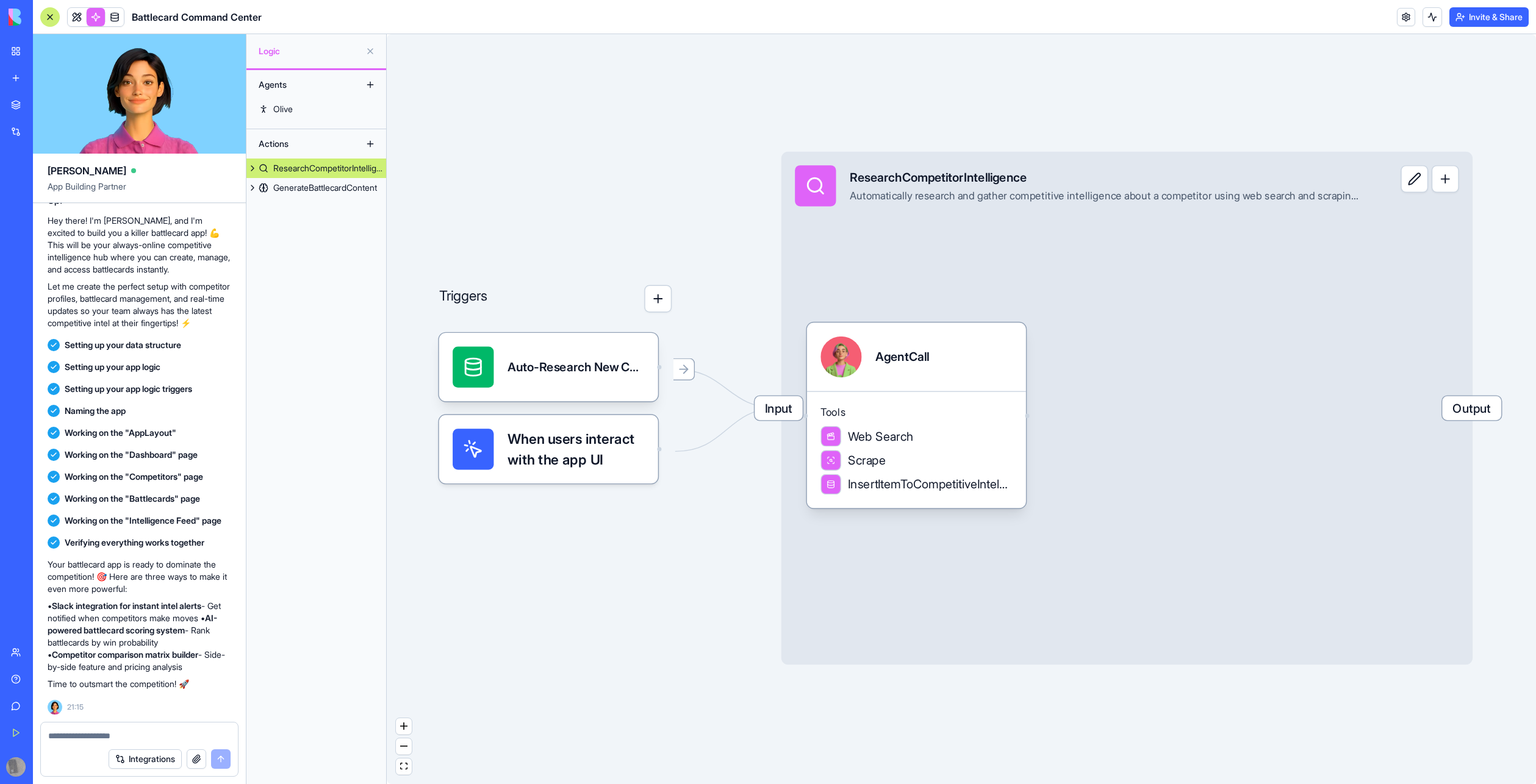
click at [562, 469] on span "When users interact with the app UI" at bounding box center [576, 448] width 136 height 41
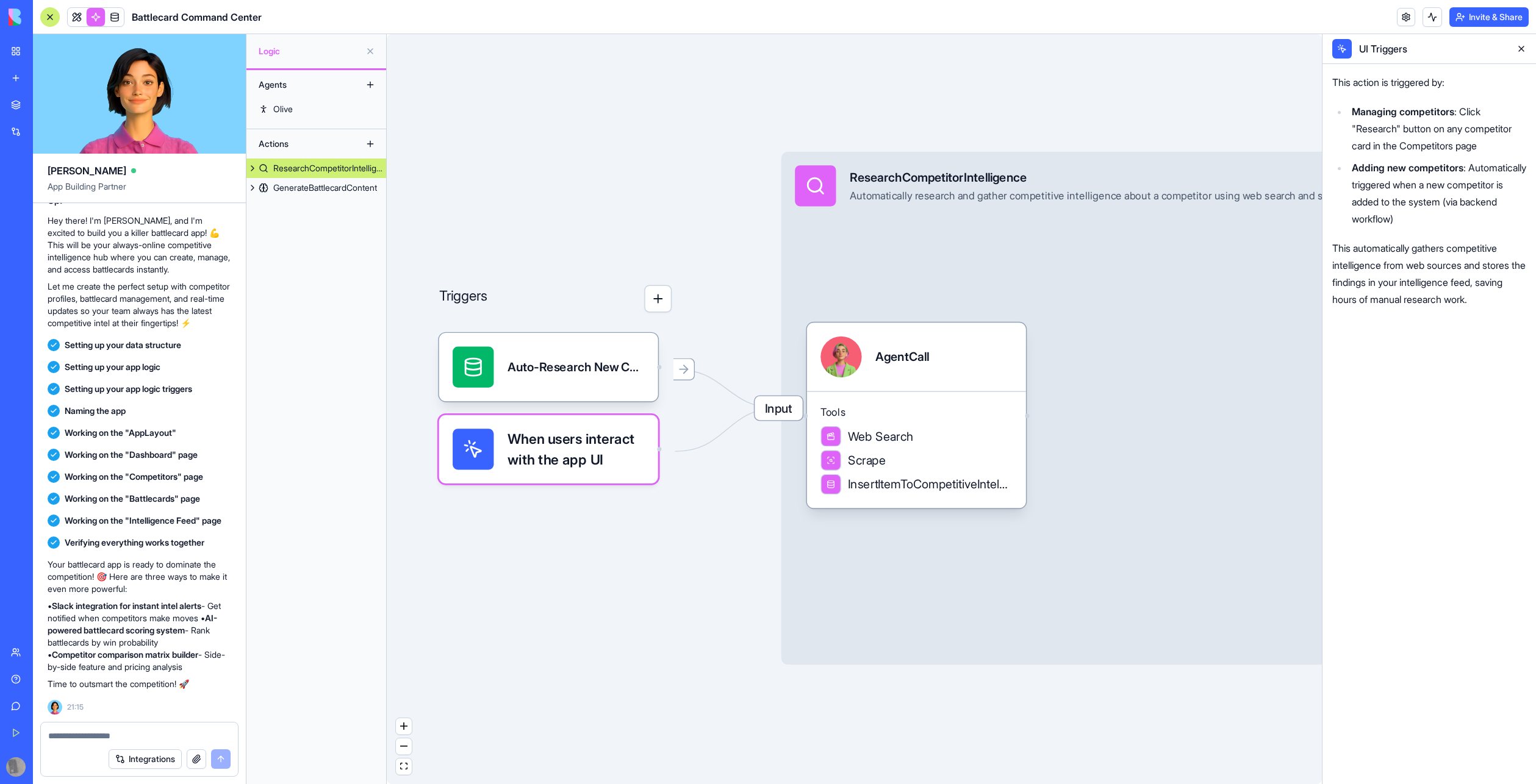
click at [665, 306] on button "button" at bounding box center [657, 299] width 27 height 27
click at [784, 424] on div "Input ResearchCompetitorIntelligence Automatically research and gather competit…" at bounding box center [1127, 409] width 691 height 513
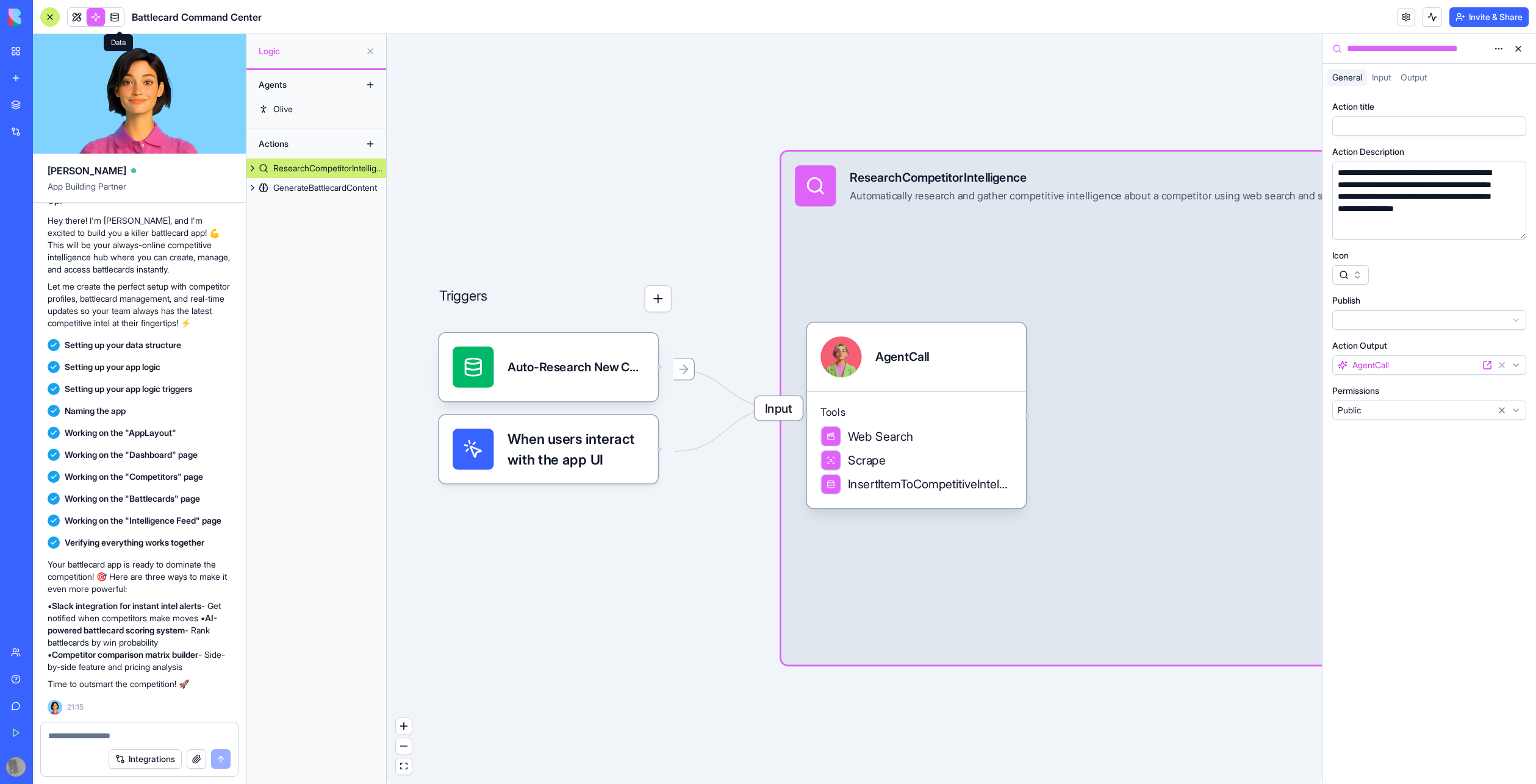
click at [123, 21] on span at bounding box center [114, 17] width 34 height 34
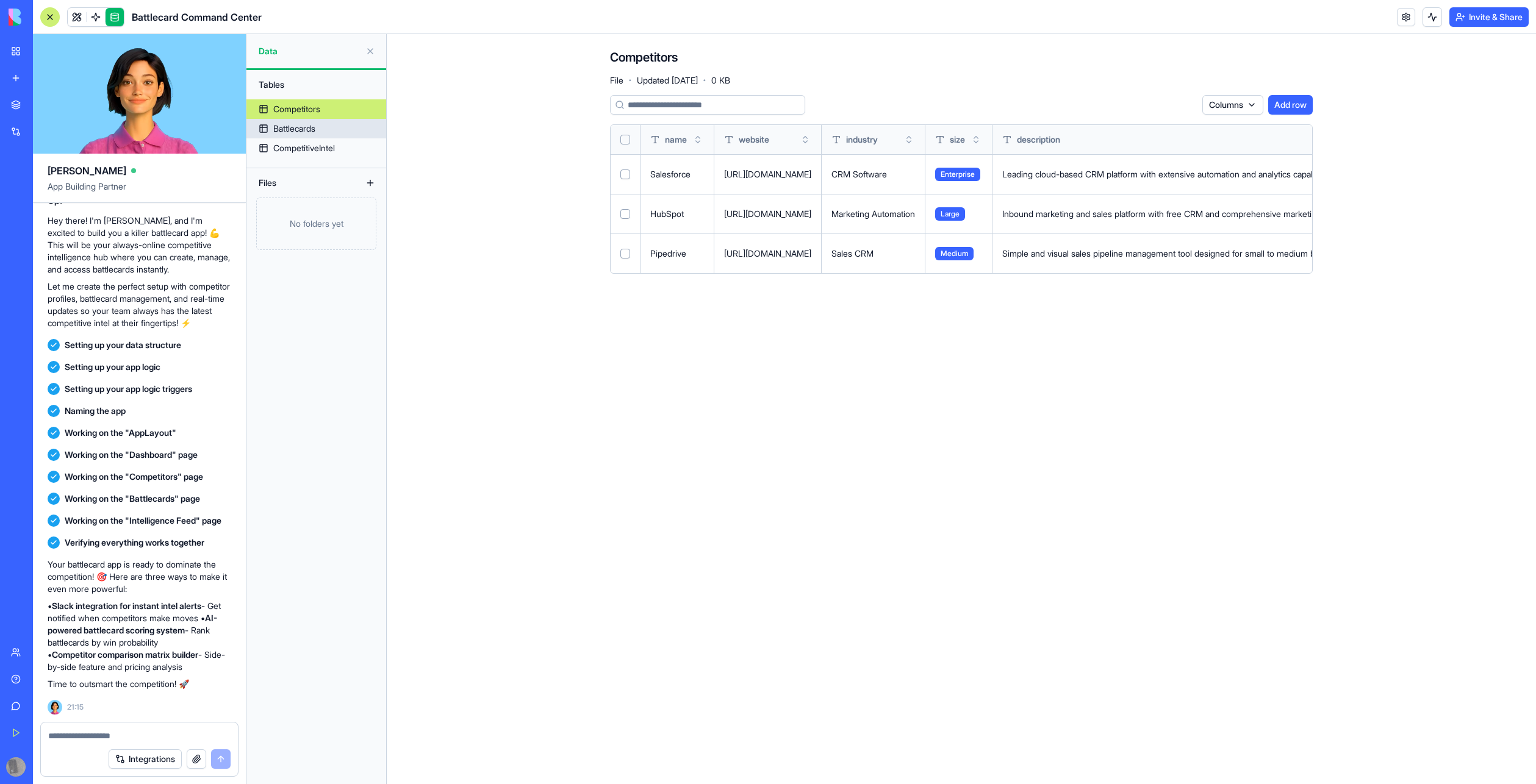
click at [292, 135] on div "Battlecards" at bounding box center [294, 129] width 42 height 12
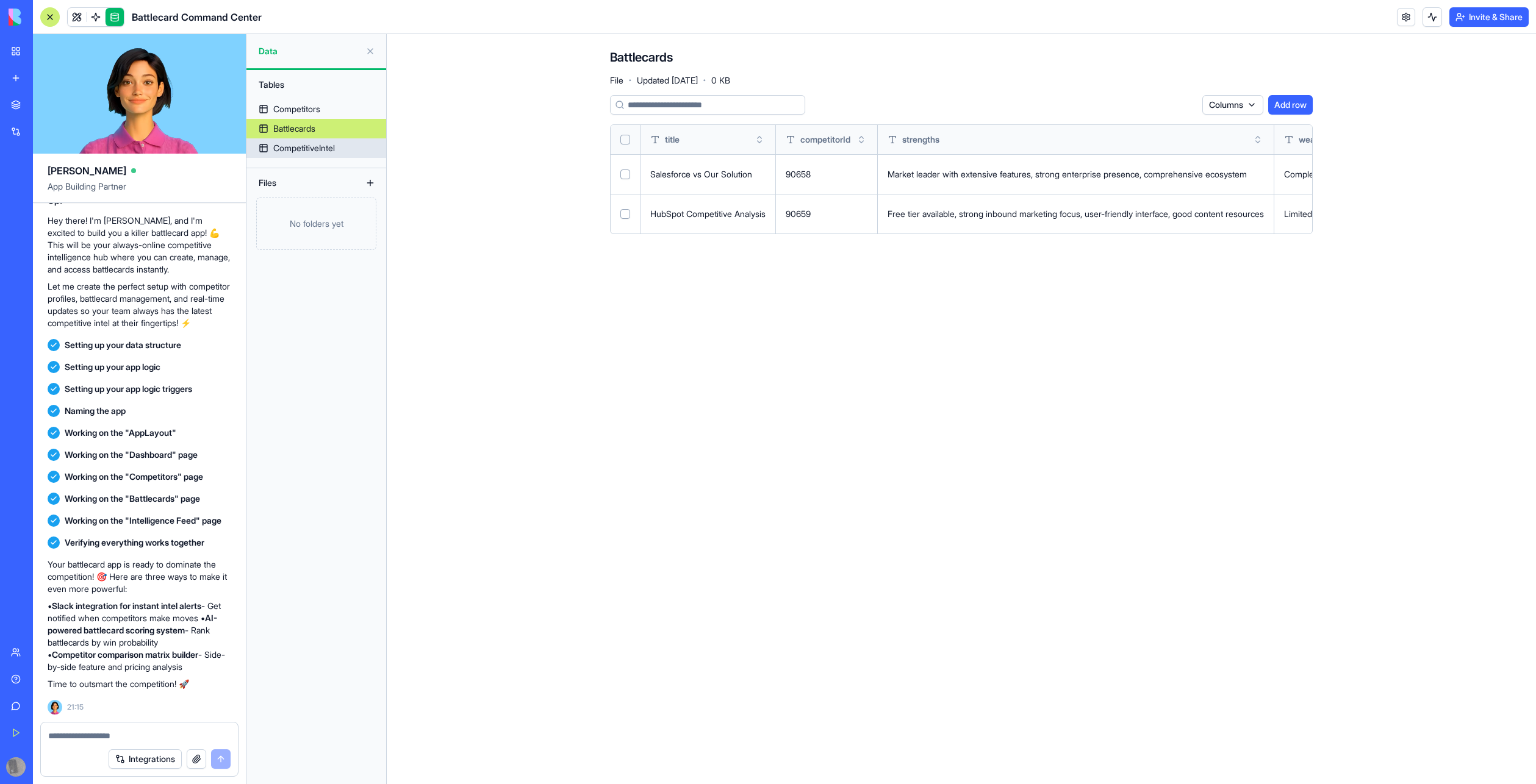
click at [300, 154] on div "CompetitiveIntel" at bounding box center [304, 148] width 61 height 12
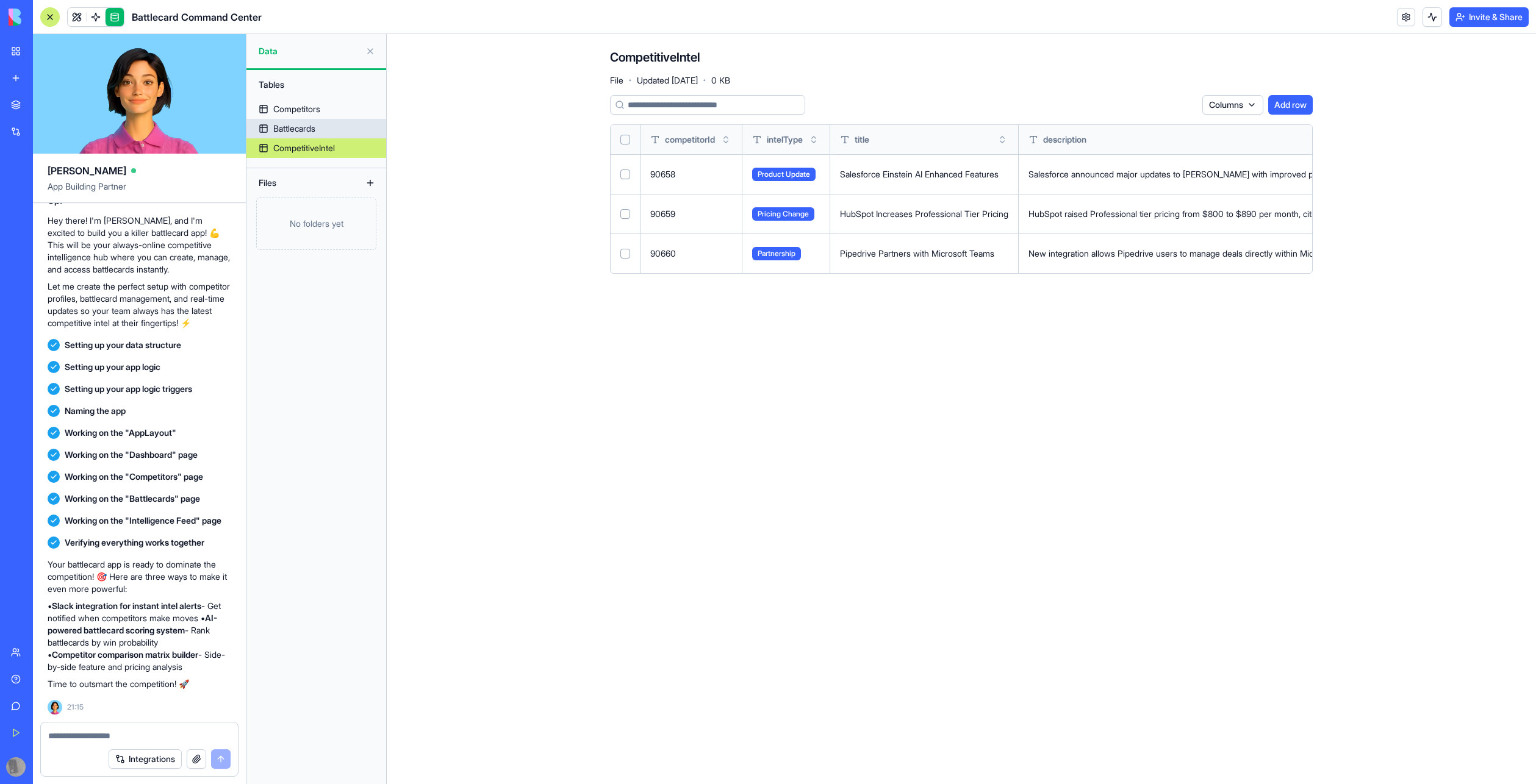
click at [291, 135] on div "Battlecards" at bounding box center [294, 129] width 42 height 12
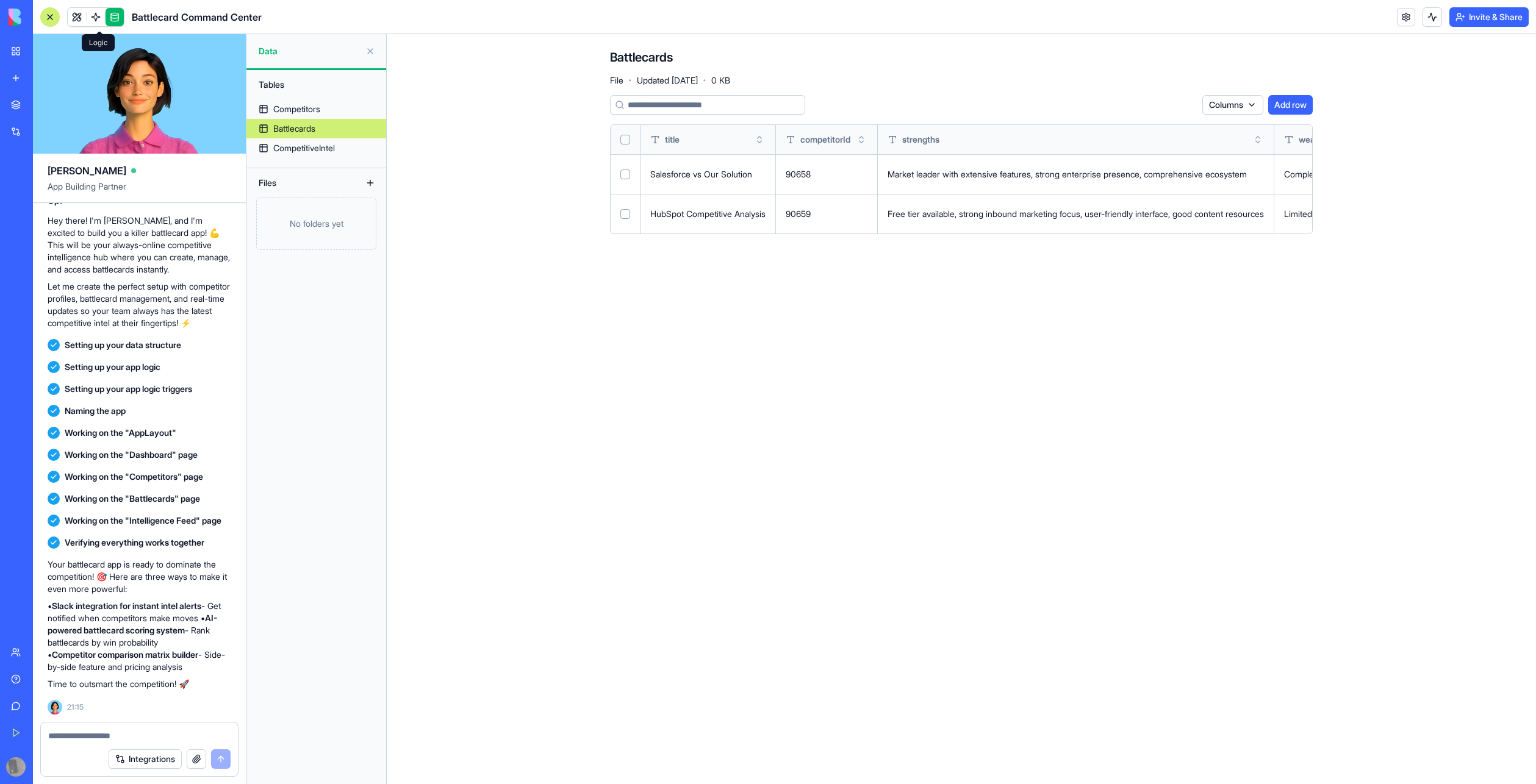
click at [102, 17] on link at bounding box center [96, 17] width 18 height 18
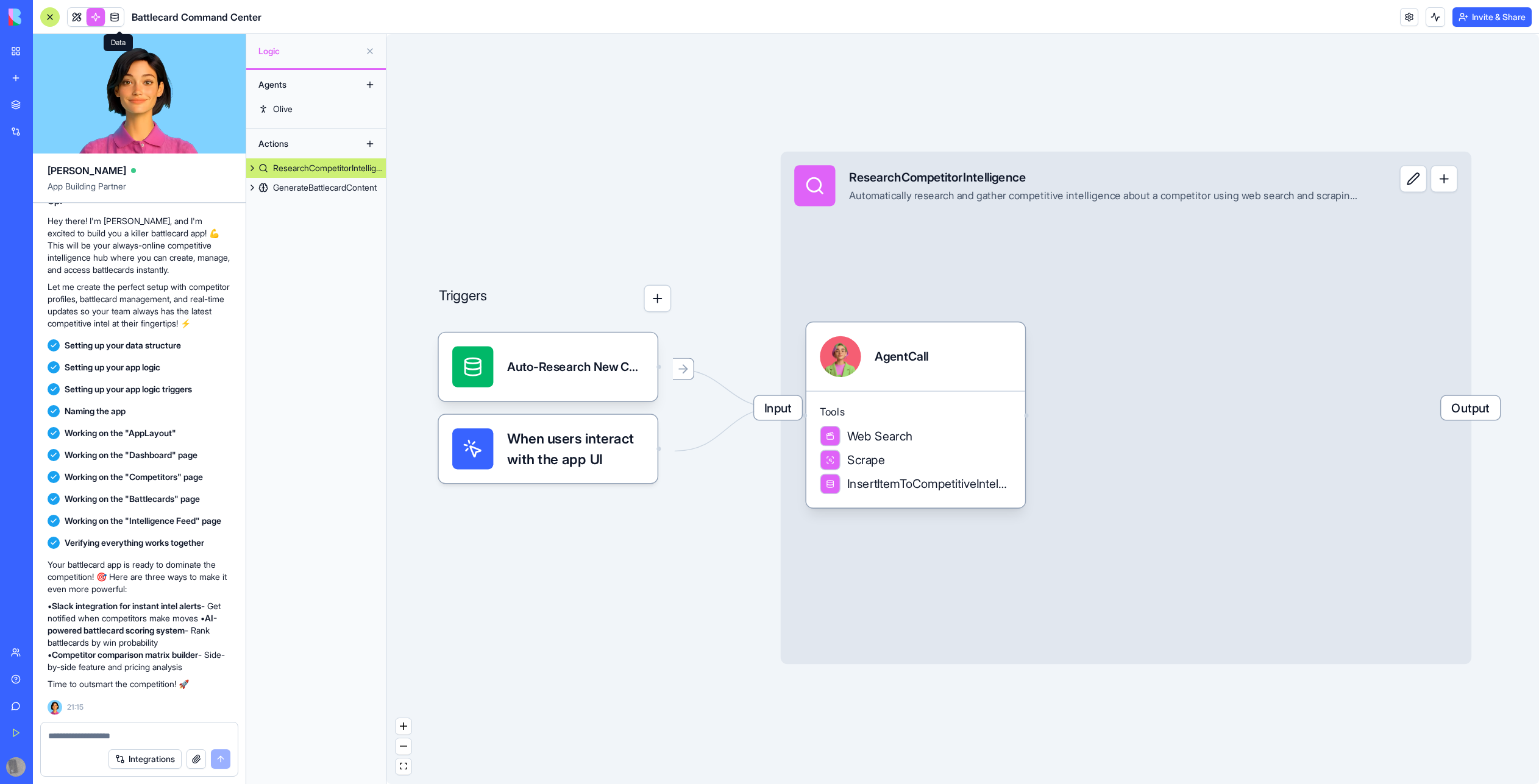
scroll to position [182, 0]
click at [78, 19] on link at bounding box center [77, 17] width 18 height 18
